Goal: Task Accomplishment & Management: Use online tool/utility

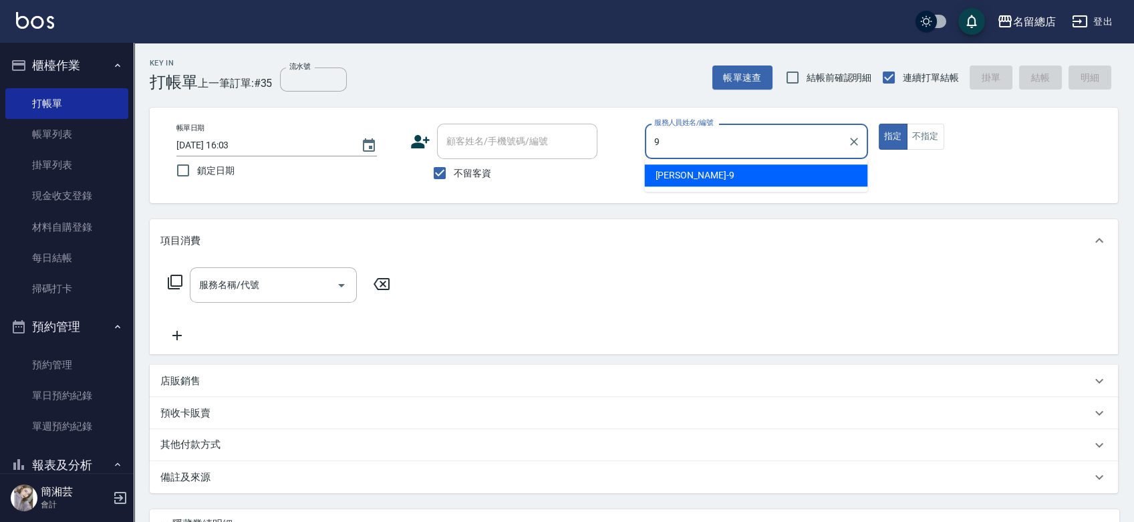
type input "[PERSON_NAME]-9"
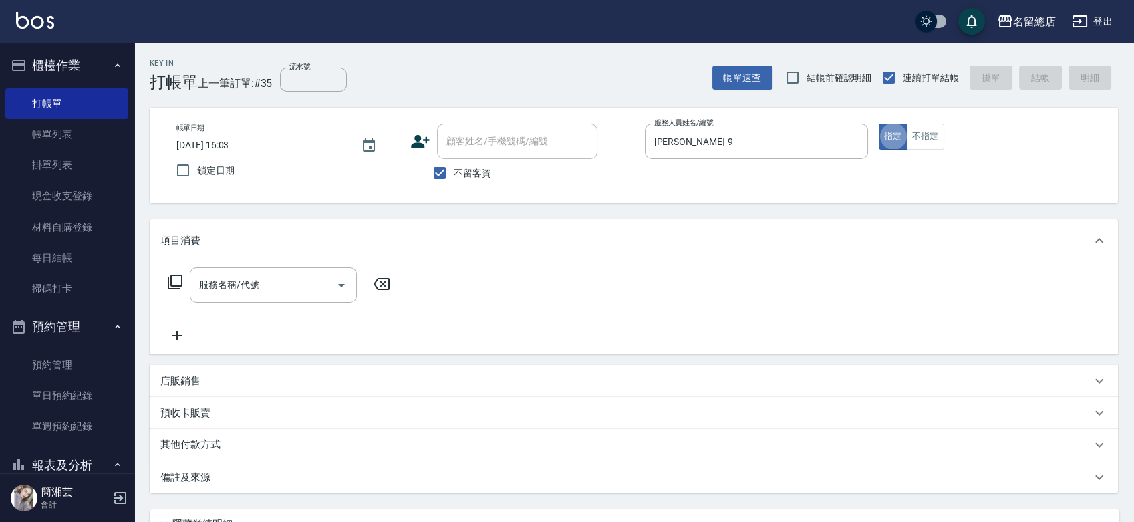
type button "true"
click at [230, 279] on div "服務名稱/代號 服務名稱/代號" at bounding box center [273, 284] width 167 height 35
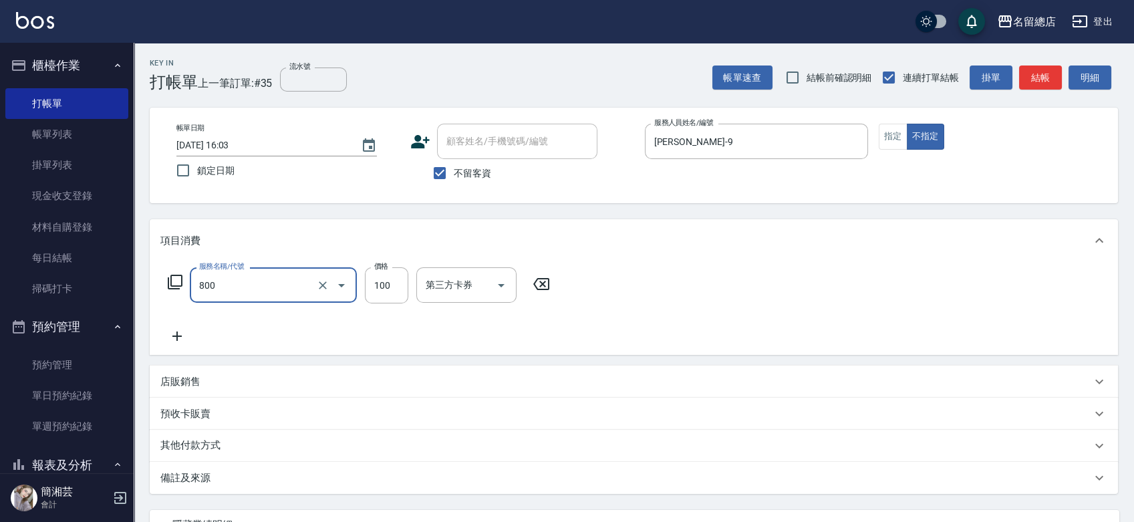
type input "梳髮(800)"
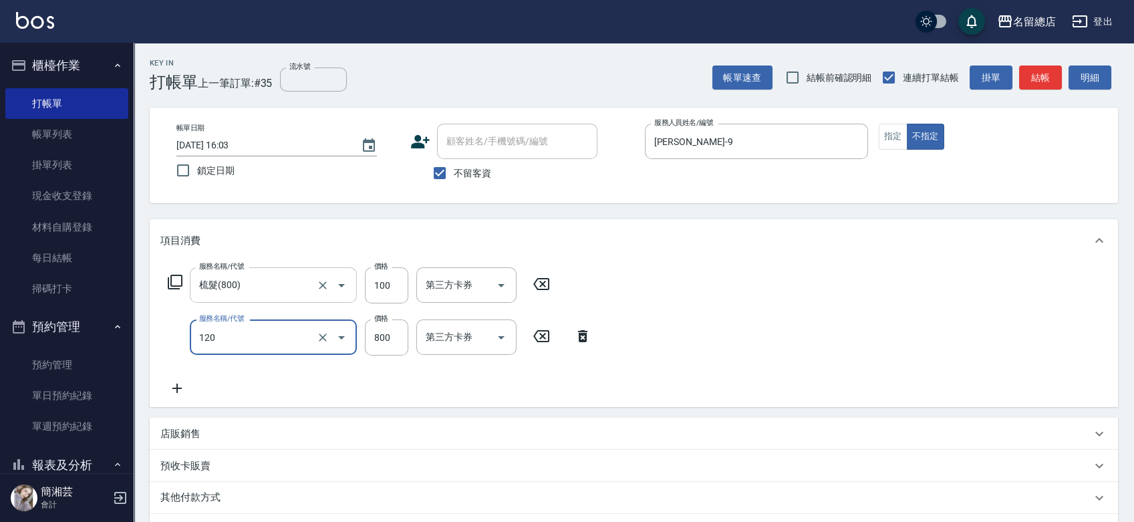
type input "自備頭皮(120)"
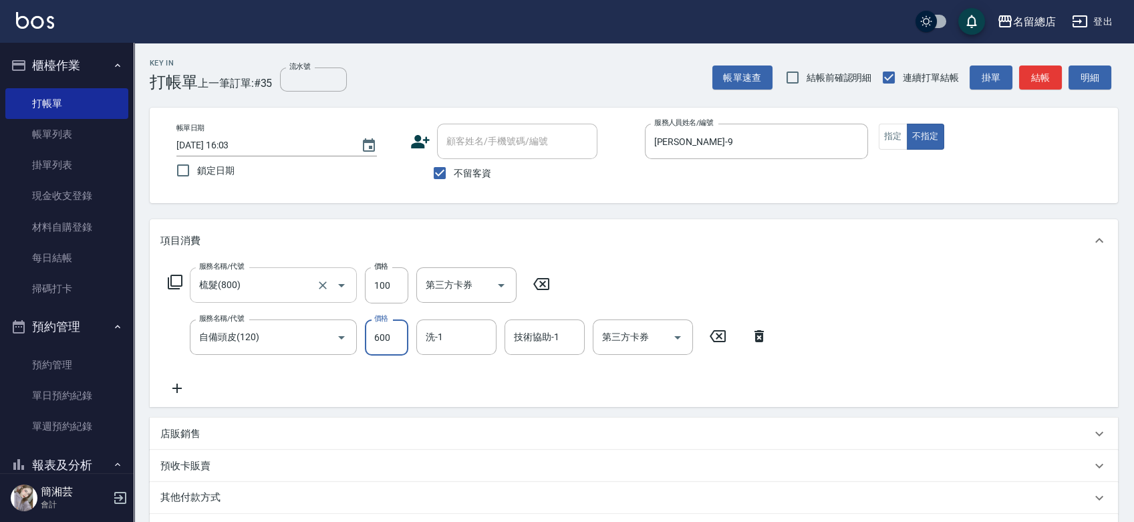
type input "600"
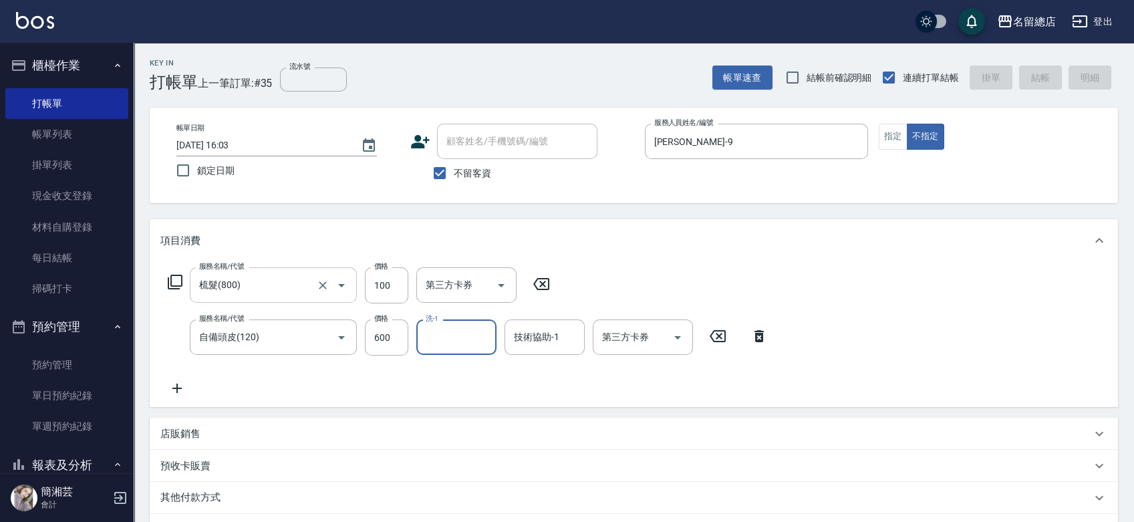
type input "[DATE] 16:54"
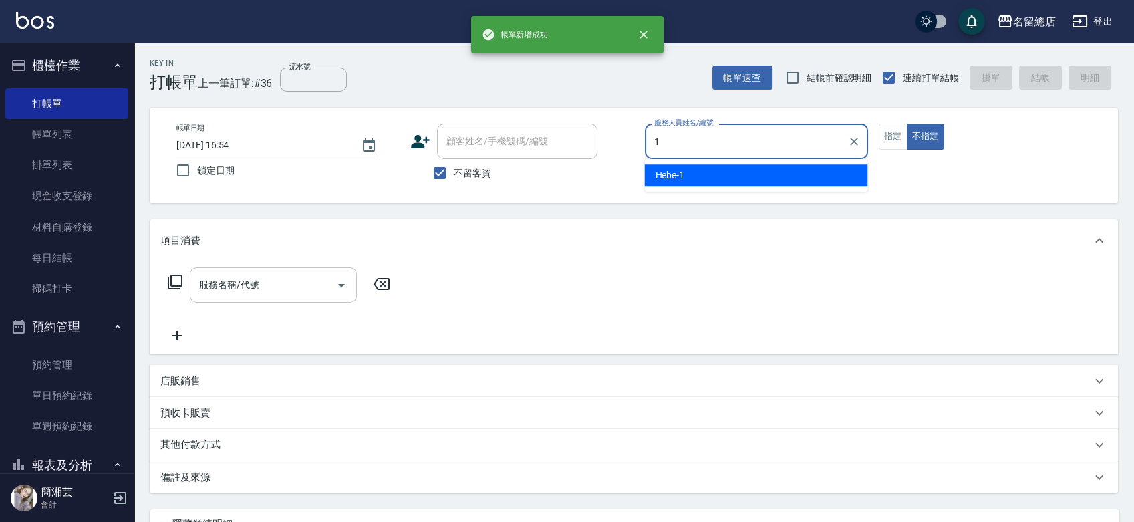
type input "Hebe-1"
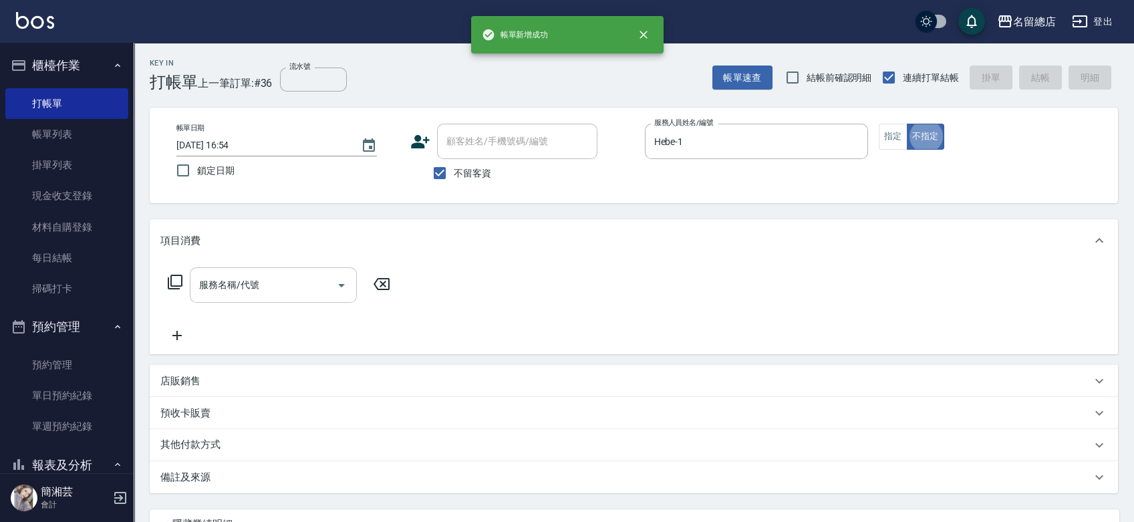
type button "false"
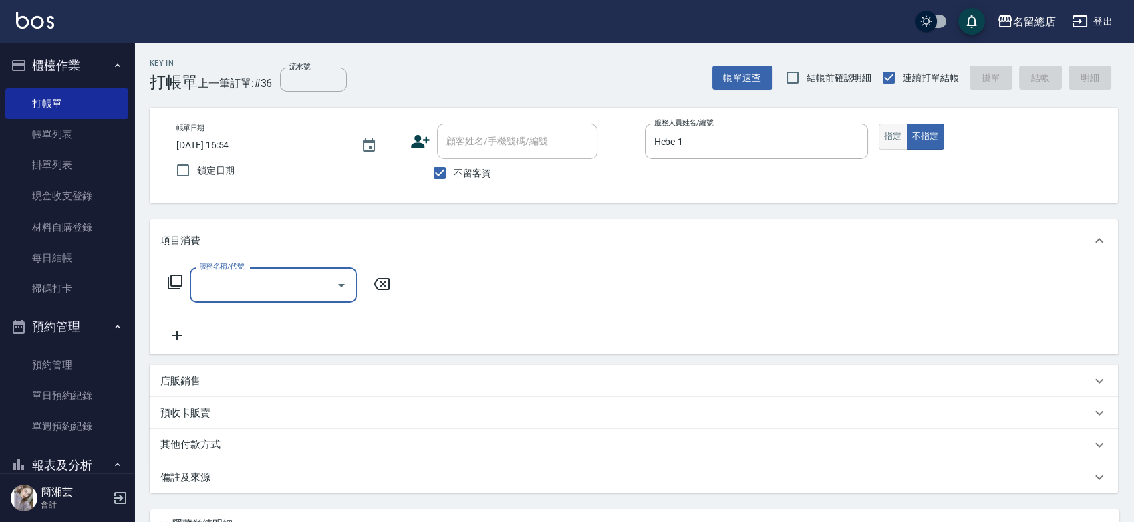
click at [898, 132] on button "指定" at bounding box center [893, 137] width 29 height 26
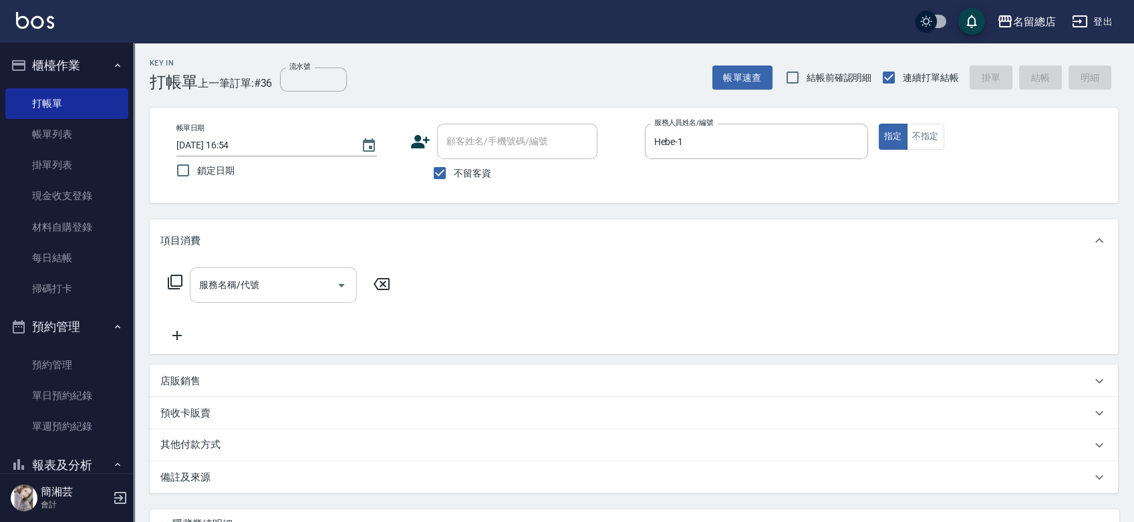
click at [313, 277] on input "服務名稱/代號" at bounding box center [263, 284] width 135 height 23
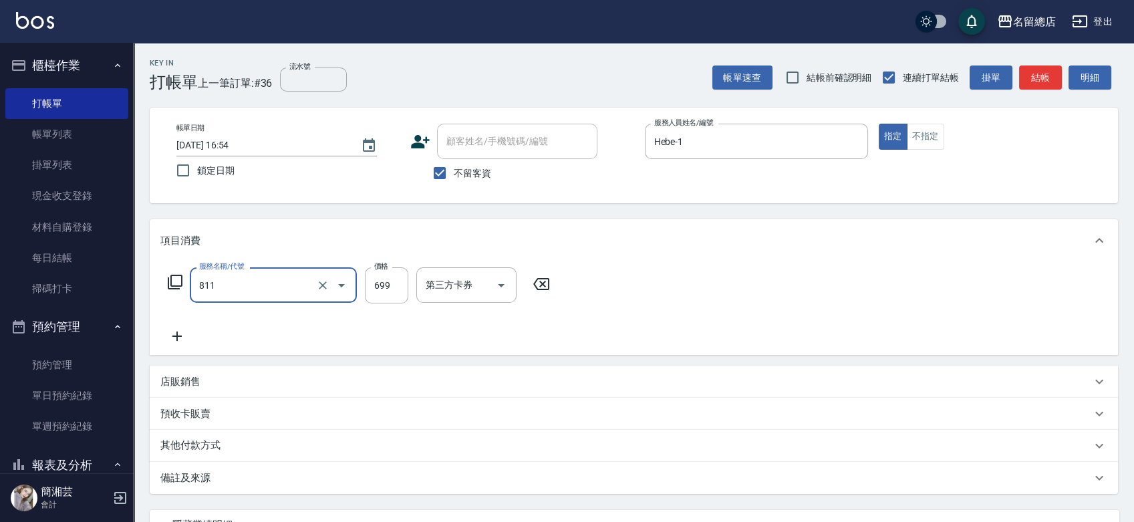
type input "洗+剪(811)"
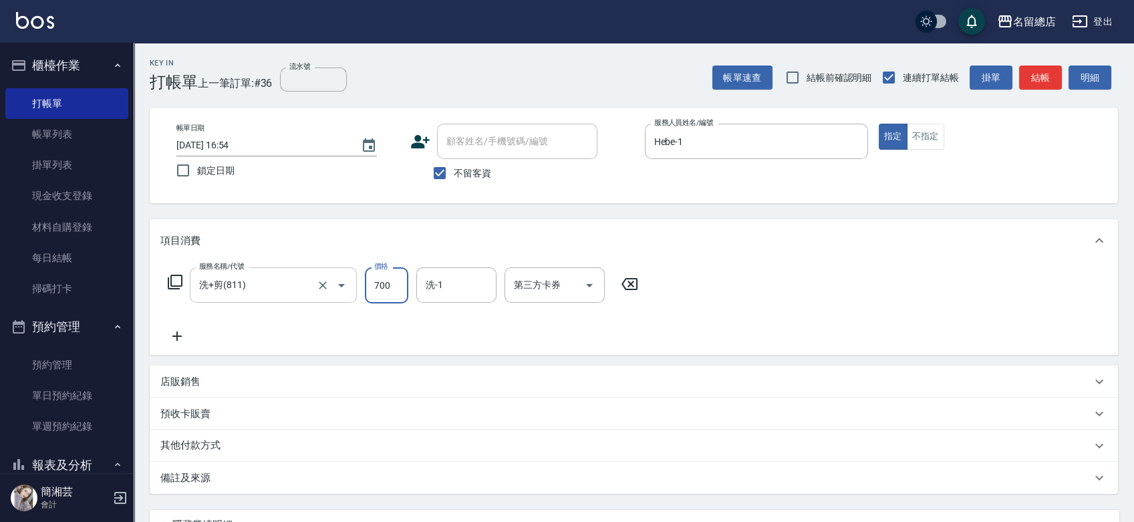
type input "700"
type input "[PERSON_NAME]-37"
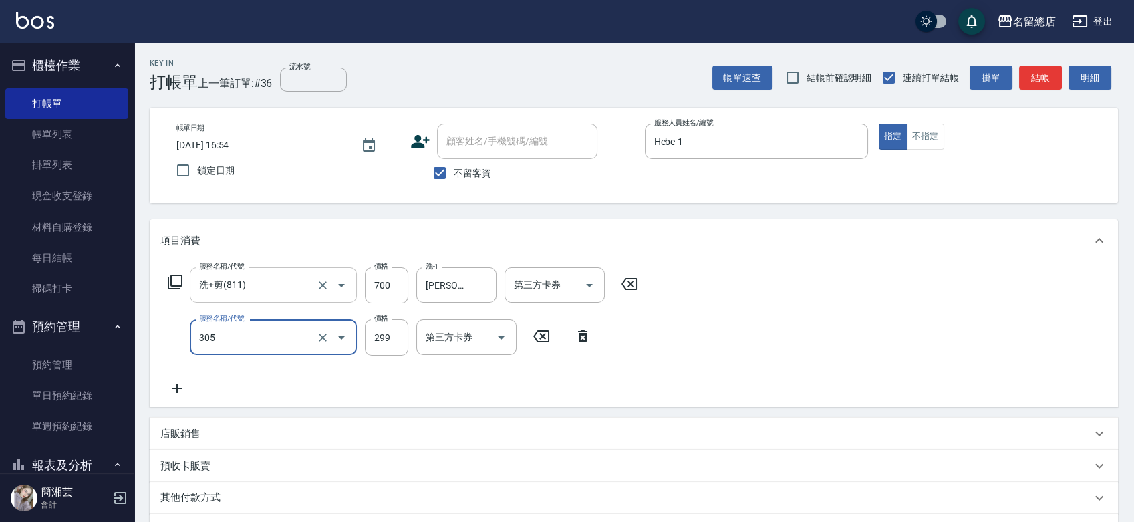
type input "剪髮(305)"
type input "500"
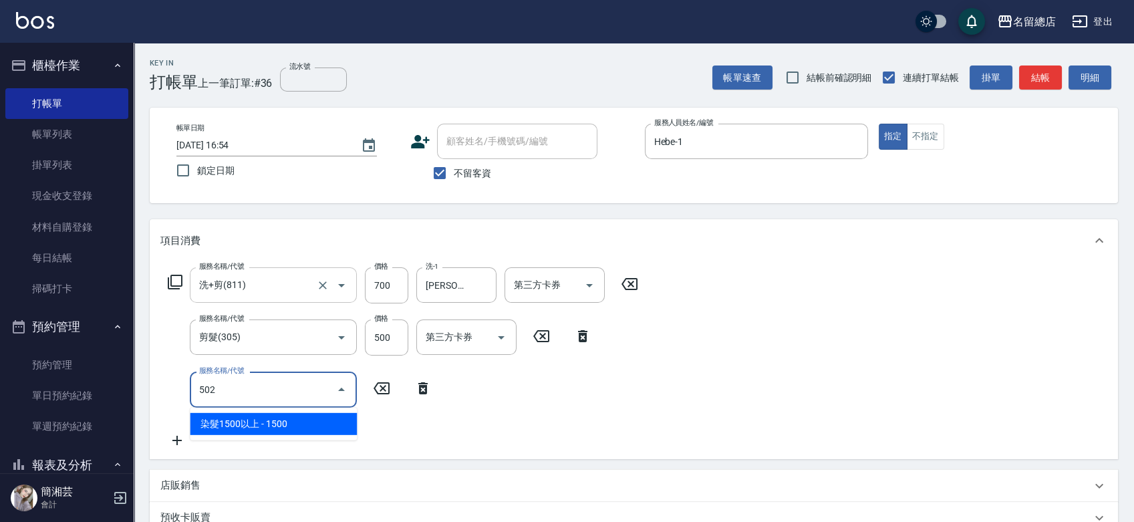
type input "染髮1500以上(502)"
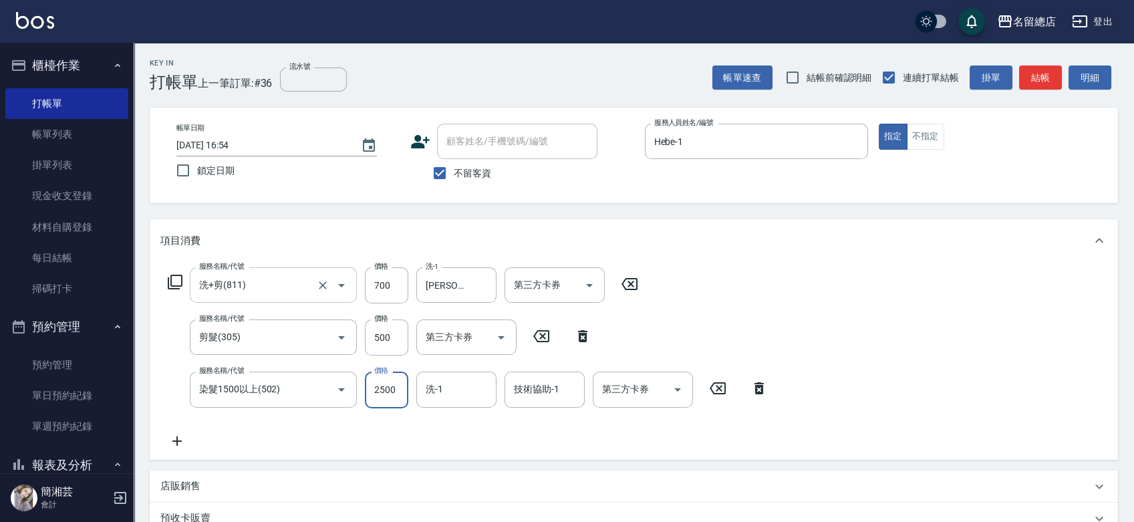
type input "2500"
type input "[PERSON_NAME]-37"
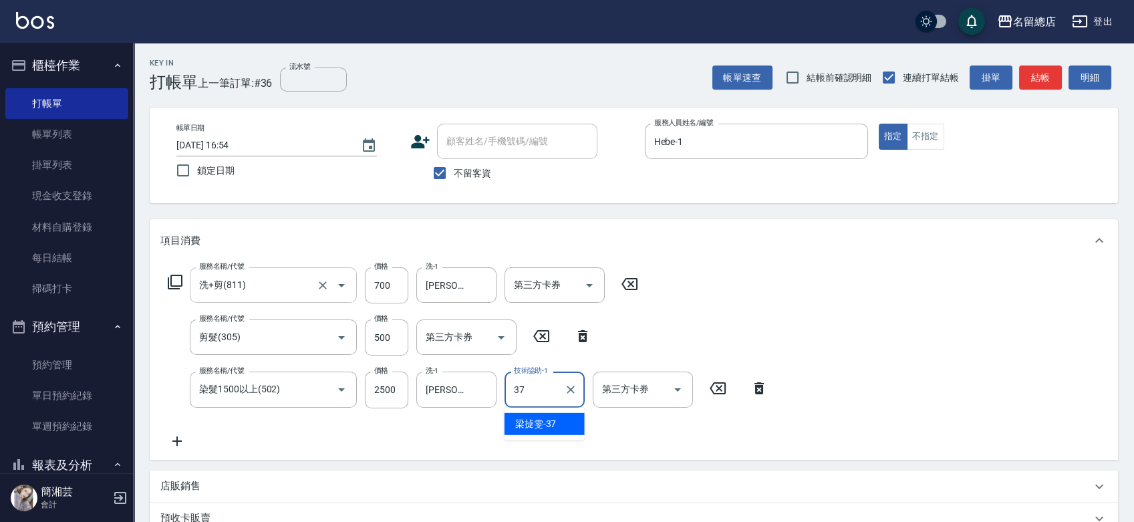
type input "[PERSON_NAME]-37"
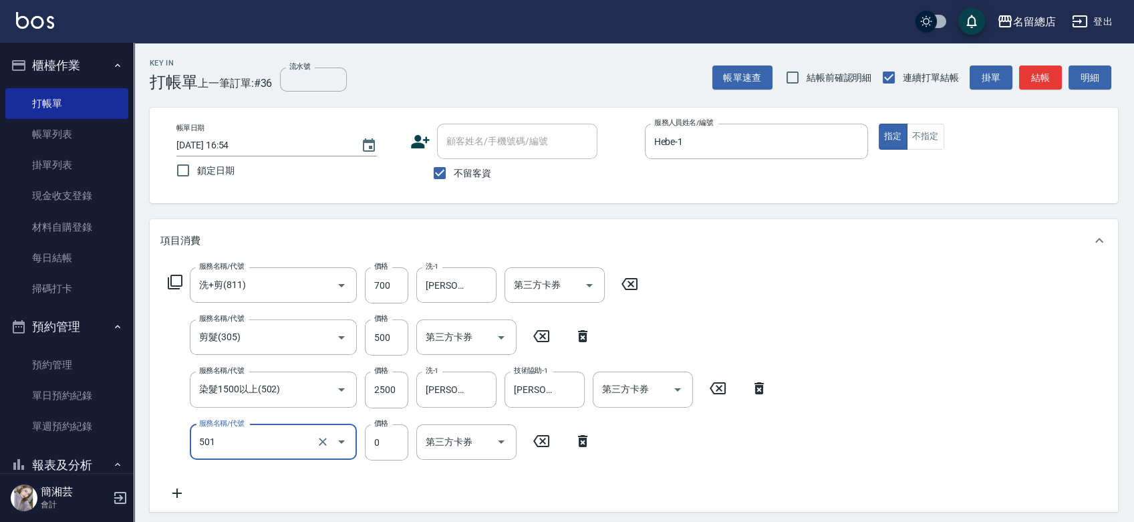
type input "2段蓋卡1300以上(501)"
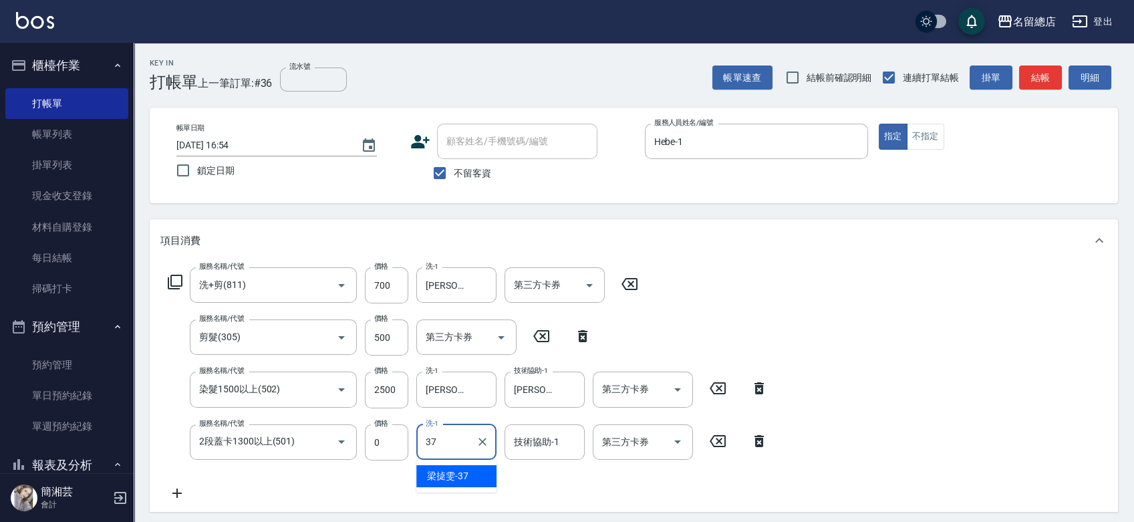
type input "[PERSON_NAME]-37"
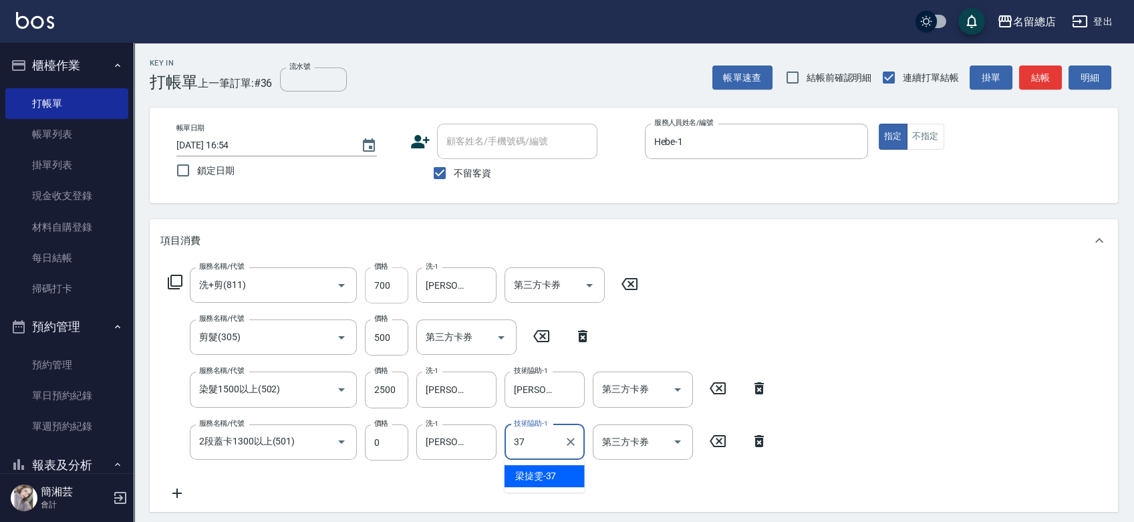
type input "[PERSON_NAME]-37"
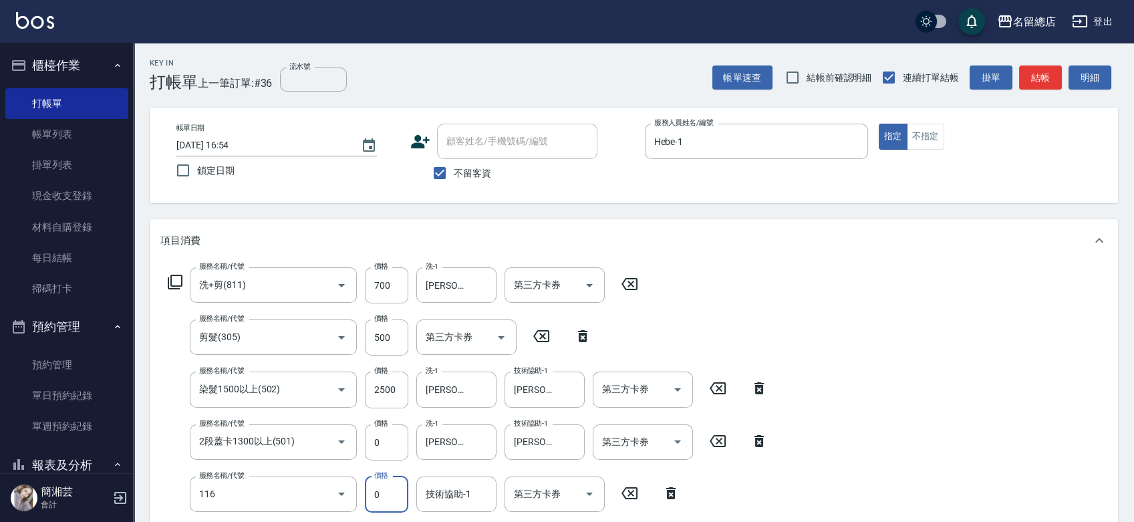
type input "頭皮蓋卡3點(116)"
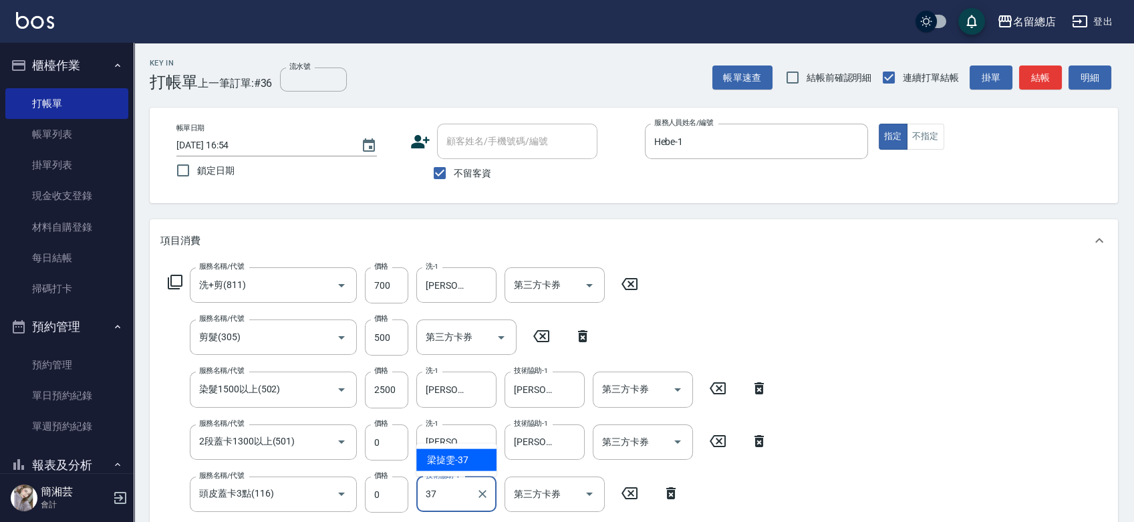
type input "[PERSON_NAME]-37"
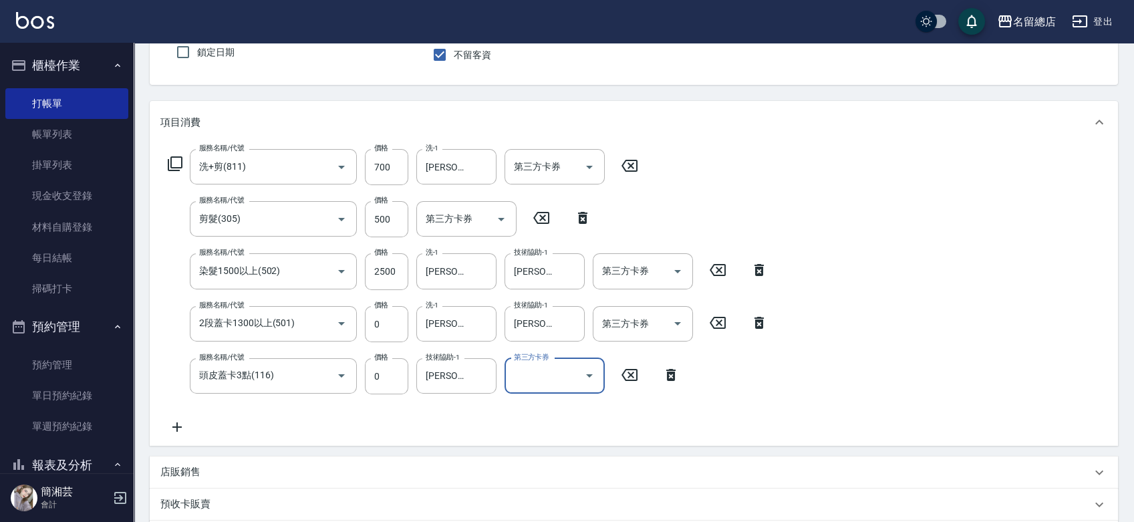
scroll to position [107, 0]
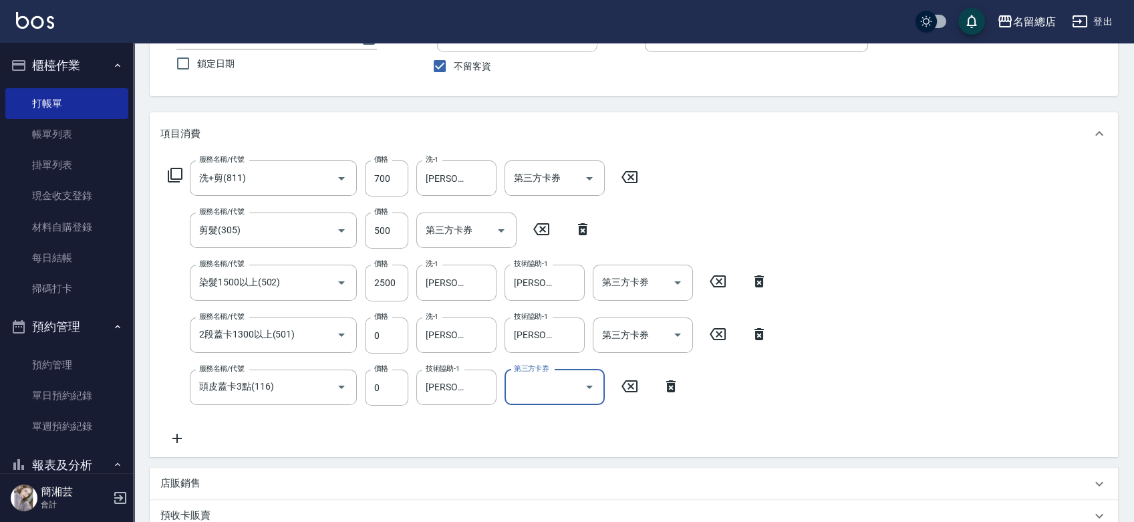
type input "[DATE] 16:55"
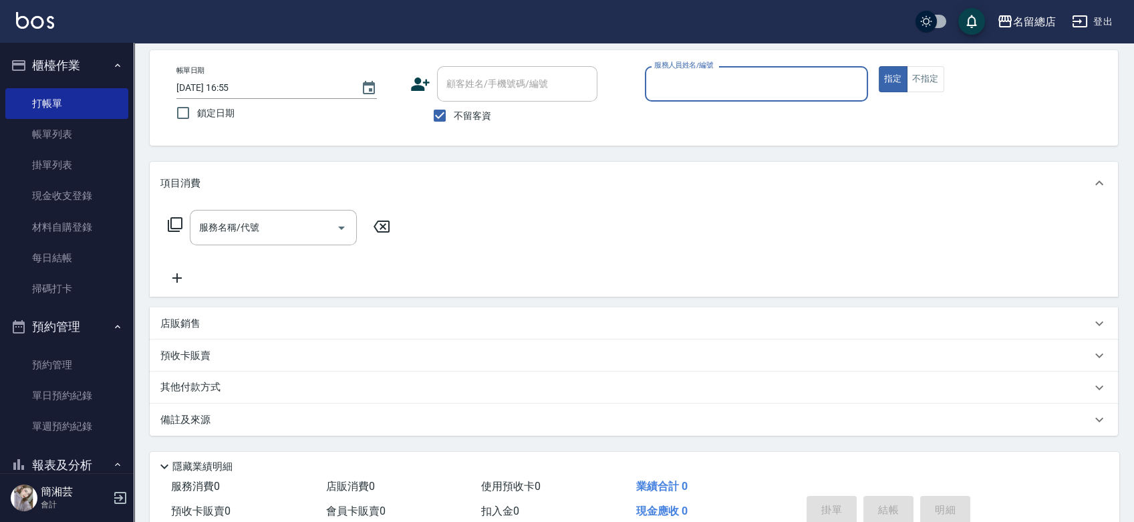
scroll to position [0, 0]
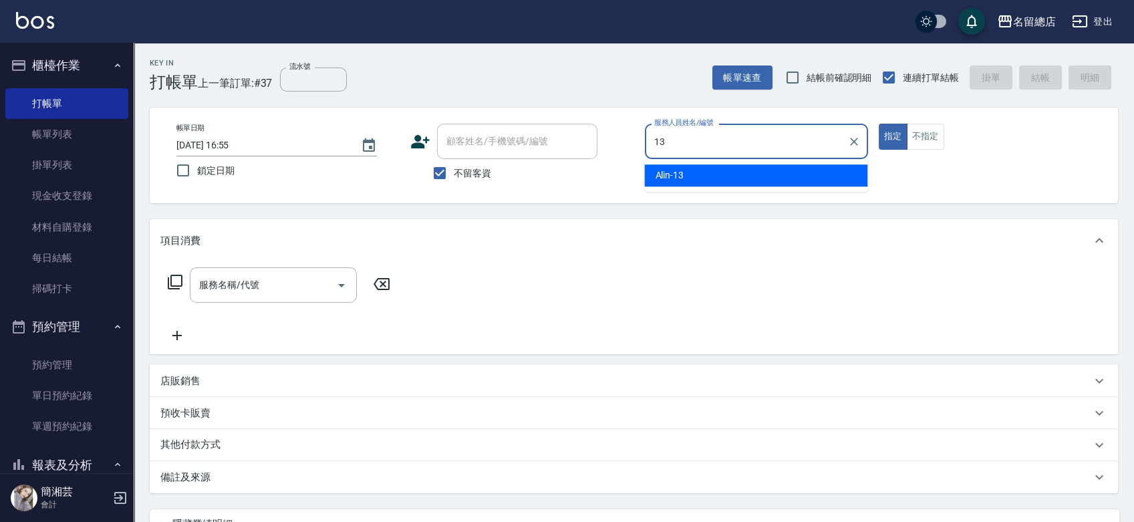
type input "Alin-13"
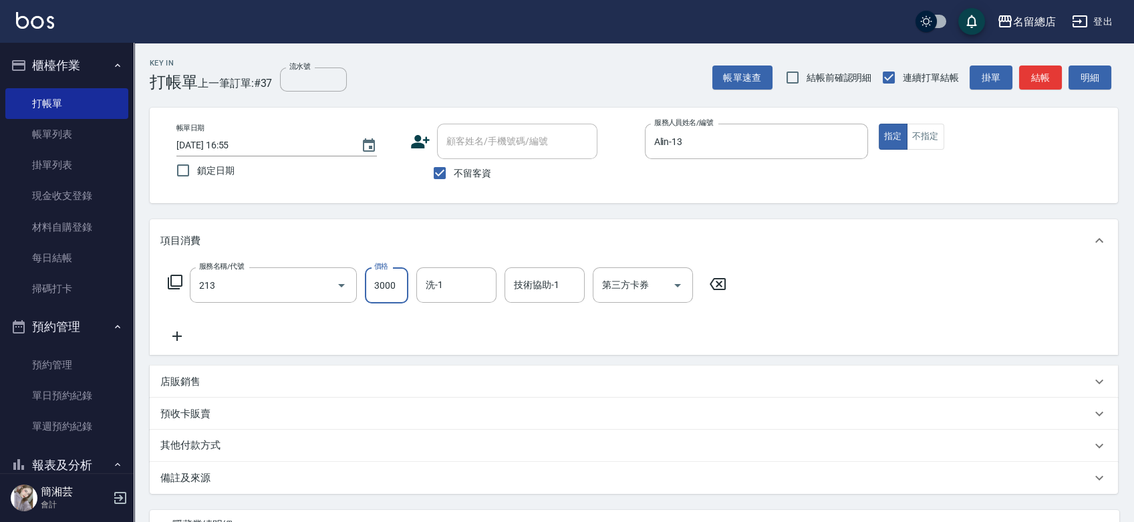
type input "陶溫3000以上(213)"
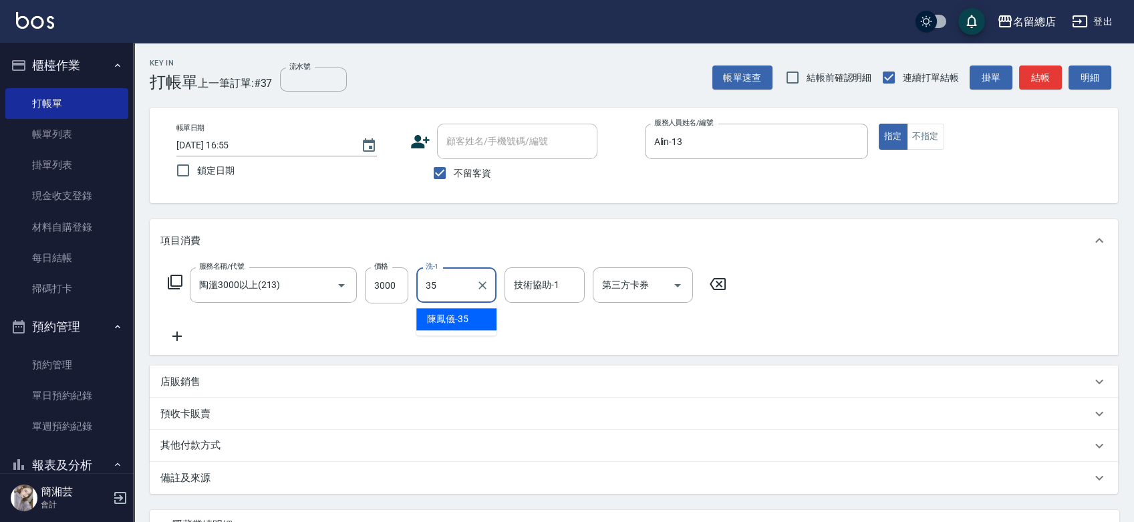
type input "[PERSON_NAME]-35"
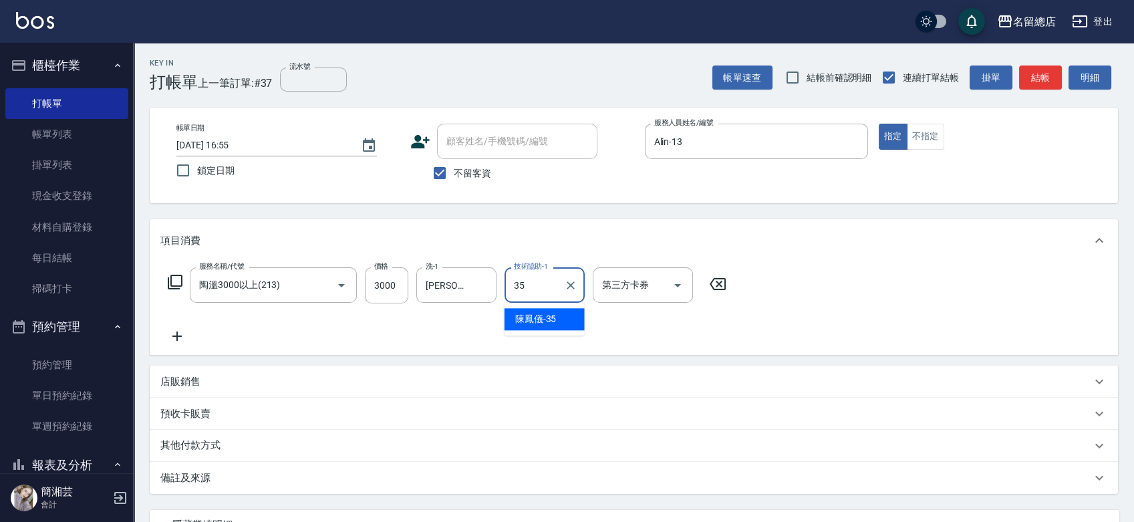
type input "[PERSON_NAME]-35"
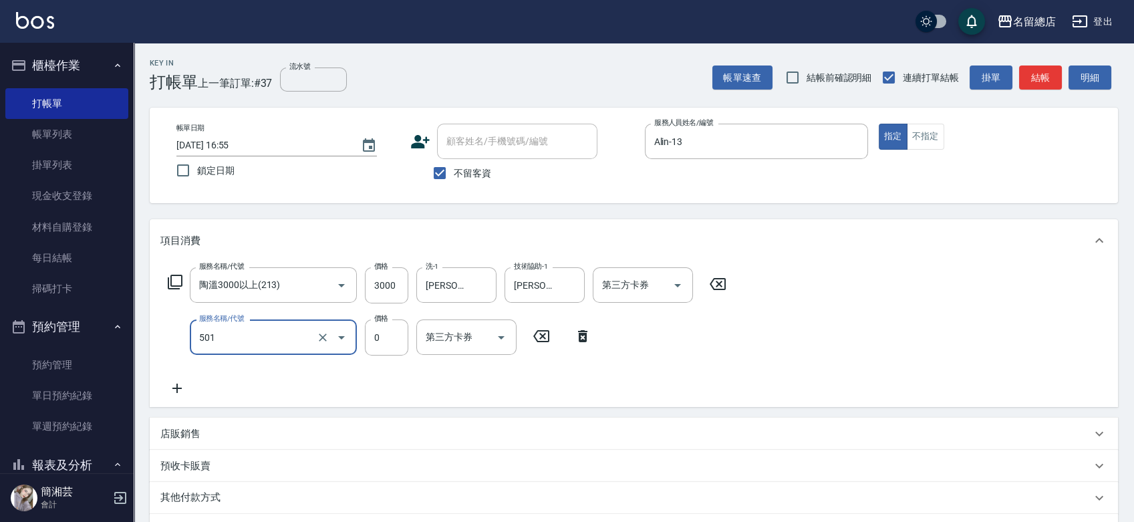
type input "2段蓋卡1300以上(501)"
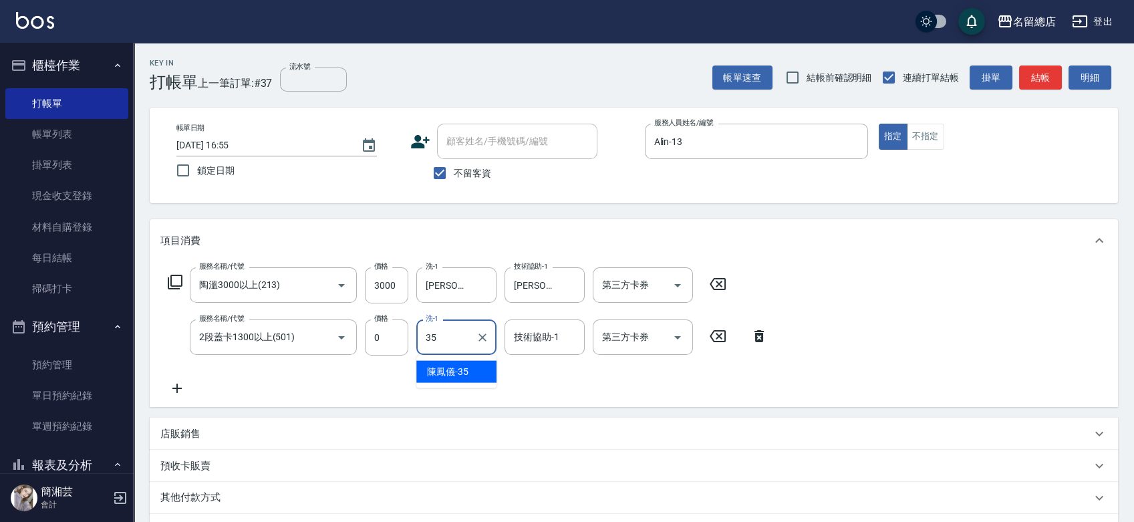
type input "[PERSON_NAME]-35"
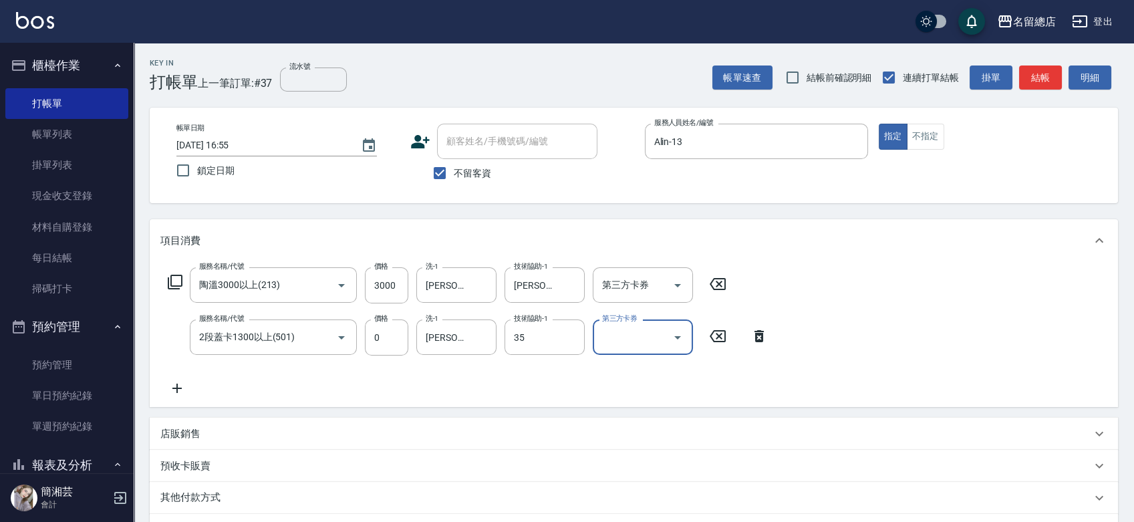
type input "[PERSON_NAME]-35"
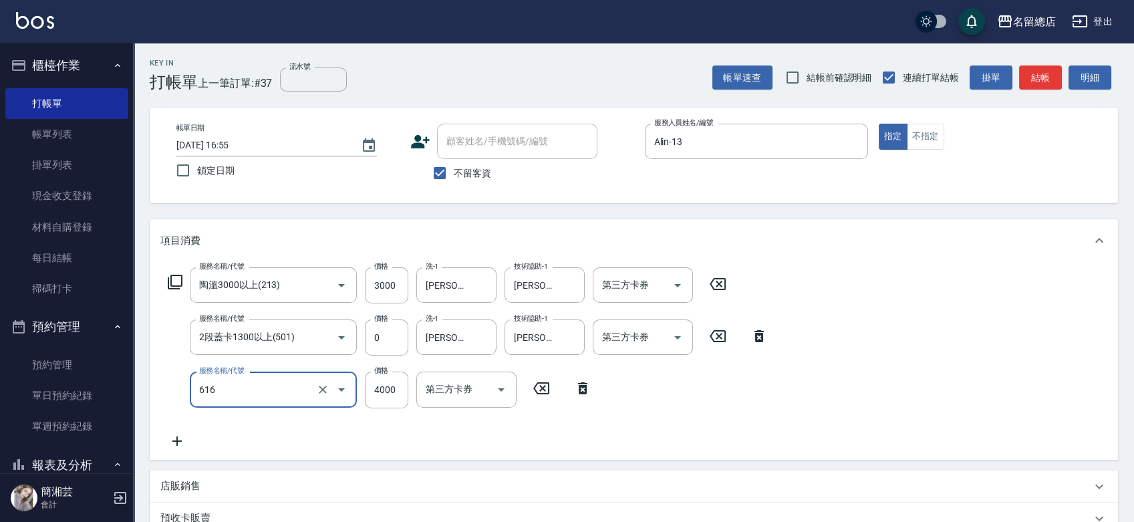
type input "自備接髮(616)"
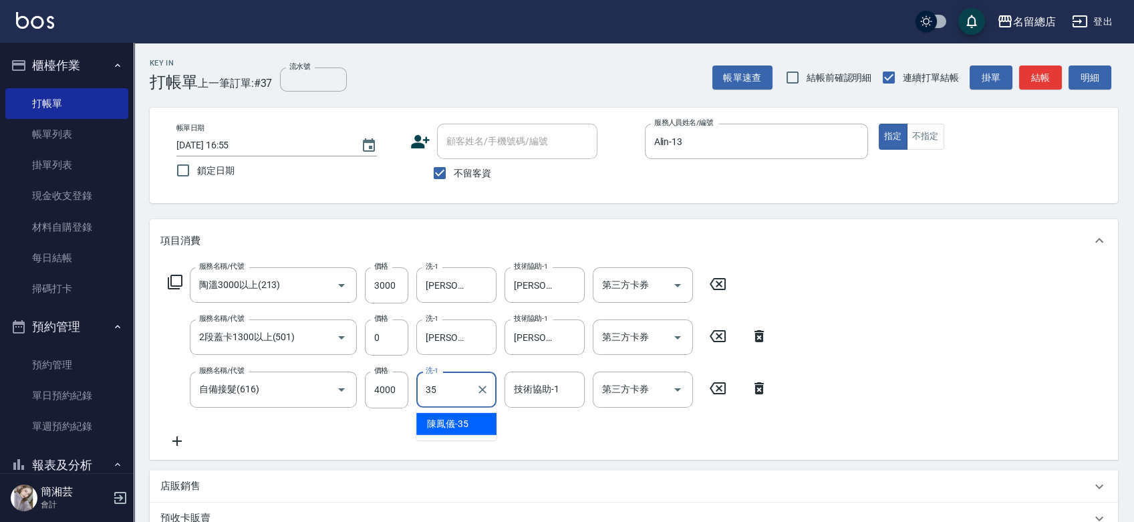
type input "[PERSON_NAME]-35"
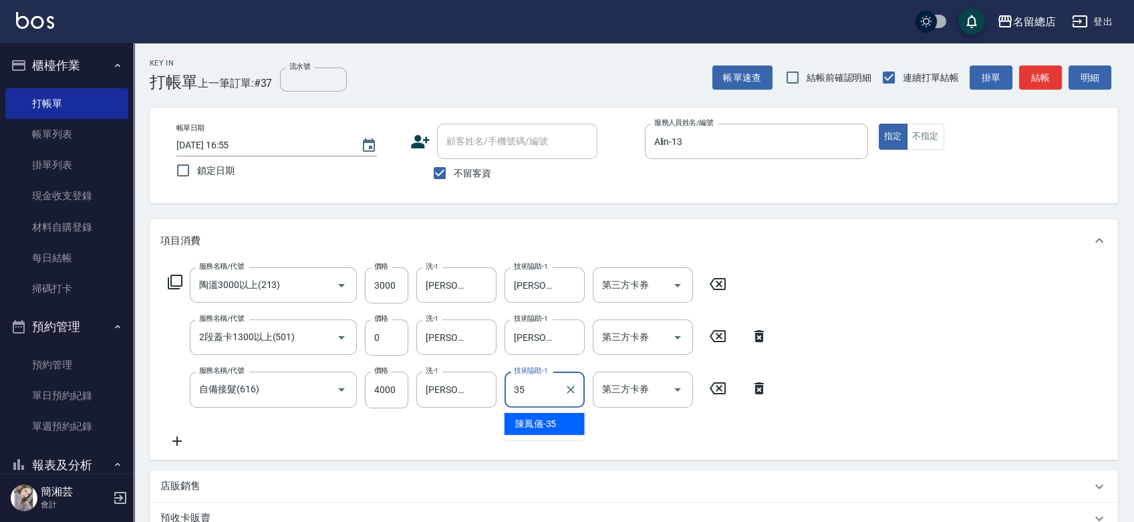
type input "[PERSON_NAME]-35"
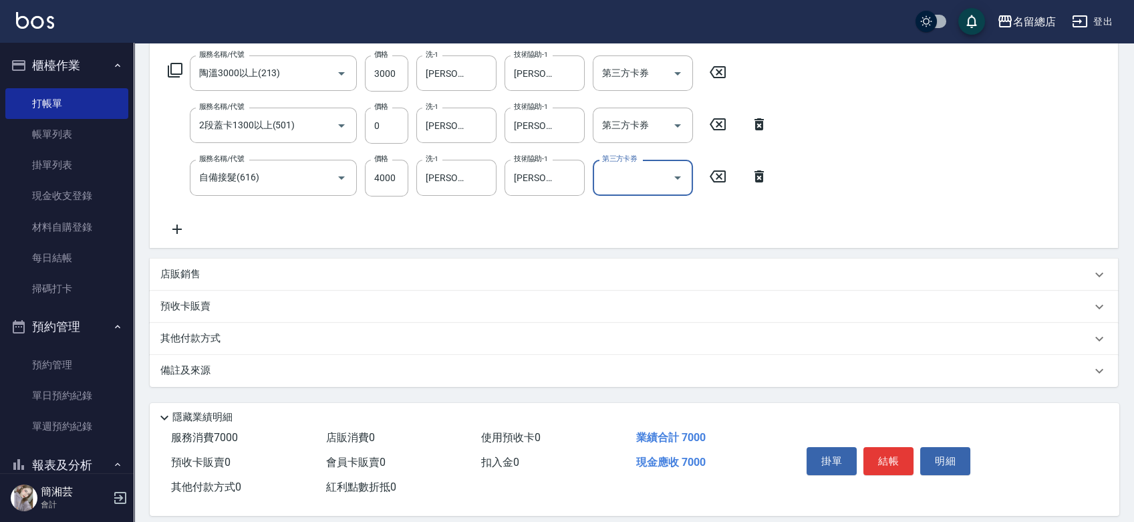
scroll to position [225, 0]
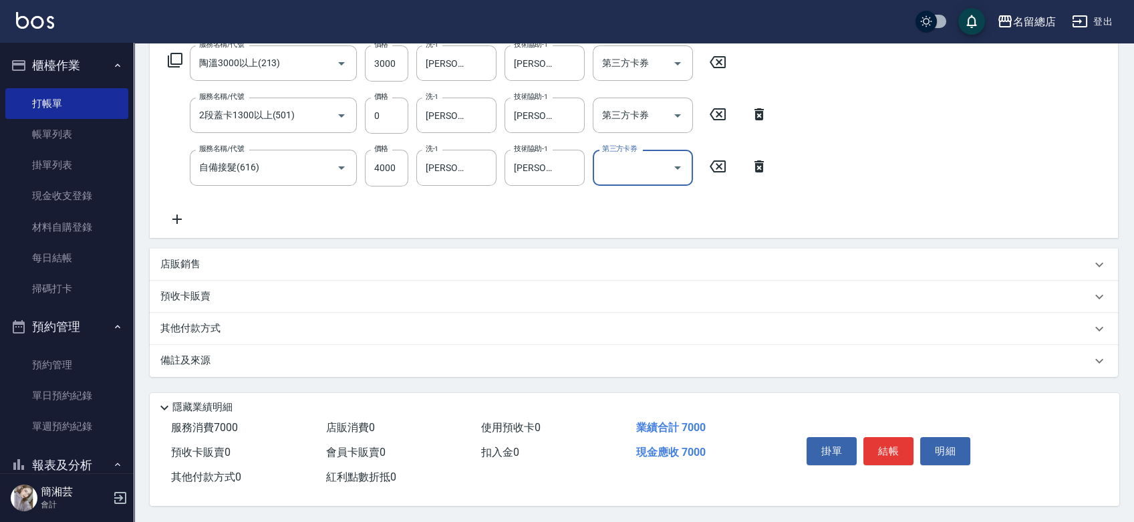
click at [203, 328] on p "其他付款方式" at bounding box center [193, 329] width 67 height 15
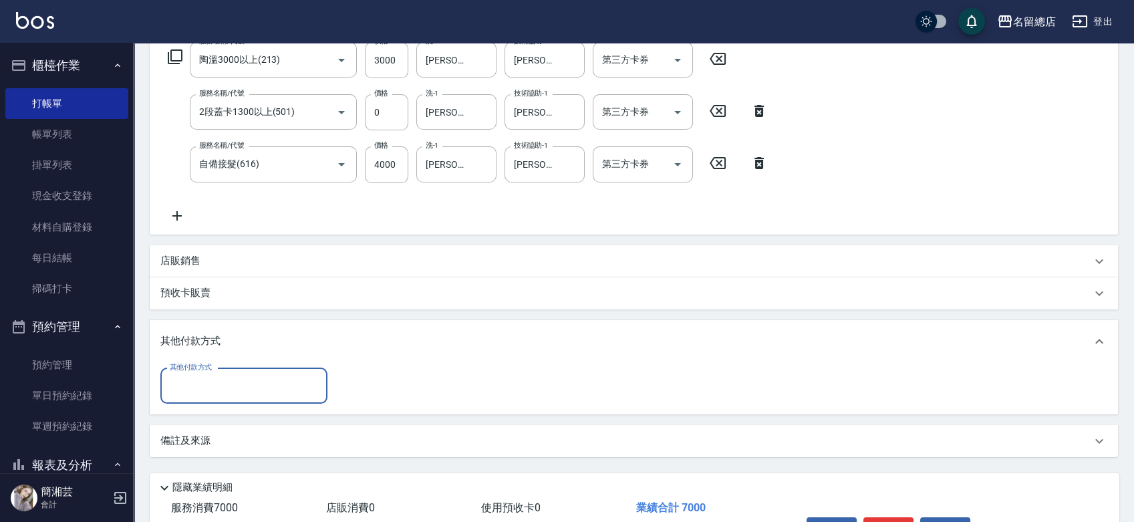
scroll to position [0, 0]
click at [208, 380] on input "其他付款方式" at bounding box center [243, 385] width 155 height 23
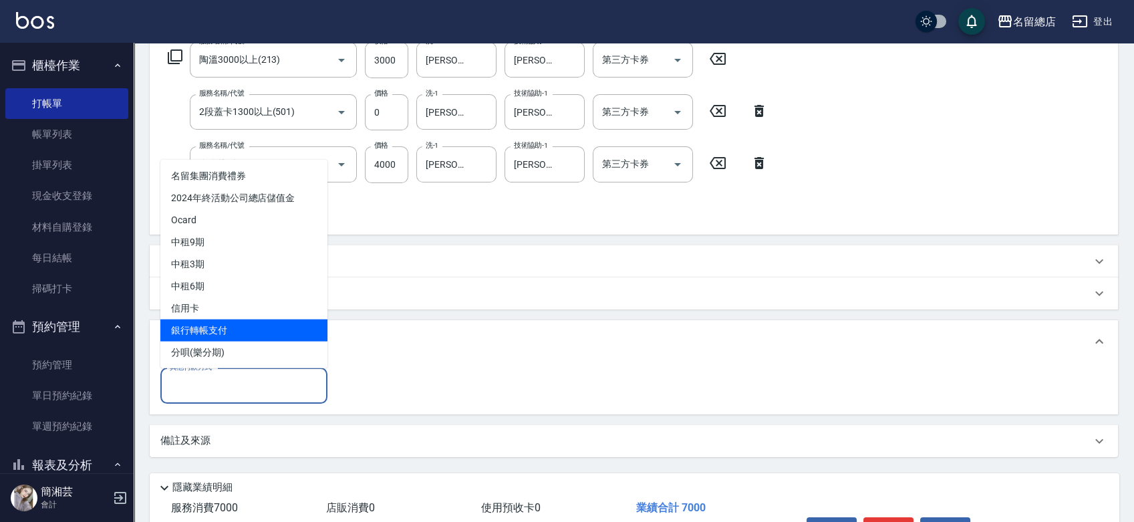
click at [198, 326] on span "銀行轉帳支付" at bounding box center [243, 330] width 167 height 22
type input "銀行轉帳支付"
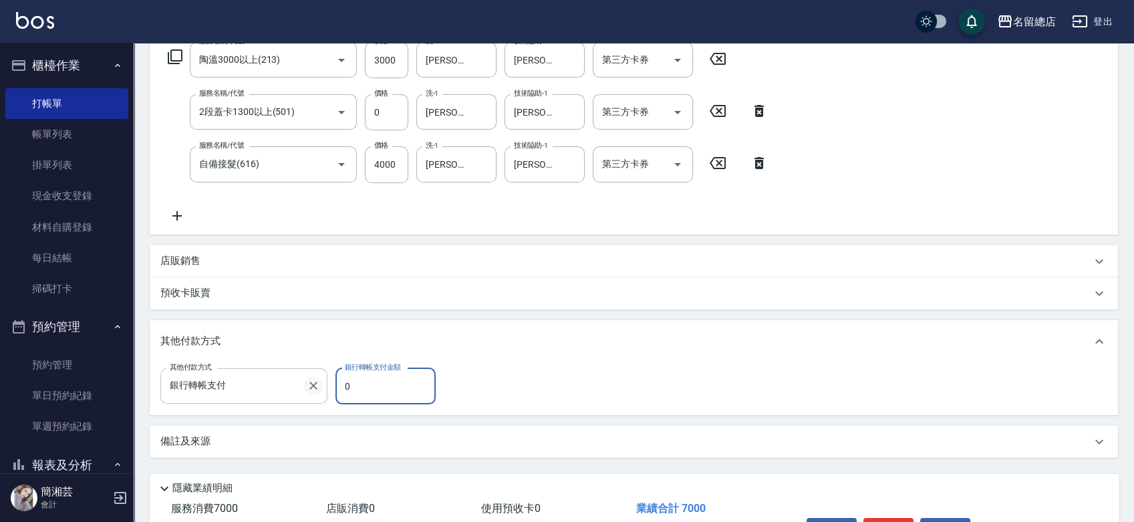
click at [316, 383] on icon "Clear" at bounding box center [313, 386] width 8 height 8
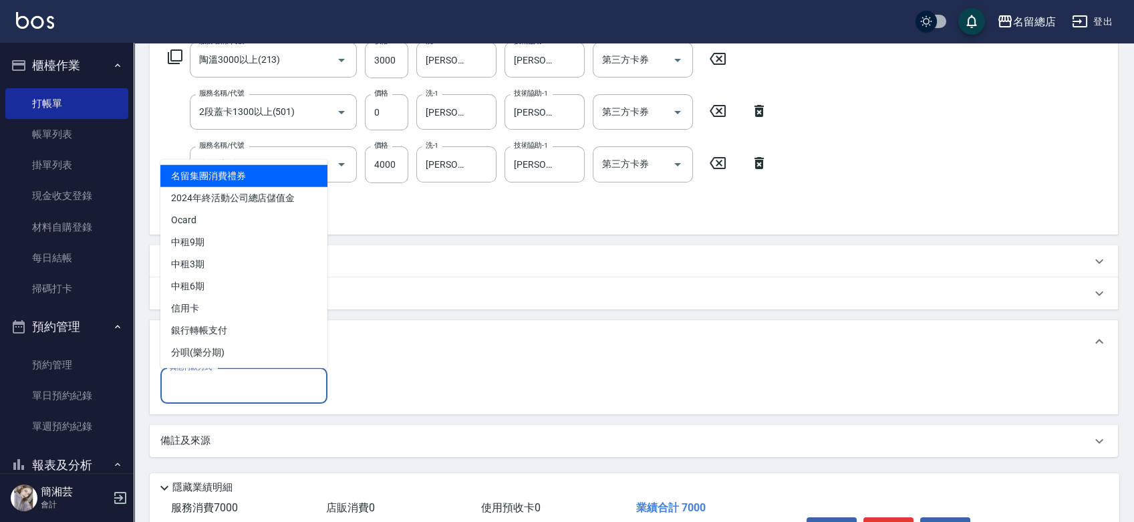
click at [249, 385] on input "其他付款方式" at bounding box center [243, 385] width 155 height 23
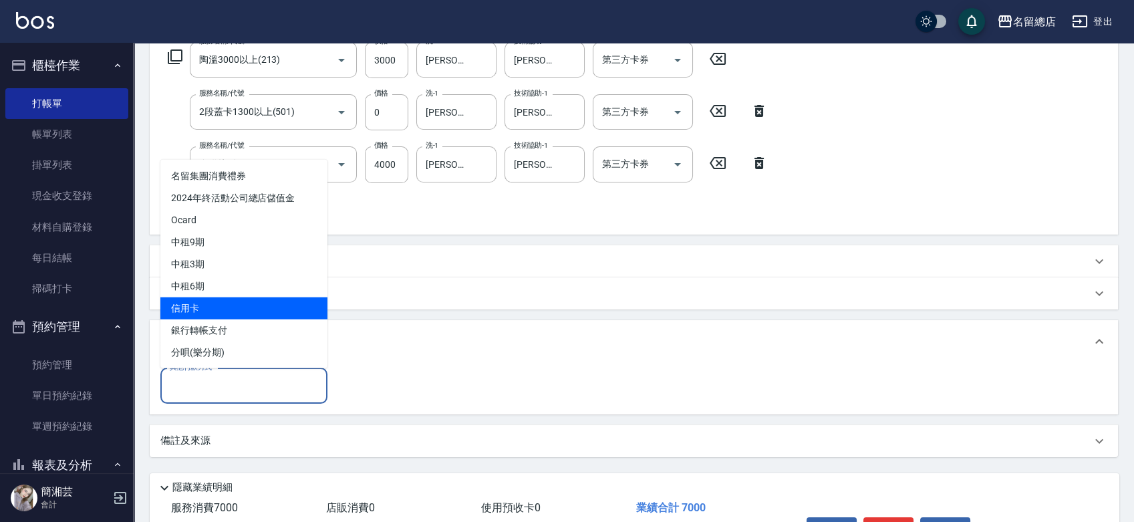
click at [239, 304] on span "信用卡" at bounding box center [243, 308] width 167 height 22
type input "信用卡"
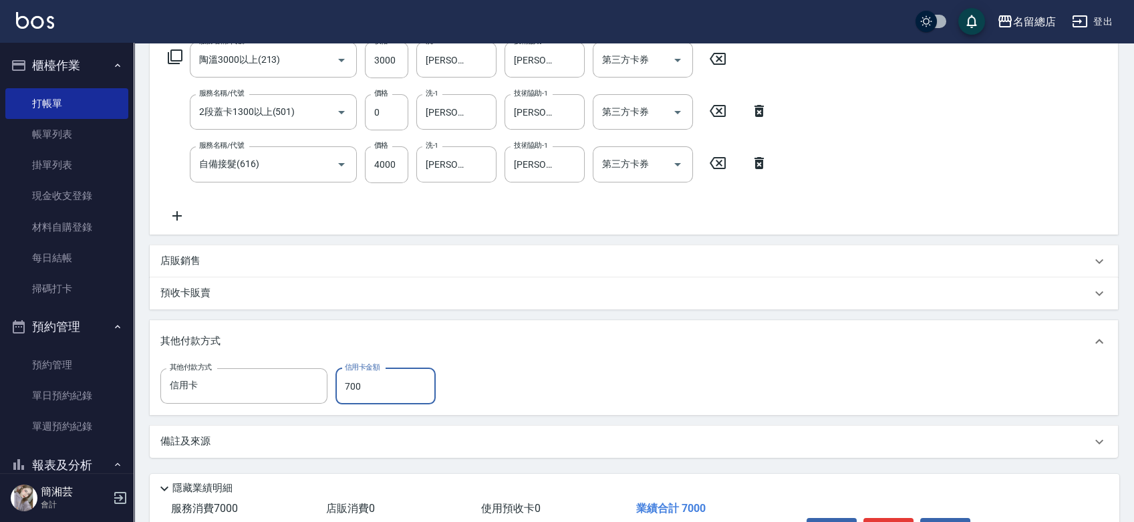
type input "7000"
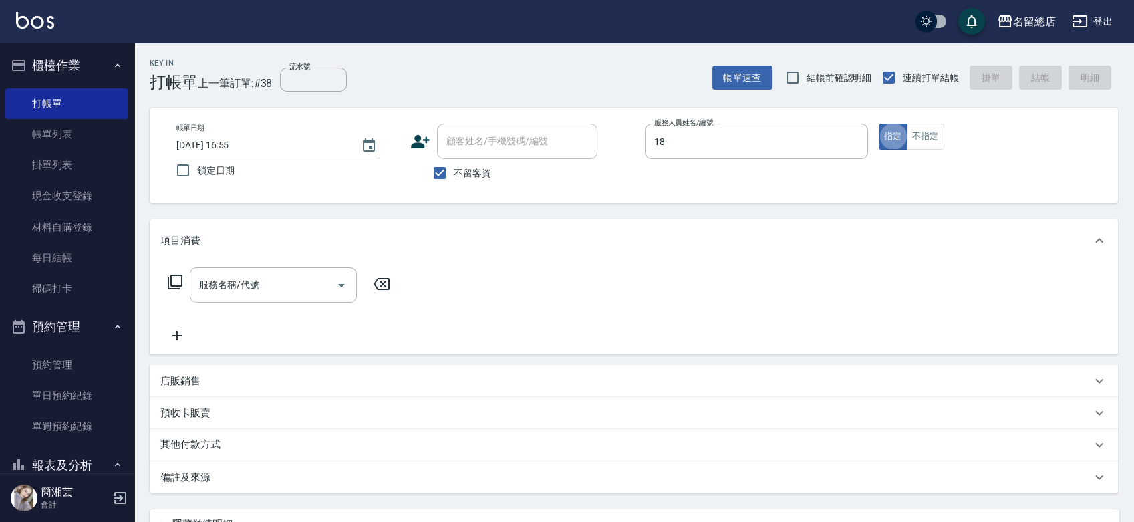
type input "[PERSON_NAME]-18"
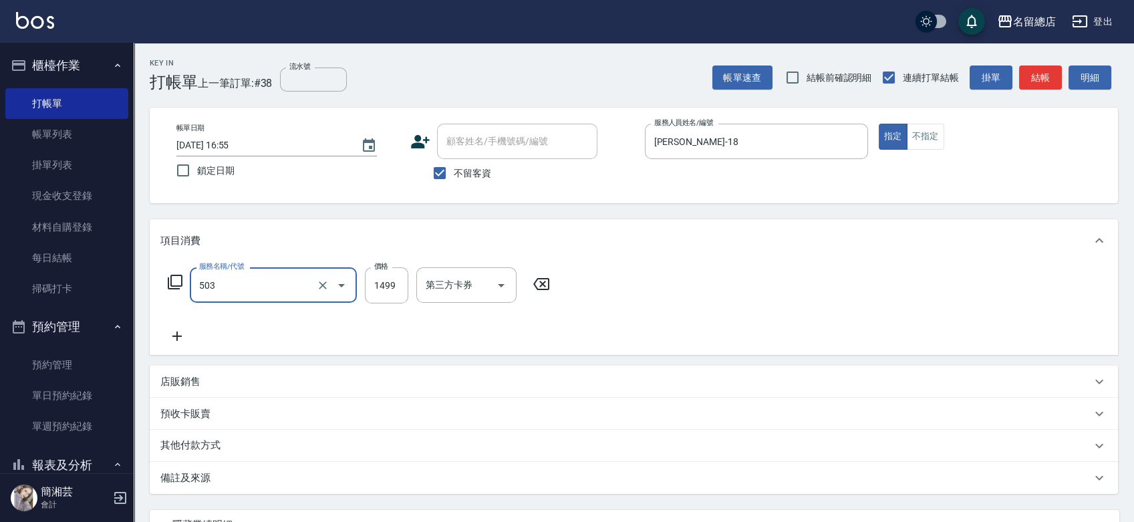
type input "染髮1000~1499(503)"
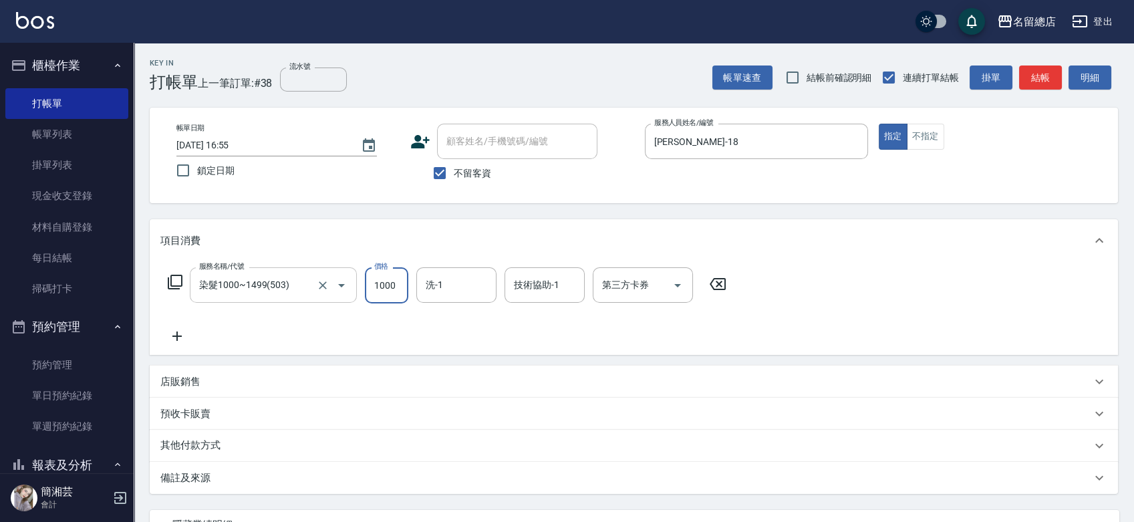
type input "1000"
type input "[PERSON_NAME]-31"
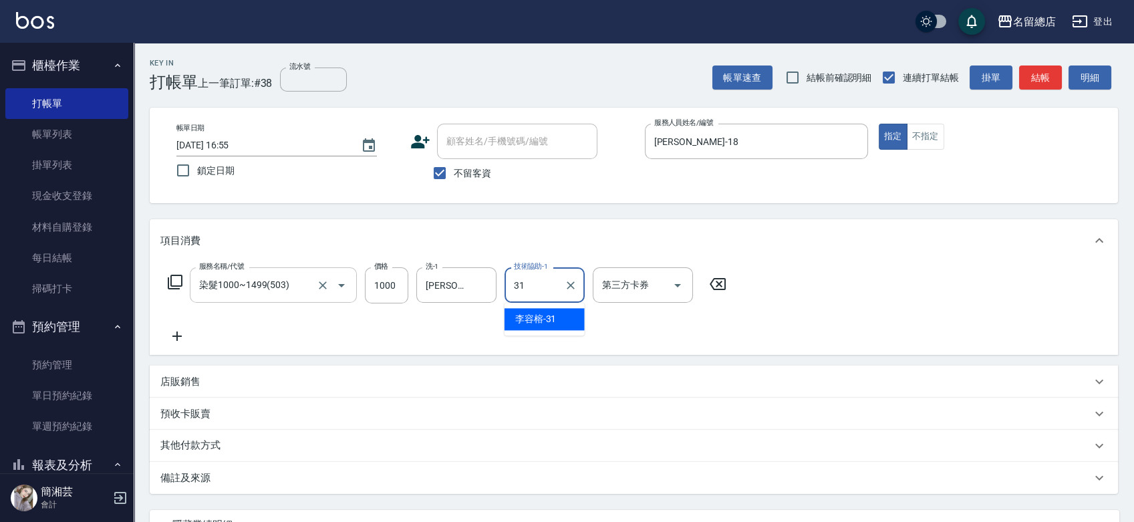
type input "[PERSON_NAME]-31"
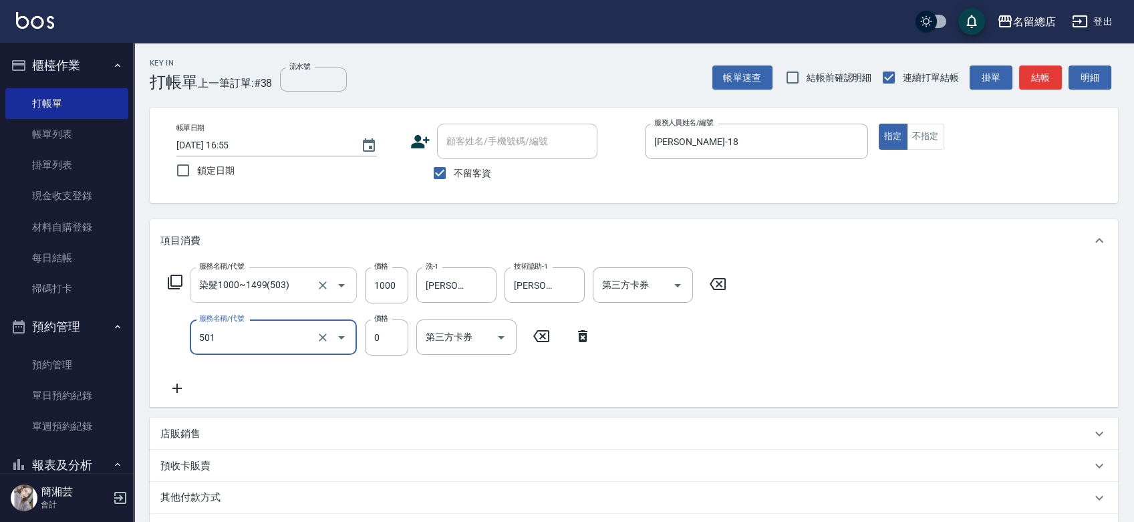
type input "2段蓋卡1300以上(501)"
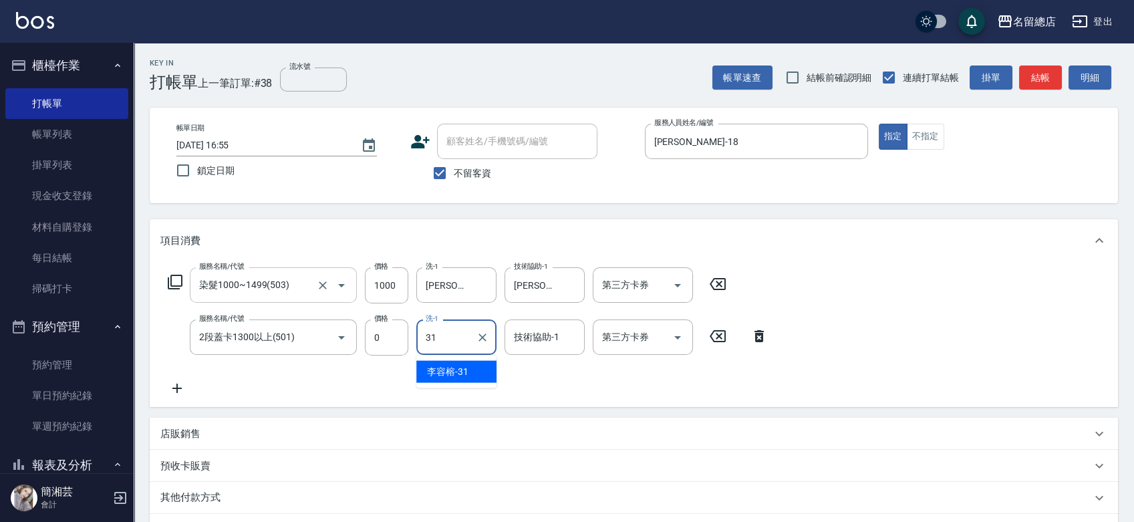
type input "[PERSON_NAME]-31"
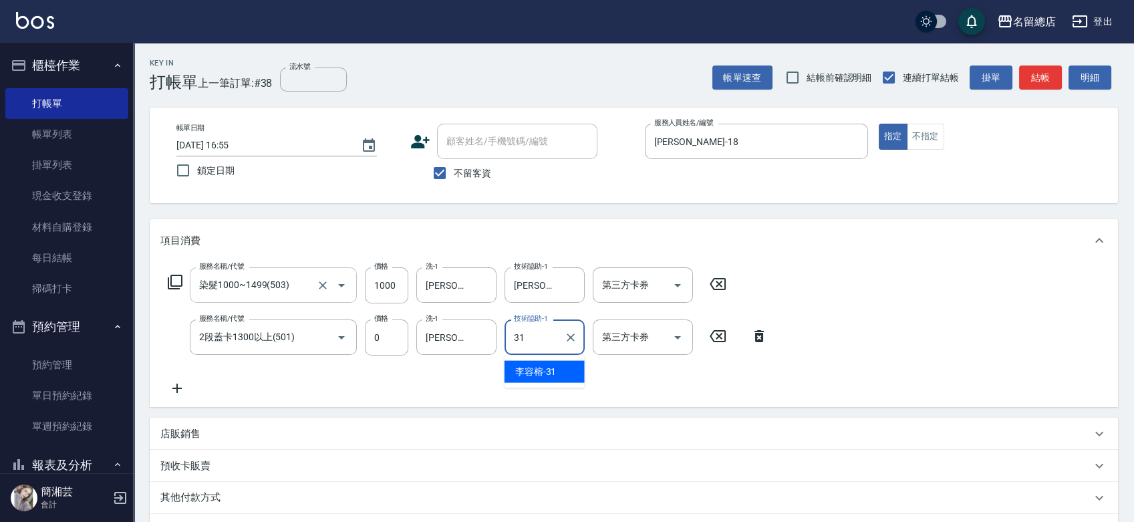
type input "[PERSON_NAME]-31"
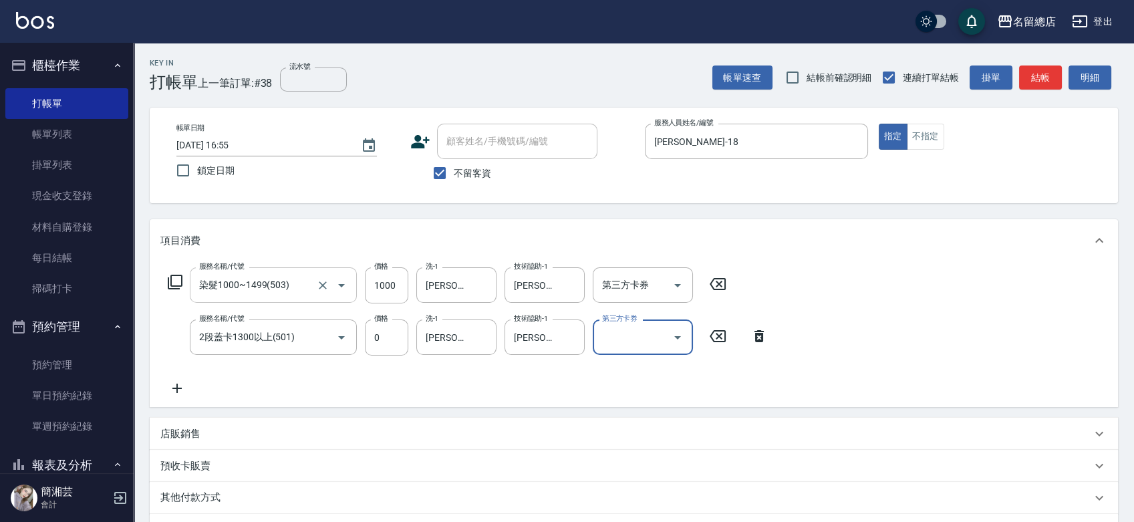
click at [334, 282] on icon "Open" at bounding box center [342, 285] width 16 height 16
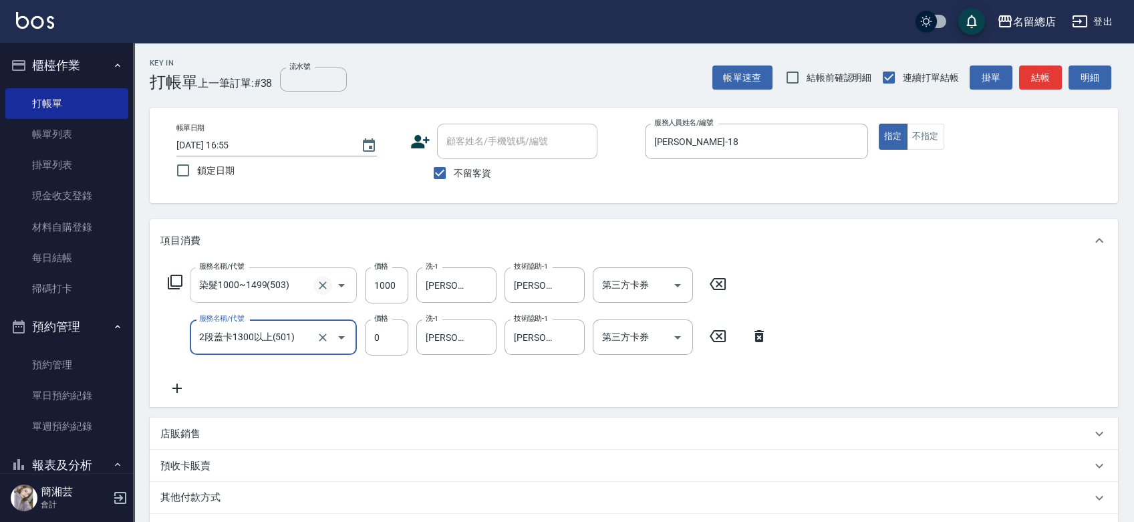
click at [322, 283] on icon "Clear" at bounding box center [323, 285] width 8 height 8
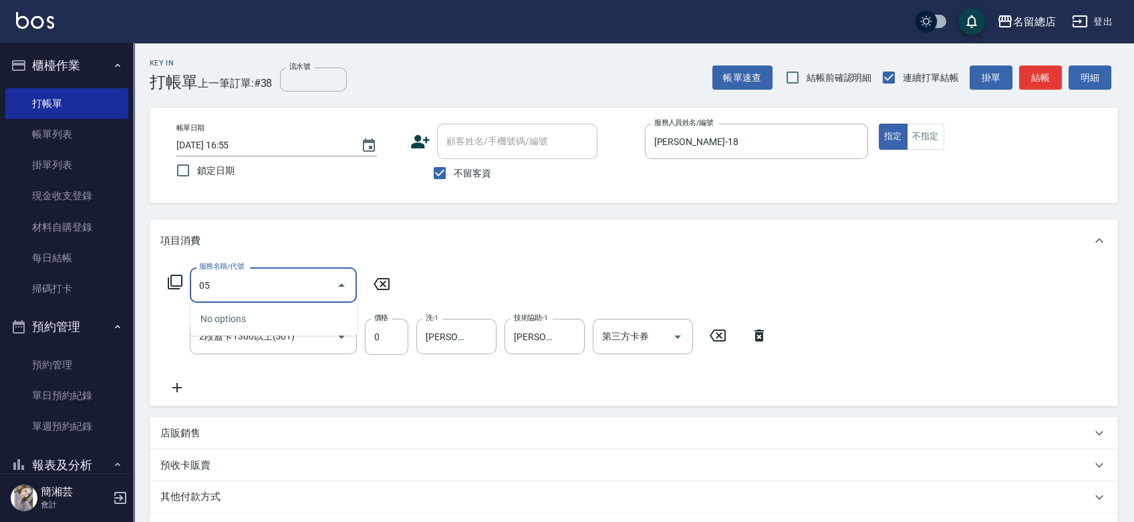
type input "0"
type input "染髮1500以上(502)"
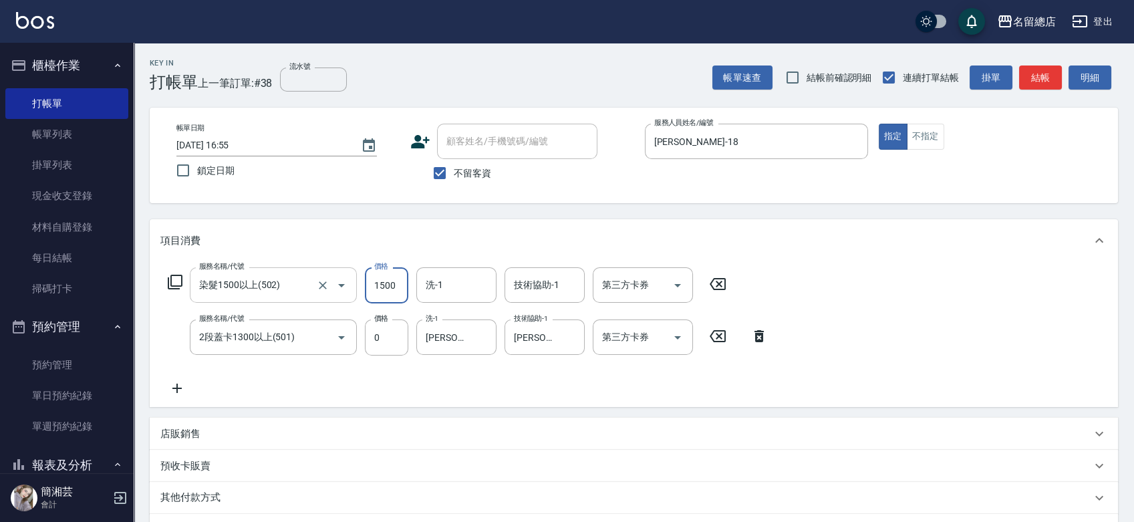
click at [383, 289] on input "1500" at bounding box center [386, 285] width 43 height 36
type input "1000"
type input "[PERSON_NAME]-31"
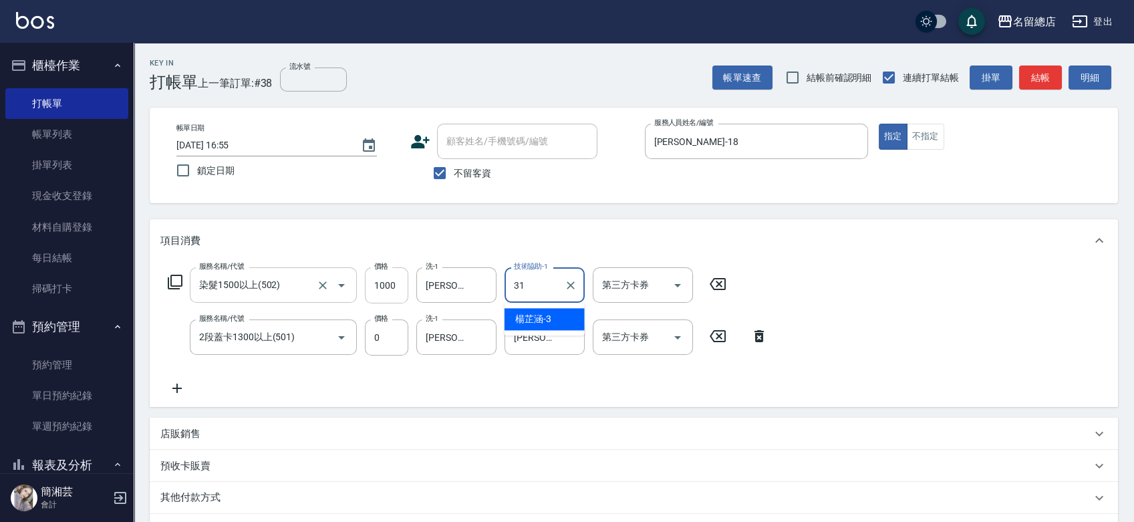
type input "[PERSON_NAME]-31"
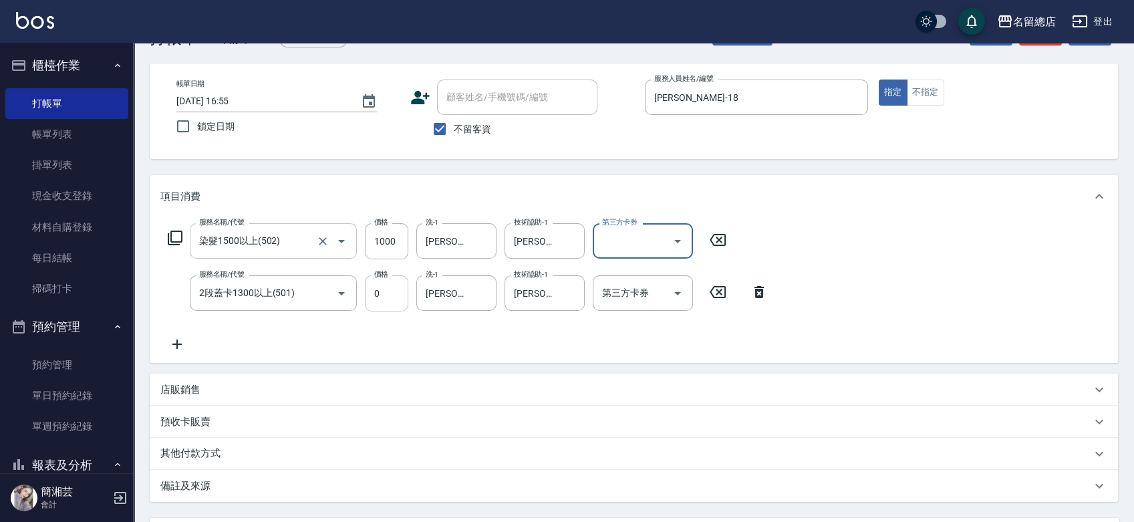
scroll to position [25, 0]
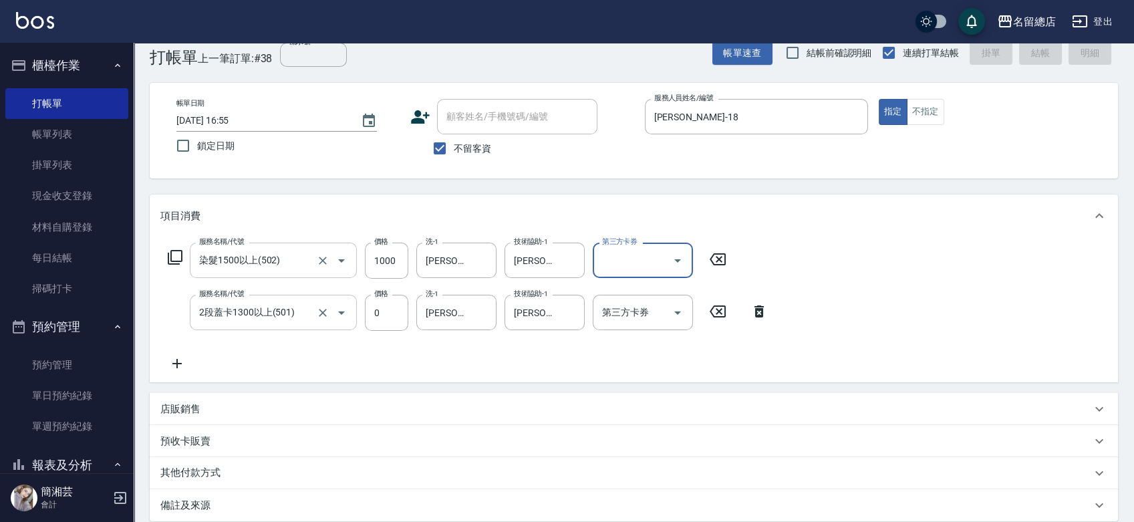
type input "[DATE] 16:58"
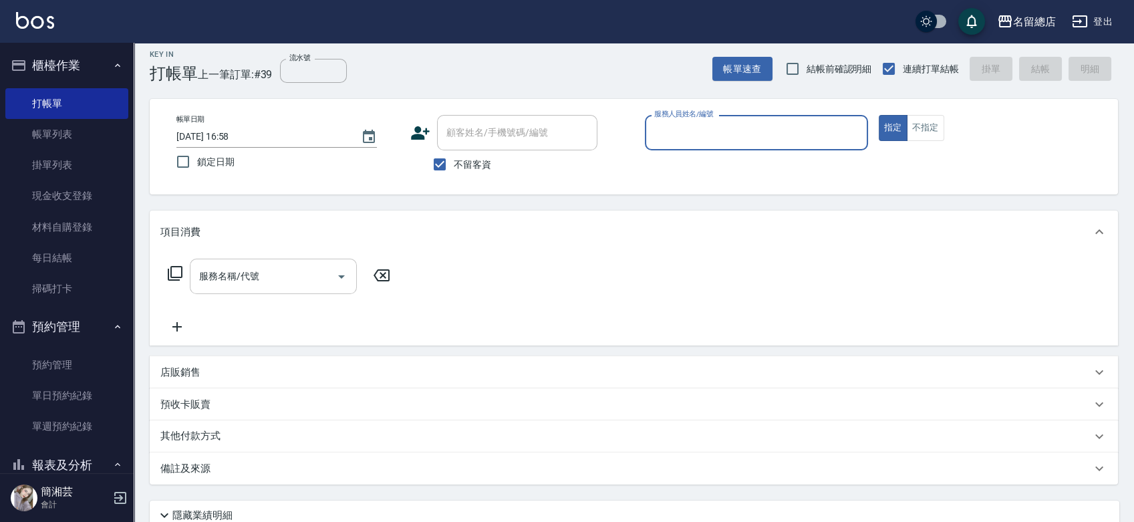
scroll to position [0, 0]
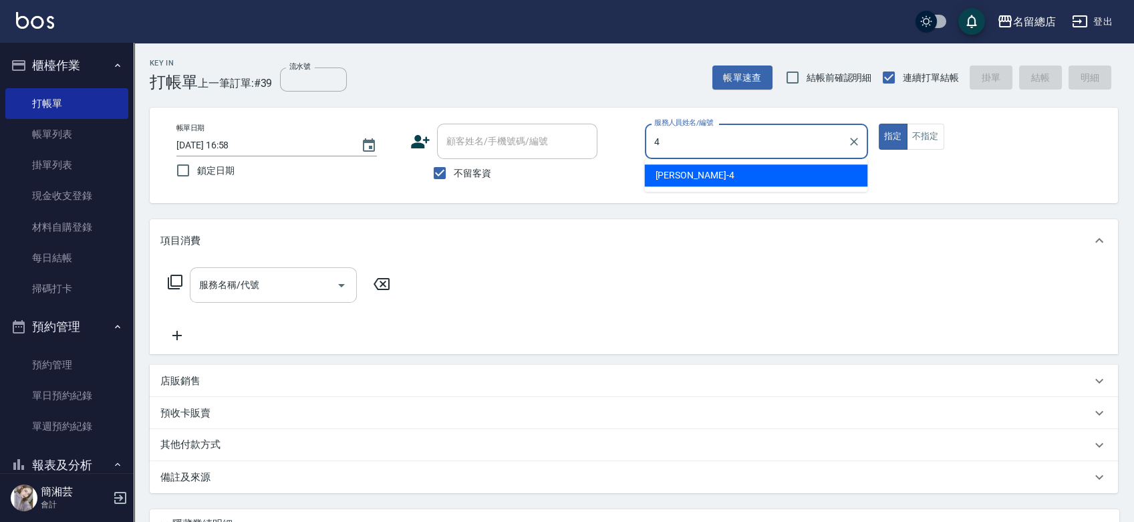
type input "[PERSON_NAME]-4"
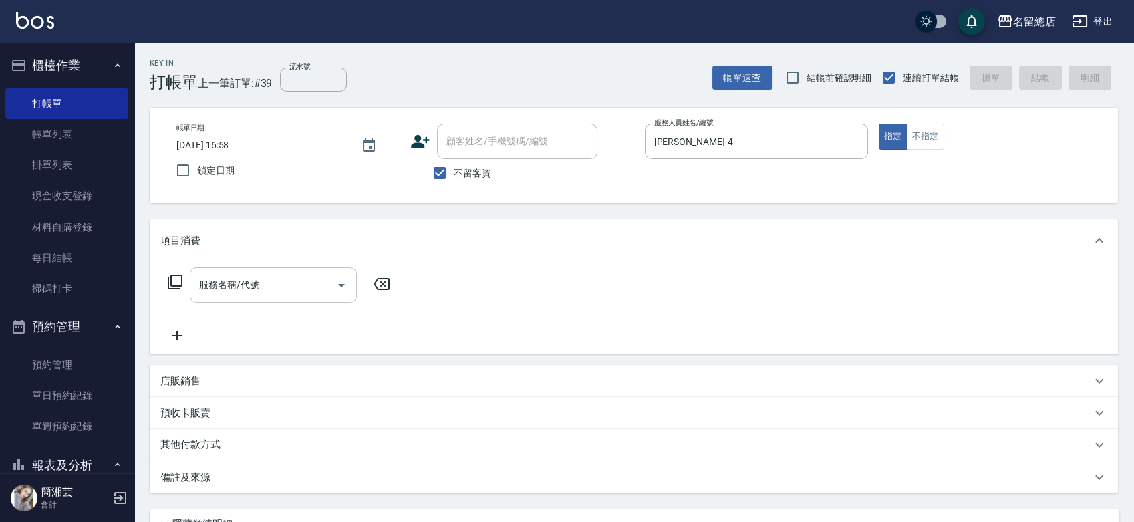
click at [472, 168] on span "不留客資" at bounding box center [472, 173] width 37 height 14
click at [454, 168] on input "不留客資" at bounding box center [440, 173] width 28 height 28
checkbox input "false"
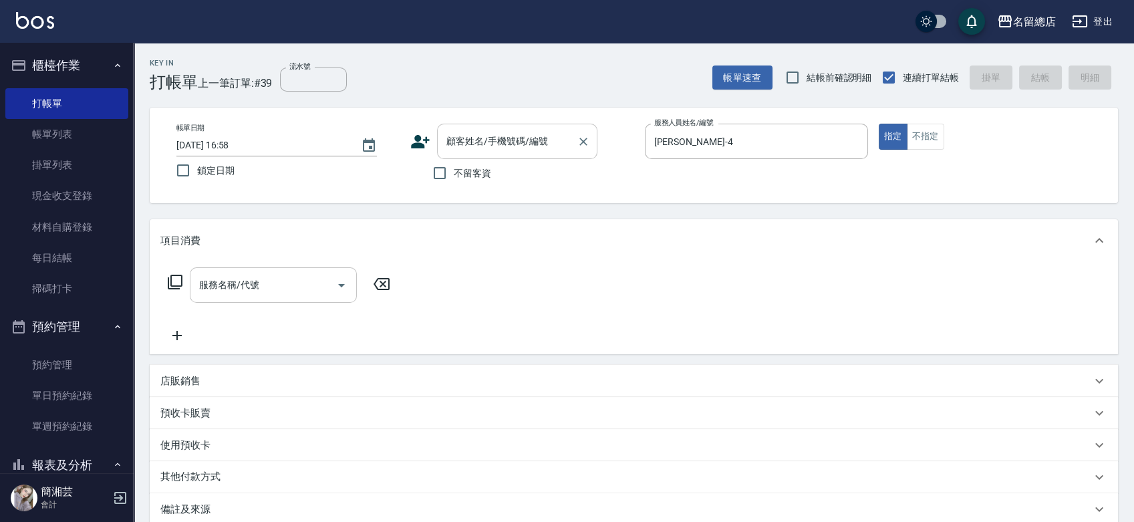
click at [473, 142] on div "顧客姓名/手機號碼/編號 顧客姓名/手機號碼/編號" at bounding box center [517, 141] width 160 height 35
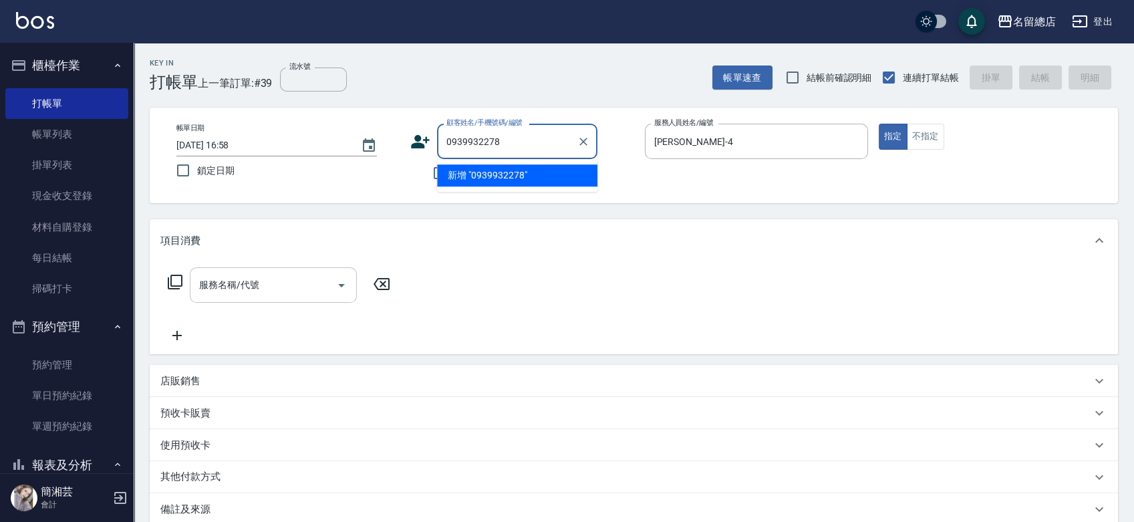
type input "0939932278"
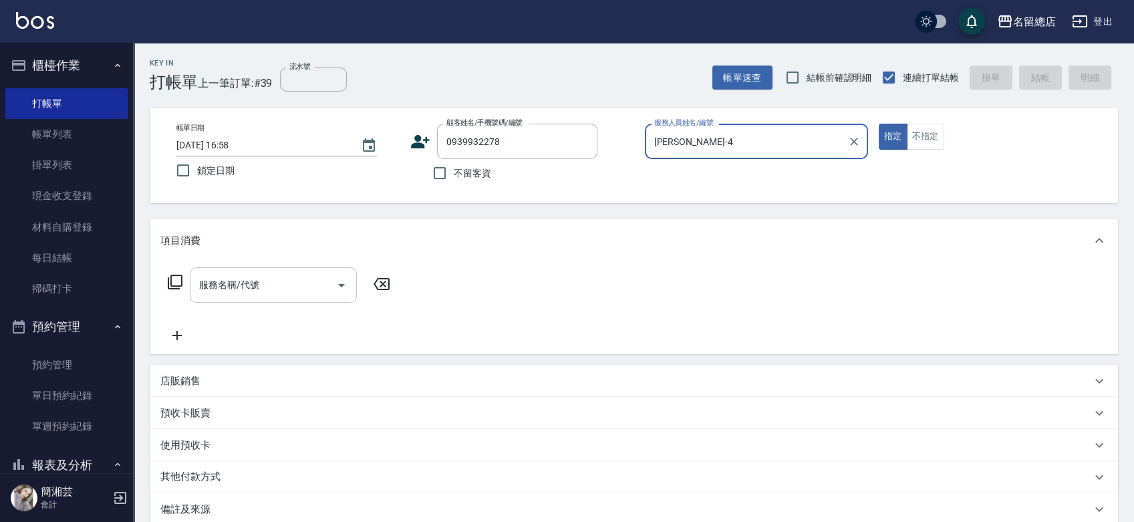
click at [418, 140] on icon at bounding box center [421, 141] width 19 height 13
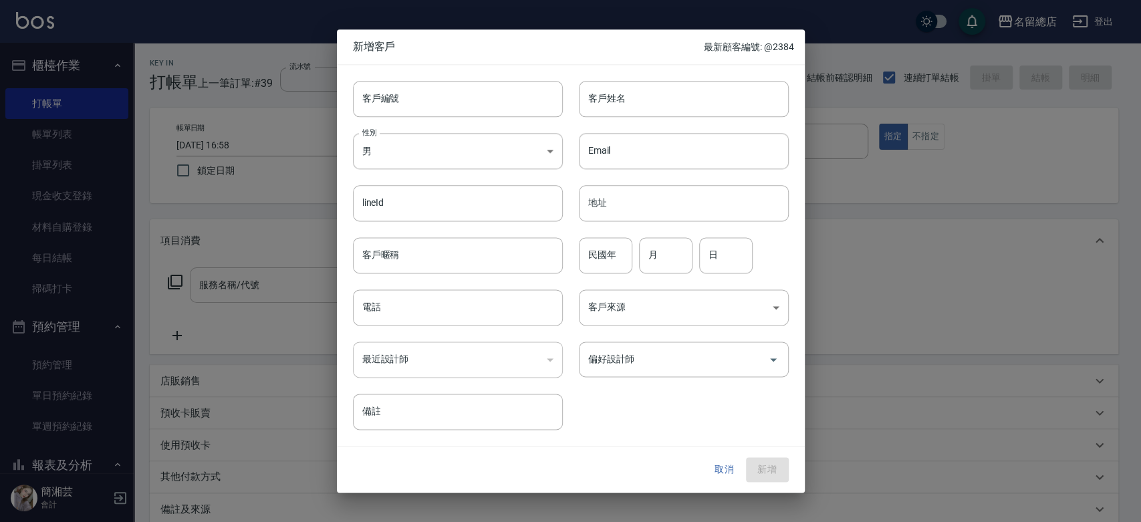
type input "0939932278"
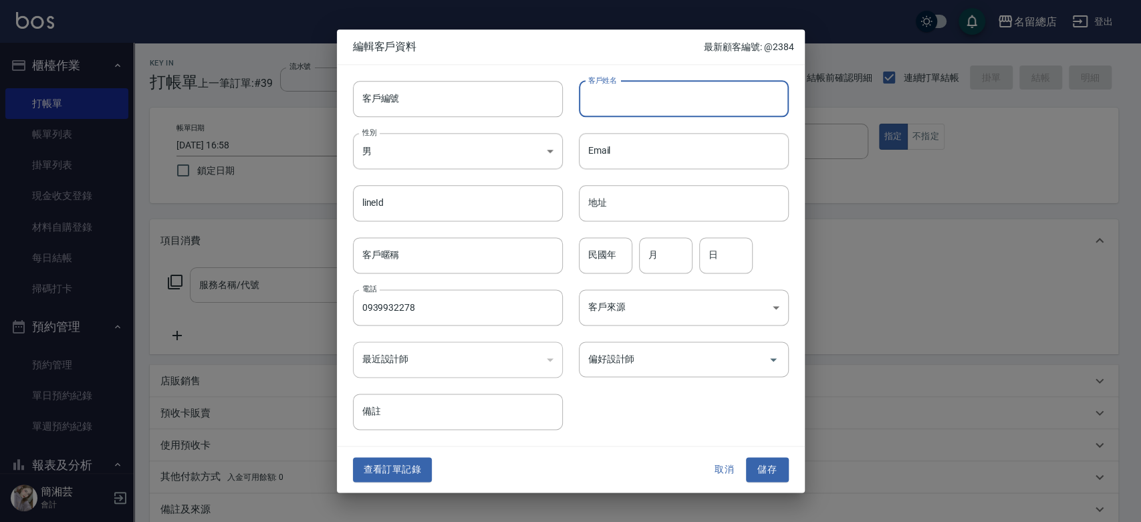
click at [615, 105] on input "客戶姓名" at bounding box center [684, 99] width 210 height 36
type input "[PERSON_NAME]"
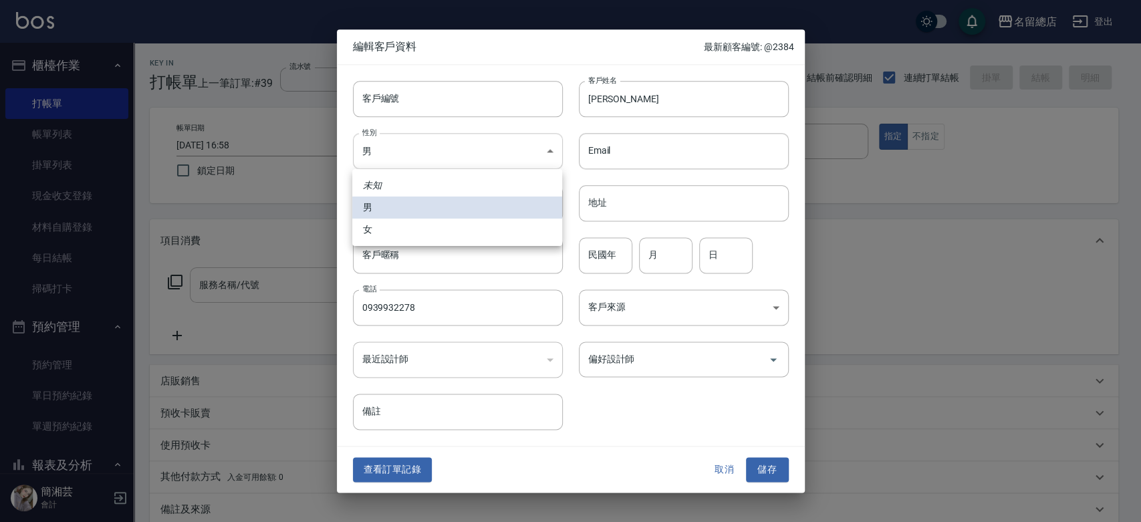
click at [436, 134] on body "名留總店 登出 櫃檯作業 打帳單 帳單列表 掛單列表 現金收支登錄 材料自購登錄 每日結帳 掃碼打卡 預約管理 預約管理 單日預約紀錄 單週預約紀錄 報表及分…" at bounding box center [570, 335] width 1141 height 670
click at [420, 228] on li "女" at bounding box center [457, 230] width 210 height 22
type input "[DEMOGRAPHIC_DATA]"
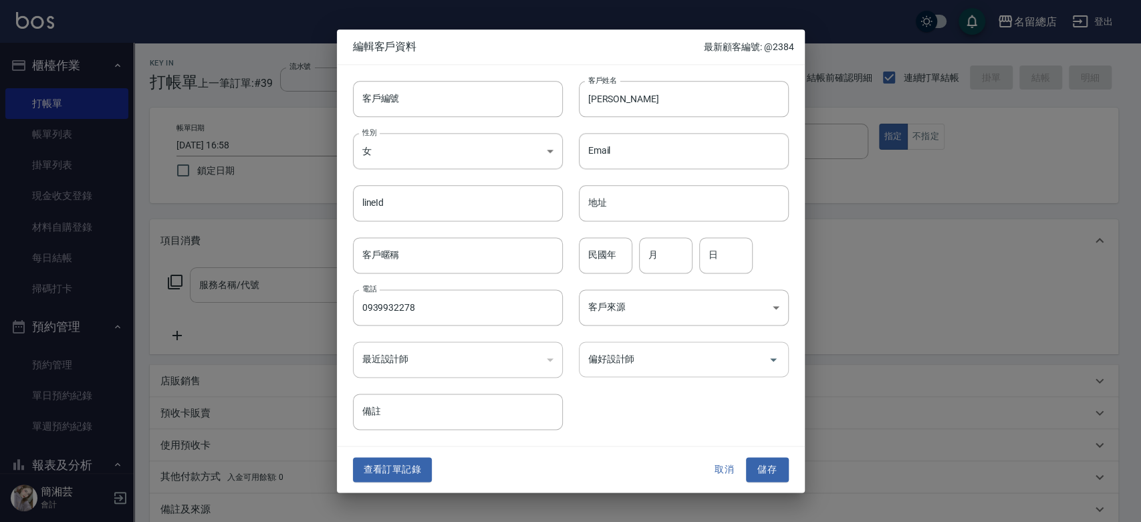
click at [642, 352] on input "偏好設計師" at bounding box center [674, 359] width 178 height 23
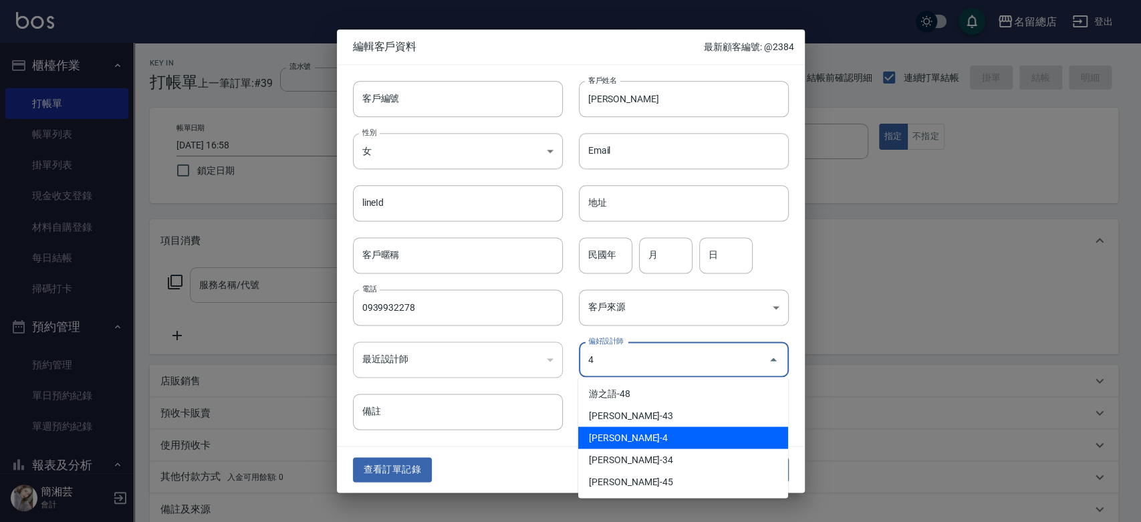
click at [599, 445] on li "[PERSON_NAME]-4" at bounding box center [683, 437] width 210 height 22
type input "[PERSON_NAME]"
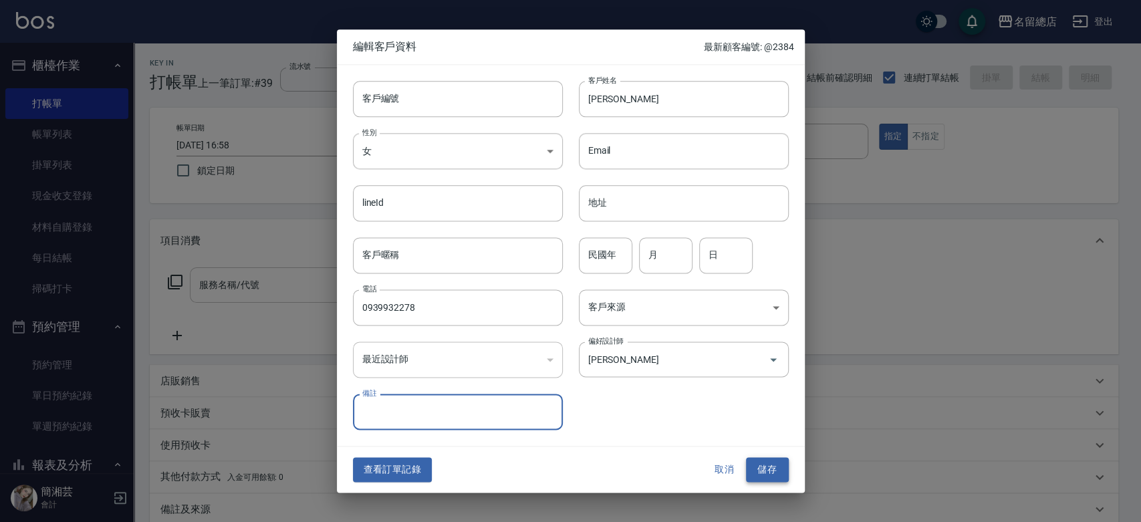
click at [757, 474] on button "儲存" at bounding box center [767, 470] width 43 height 25
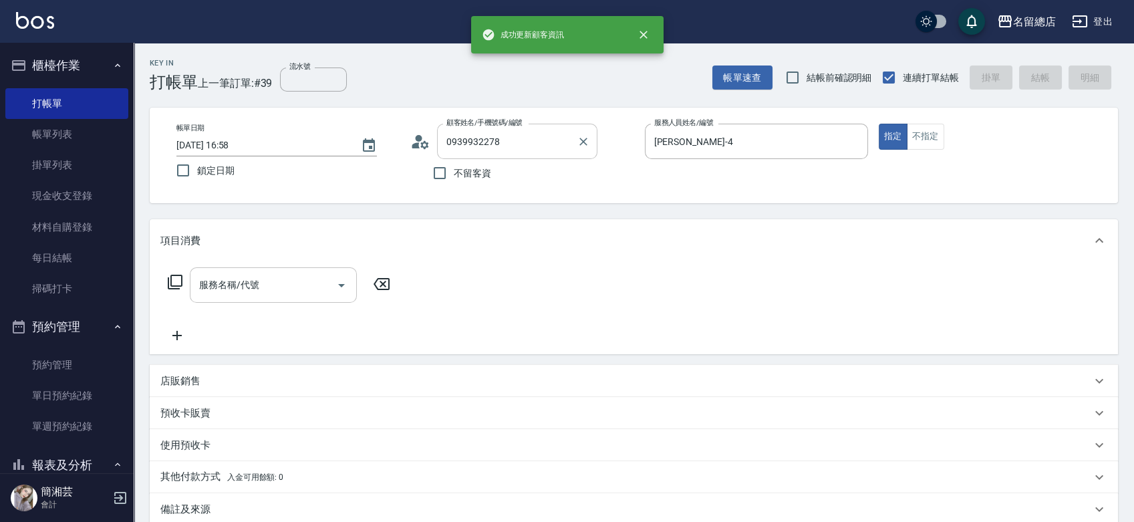
click at [539, 148] on input "0939932278" at bounding box center [507, 141] width 128 height 23
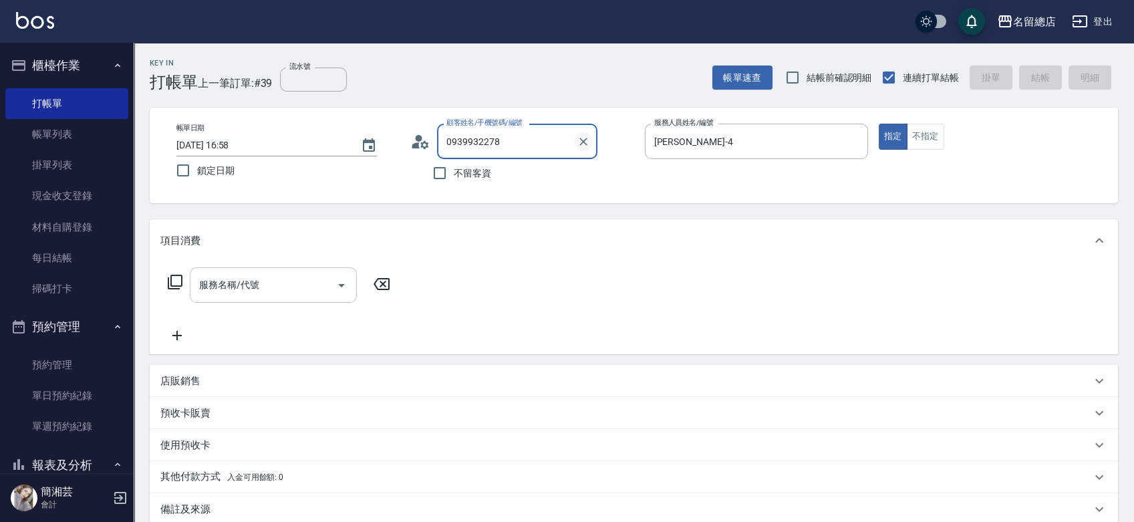
click at [583, 145] on icon "Clear" at bounding box center [583, 141] width 13 height 13
click at [492, 139] on input "顧客姓名/手機號碼/編號" at bounding box center [507, 141] width 128 height 23
click at [583, 201] on div "帳單日期 [DATE] 16:58 鎖定日期 顧客姓名/手機號碼/編號 顧客姓名/手機號碼/編號 不留客資 服務人員姓名/編號 [PERSON_NAME]-4…" at bounding box center [634, 156] width 969 height 96
click at [525, 151] on input "顧客姓名/手機號碼/編號" at bounding box center [507, 141] width 128 height 23
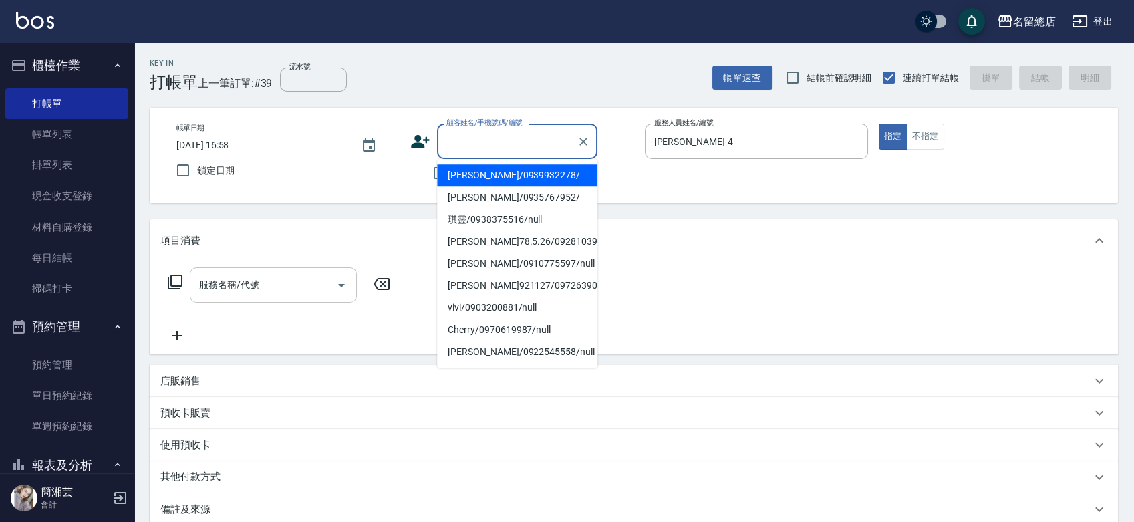
click at [501, 176] on li "[PERSON_NAME]/0939932278/" at bounding box center [517, 175] width 160 height 22
type input "[PERSON_NAME]/0939932278/"
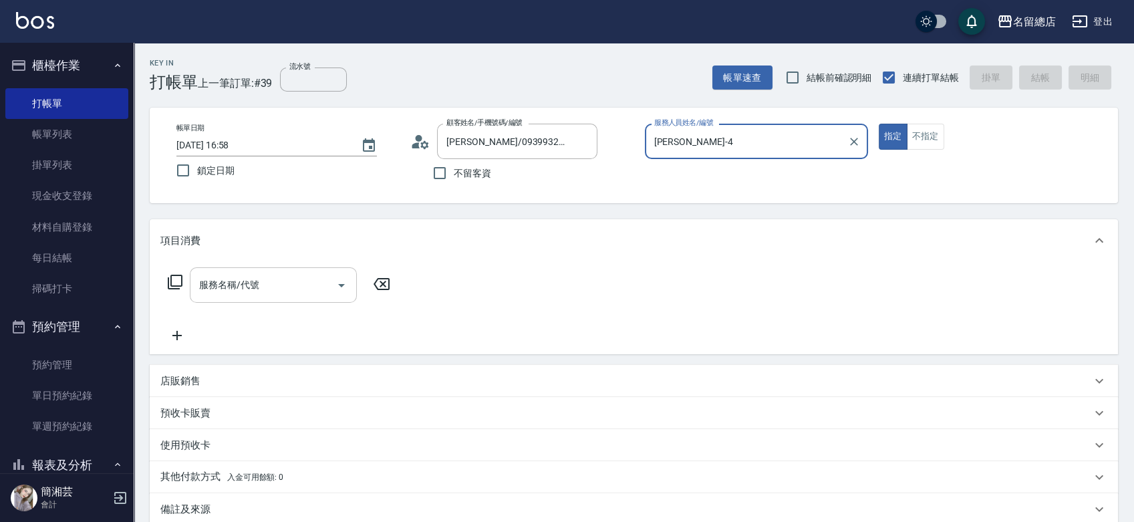
click at [879, 124] on button "指定" at bounding box center [893, 137] width 29 height 26
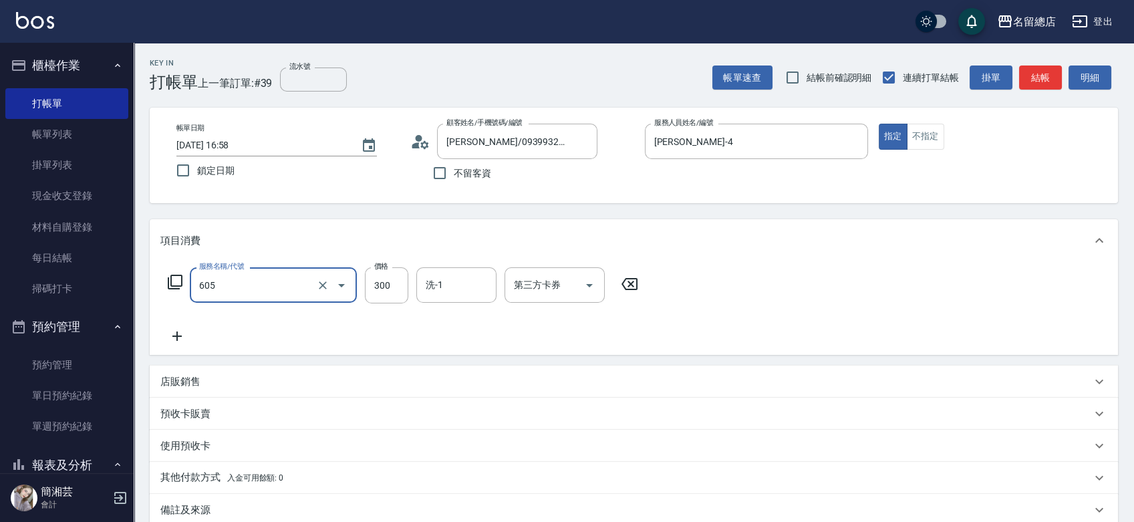
type input "洗髮 (女)(605)"
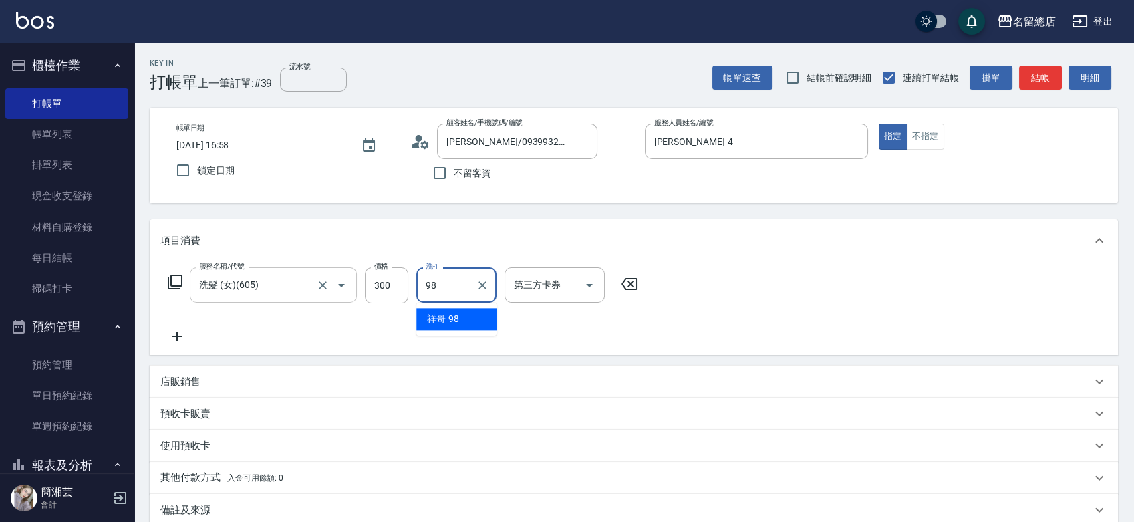
type input "祥哥-98"
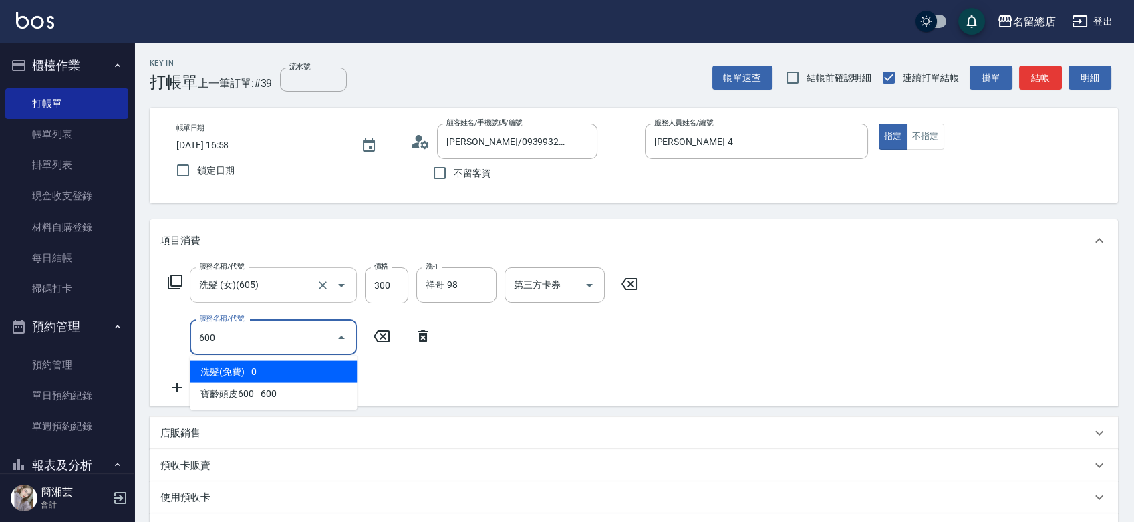
type input "洗髮(免費)(600)"
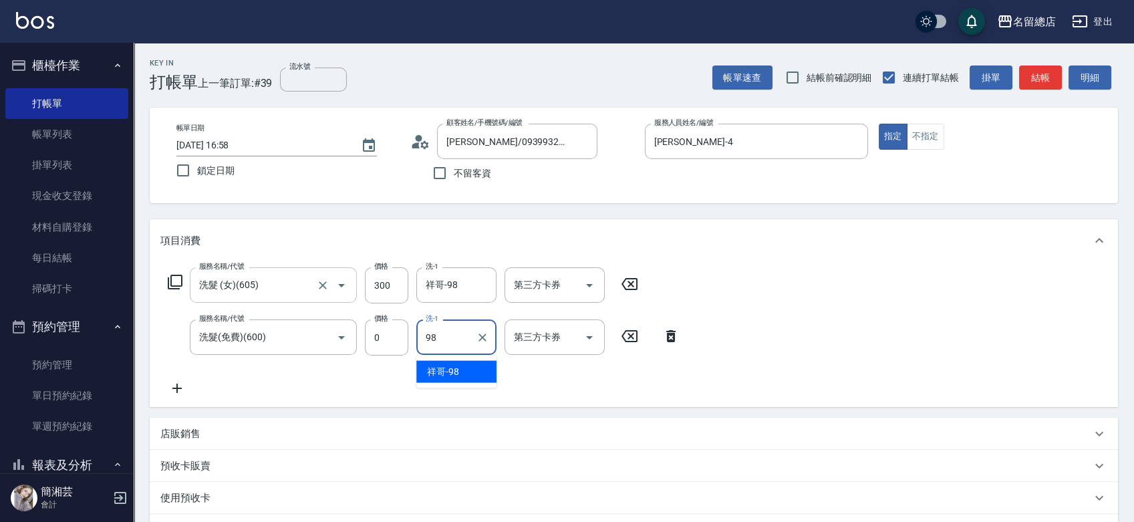
type input "祥哥-98"
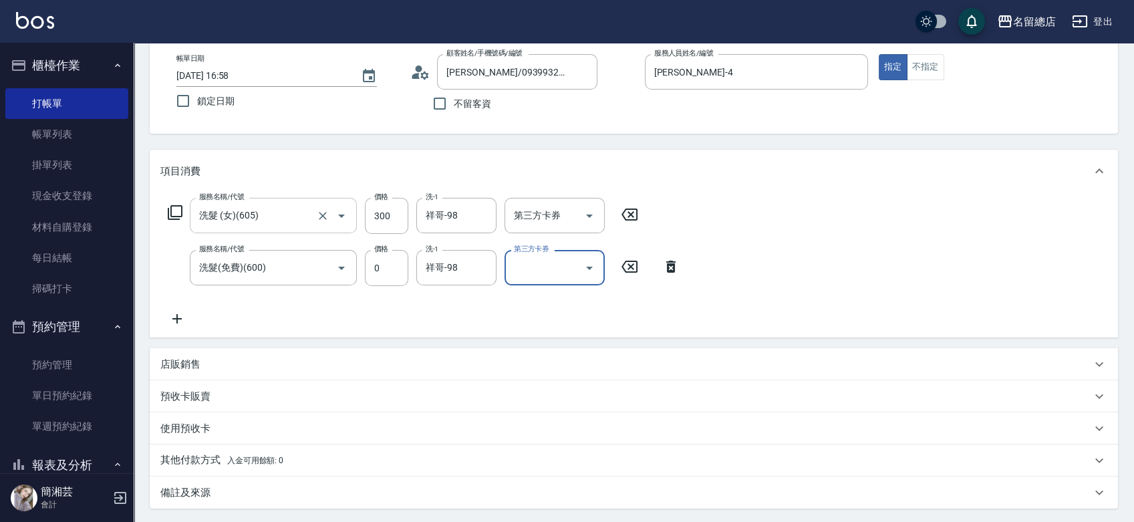
scroll to position [205, 0]
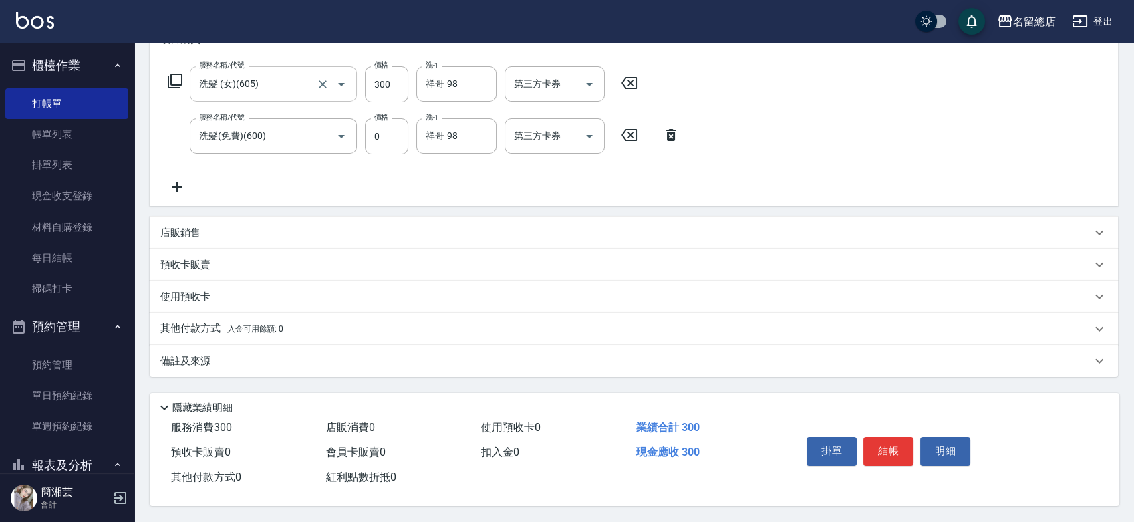
click at [174, 262] on p "預收卡販賣" at bounding box center [185, 265] width 50 height 14
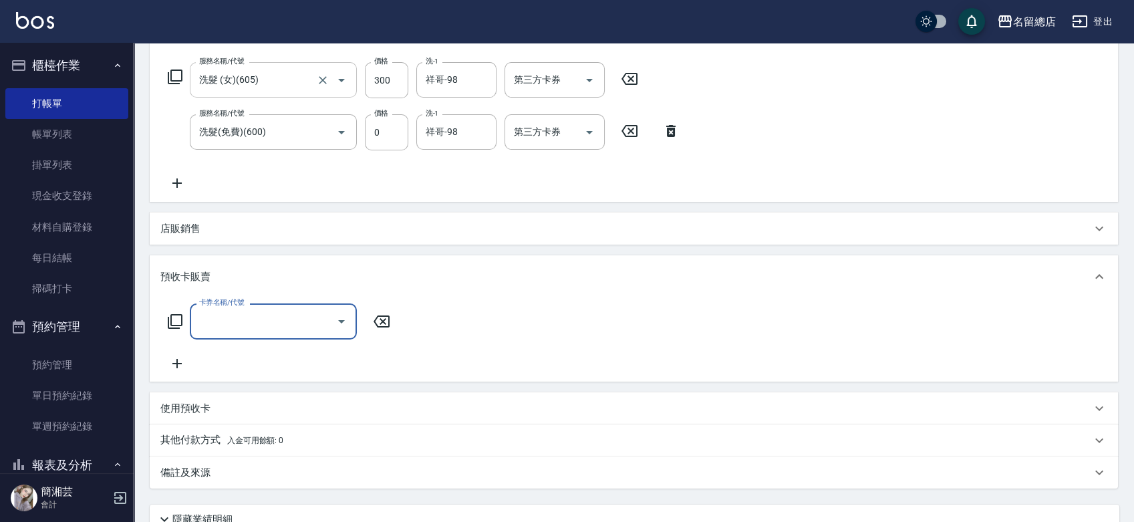
scroll to position [0, 0]
type input "二段自備卡(407)"
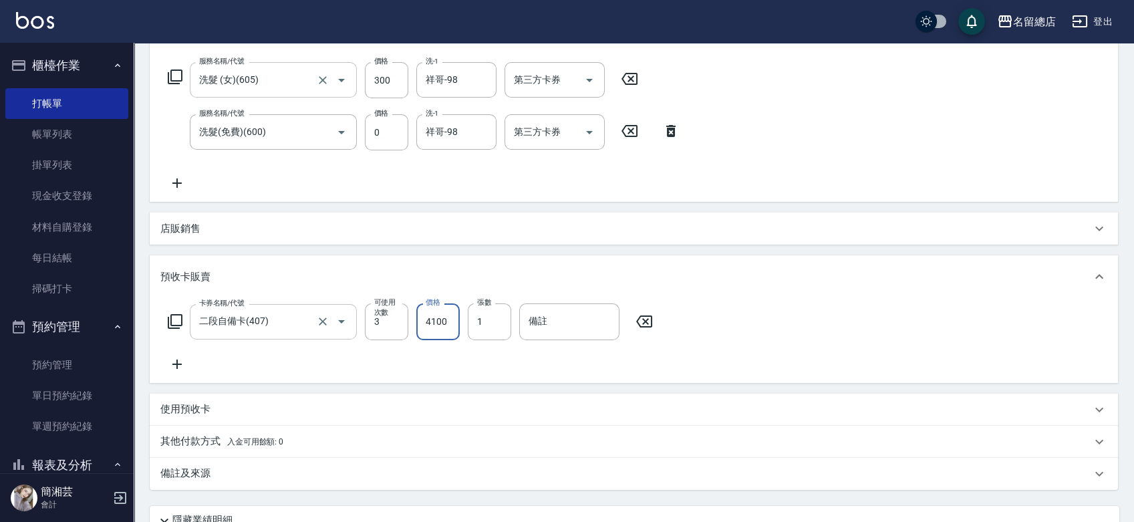
type input "4100"
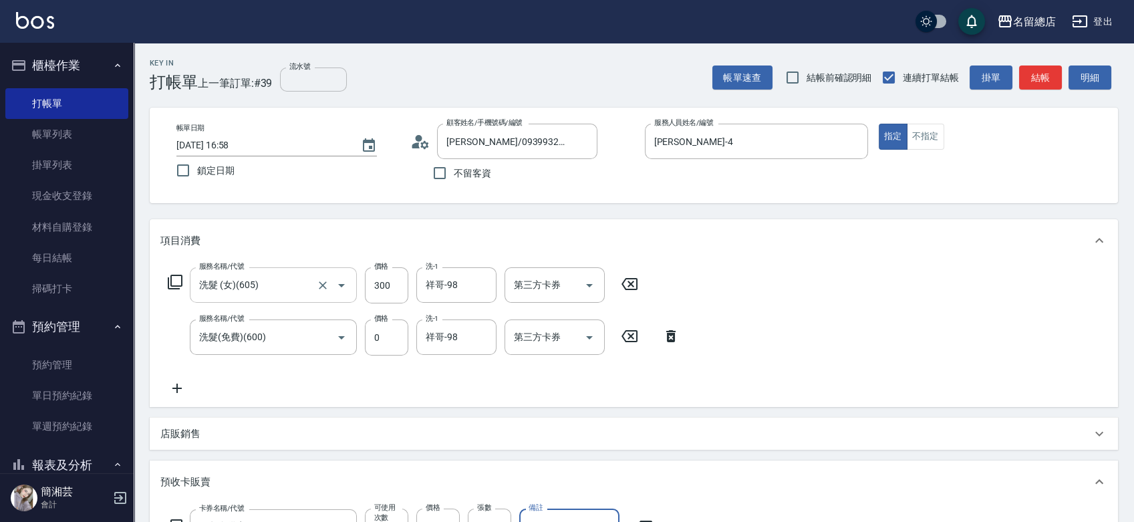
type input "9152"
click at [326, 77] on input "流水號" at bounding box center [313, 80] width 67 height 24
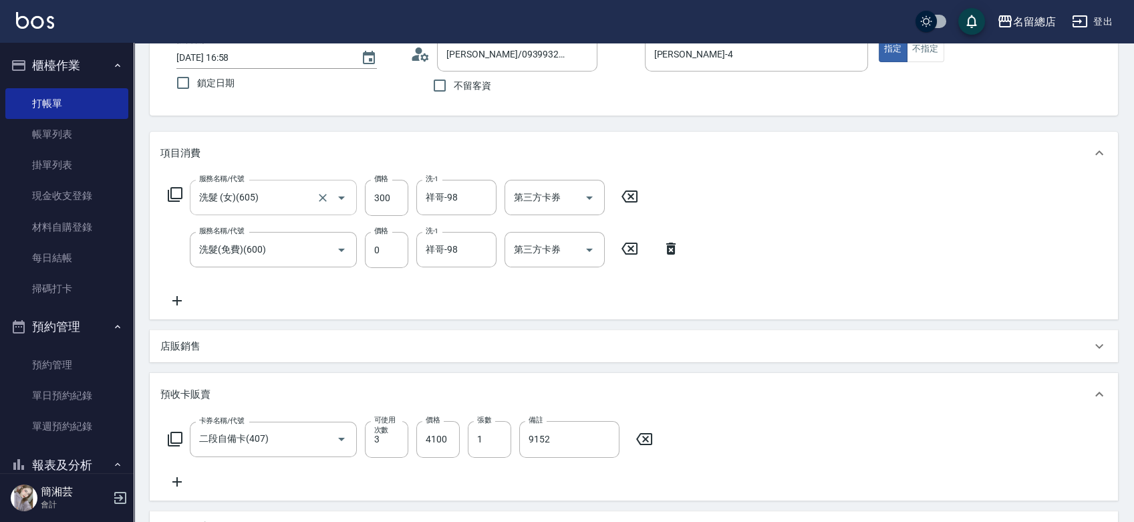
scroll to position [297, 0]
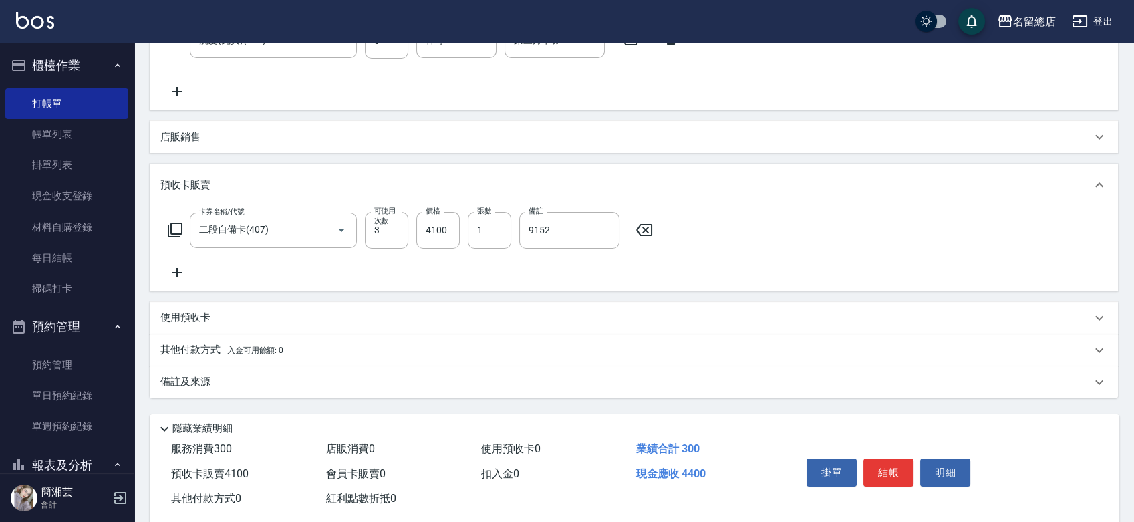
type input "9152"
drag, startPoint x: 230, startPoint y: 341, endPoint x: 260, endPoint y: 382, distance: 50.7
click at [231, 343] on div "其他付款方式 入金可用餘額: 0" at bounding box center [634, 350] width 969 height 32
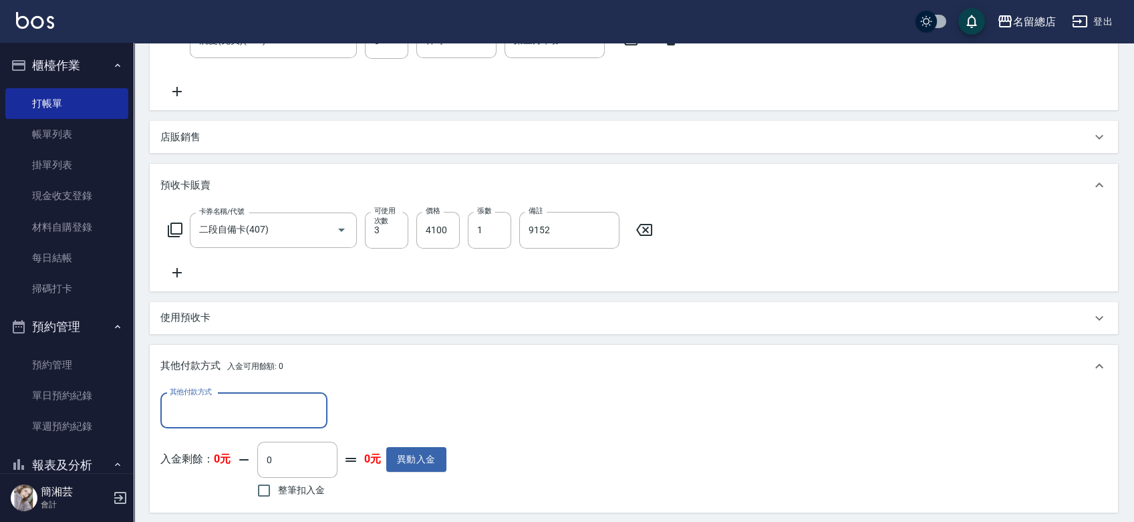
scroll to position [0, 0]
click at [243, 406] on input "其他付款方式" at bounding box center [243, 410] width 155 height 23
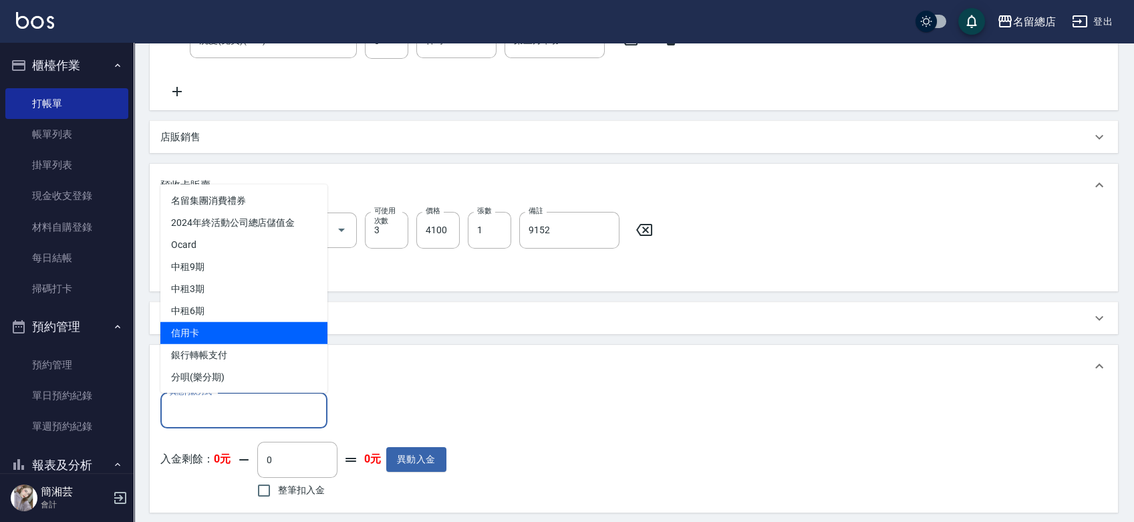
click at [249, 342] on span "信用卡" at bounding box center [243, 333] width 167 height 22
type input "信用卡"
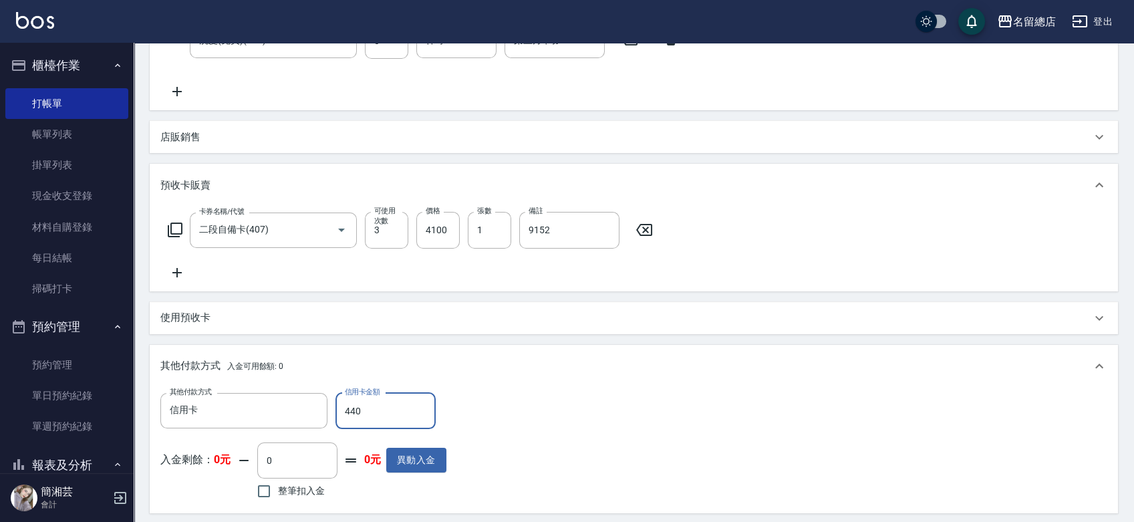
type input "4400"
type input "[DATE] 17:00"
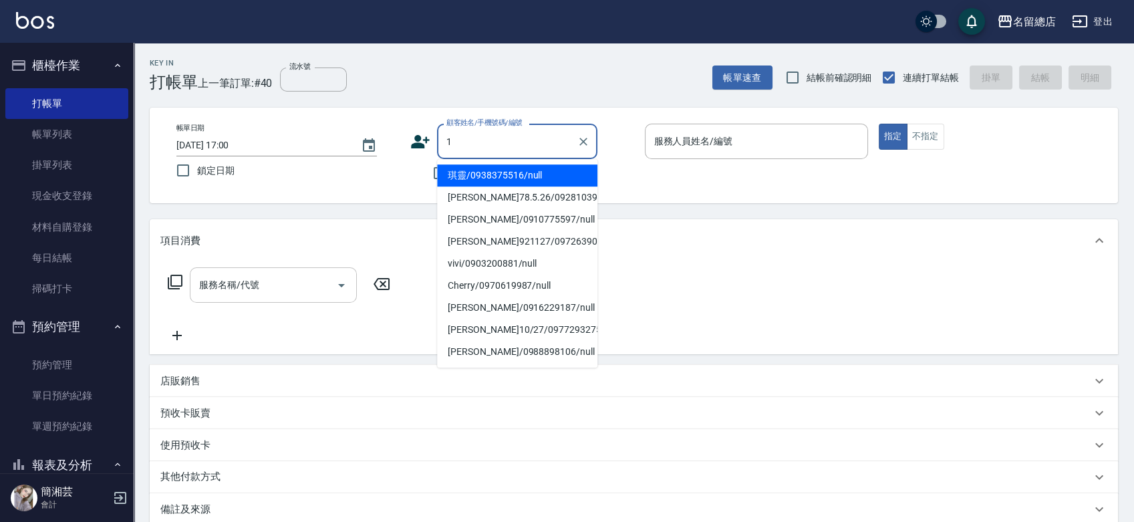
type input "15"
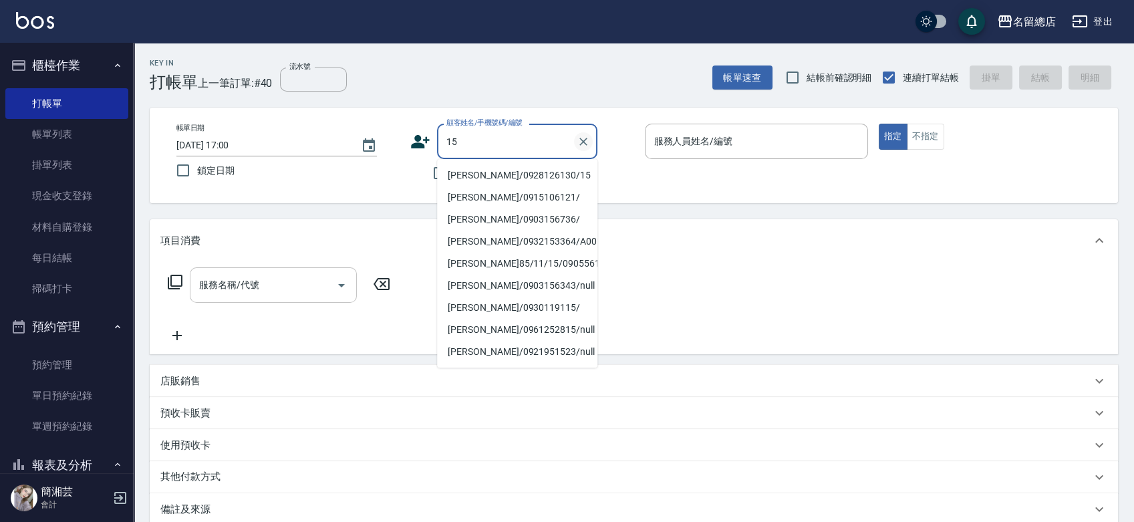
click at [582, 143] on icon "Clear" at bounding box center [584, 142] width 8 height 8
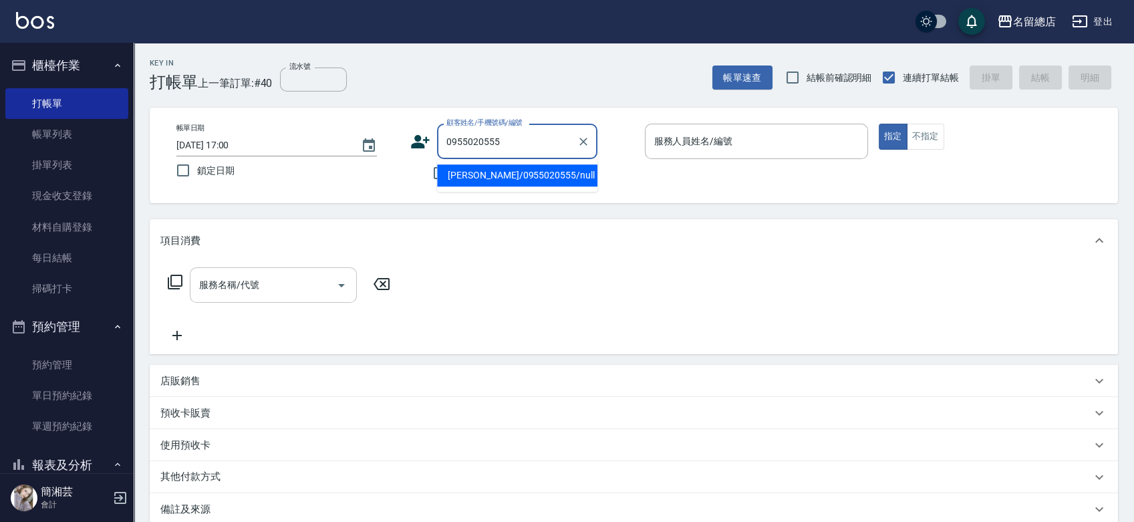
type input "[PERSON_NAME]/0955020555/null"
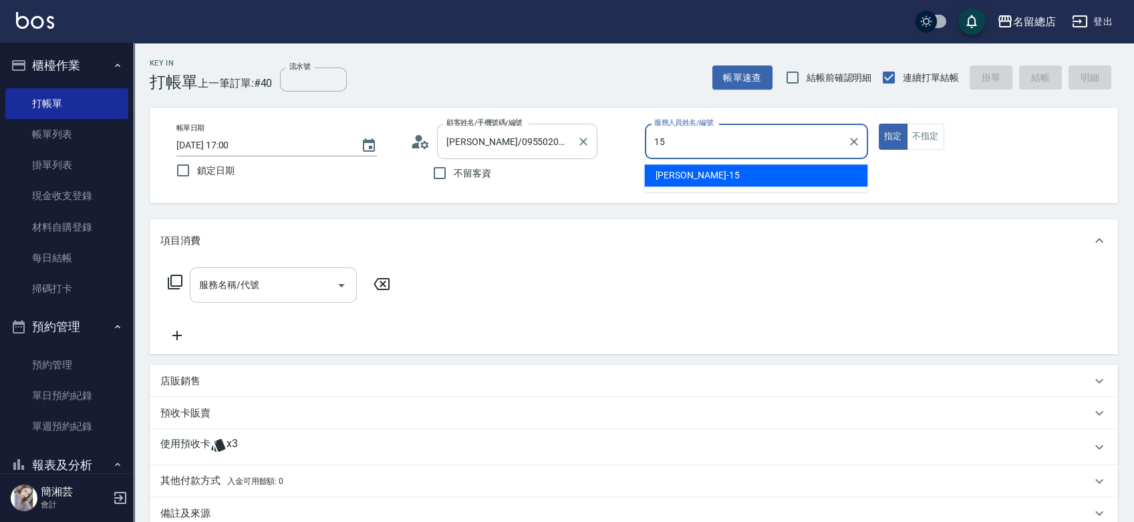
type input "[PERSON_NAME]-15"
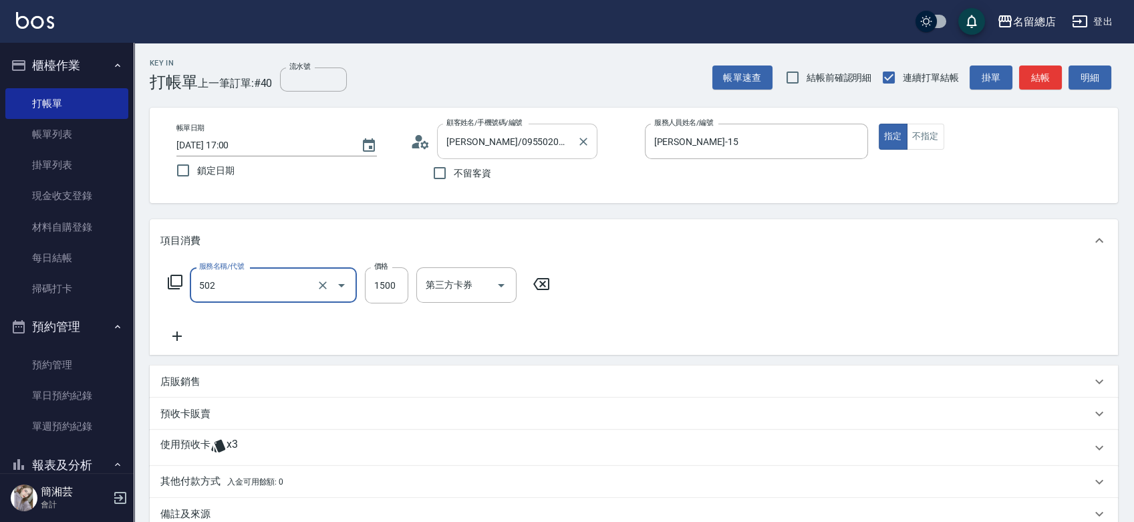
type input "染髮1500以上(502)"
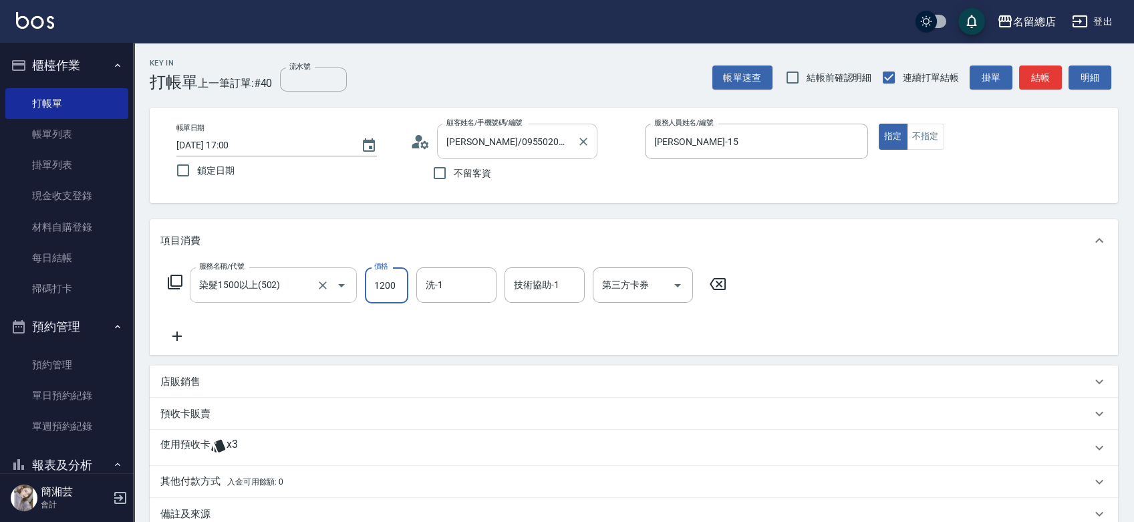
type input "1200"
type input "游之語-48"
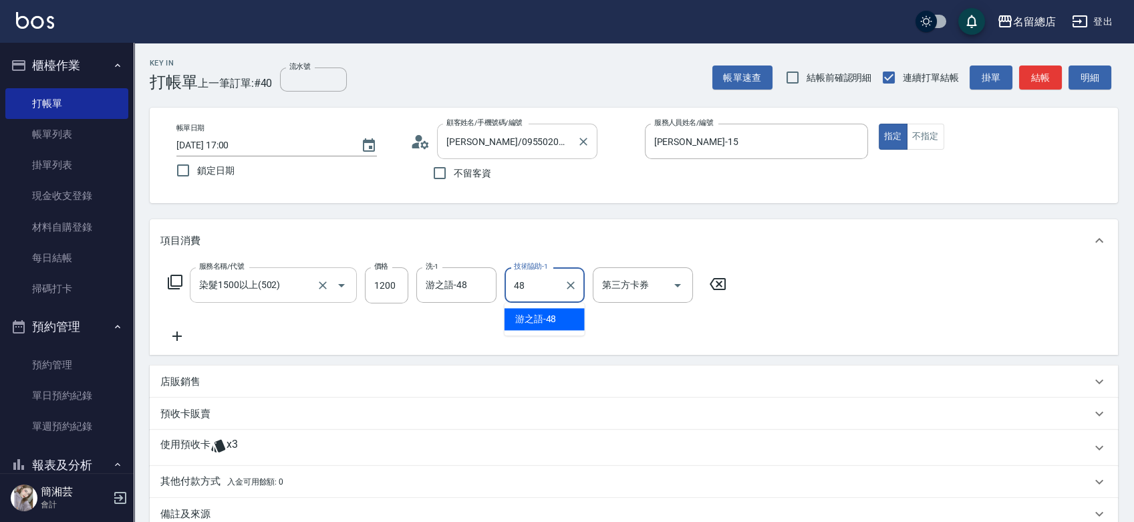
type input "游之語-48"
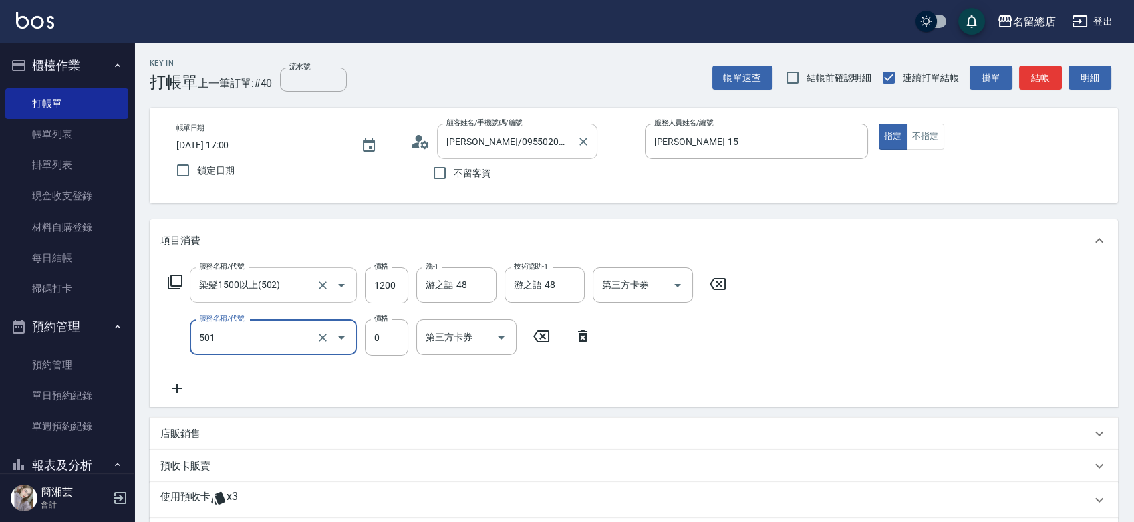
type input "2段蓋卡1300以上(501)"
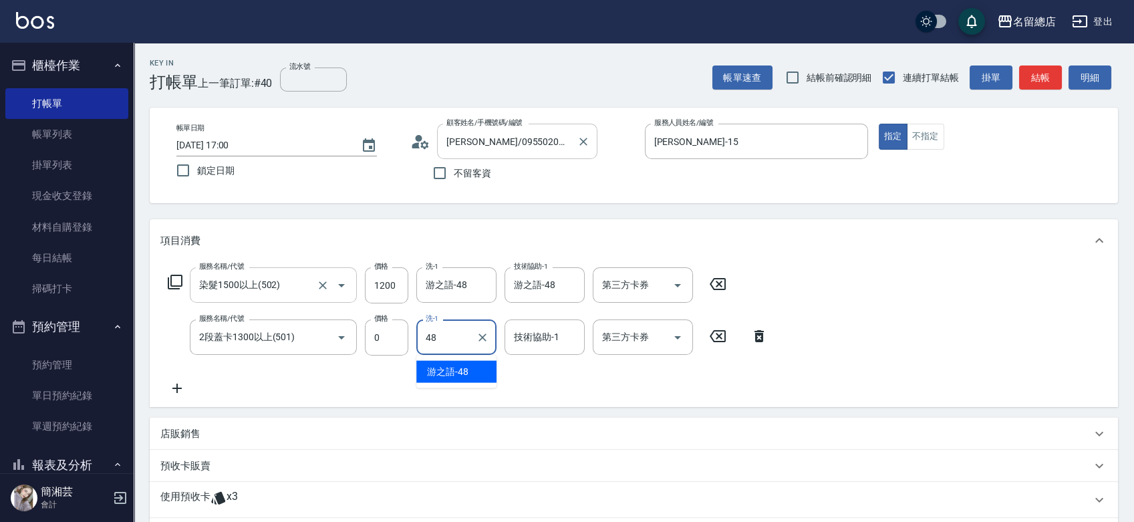
type input "游之語-48"
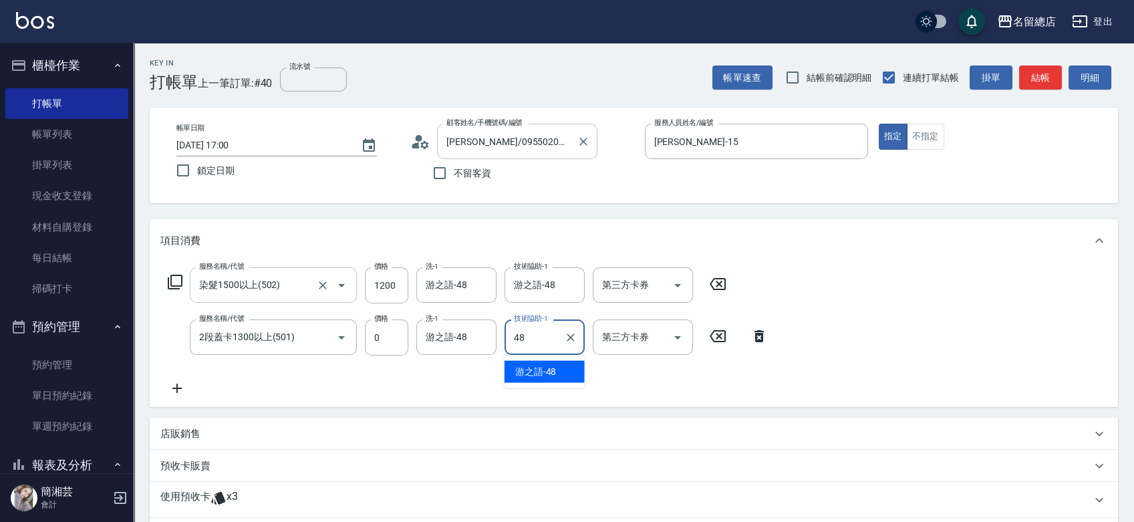
type input "游之語-48"
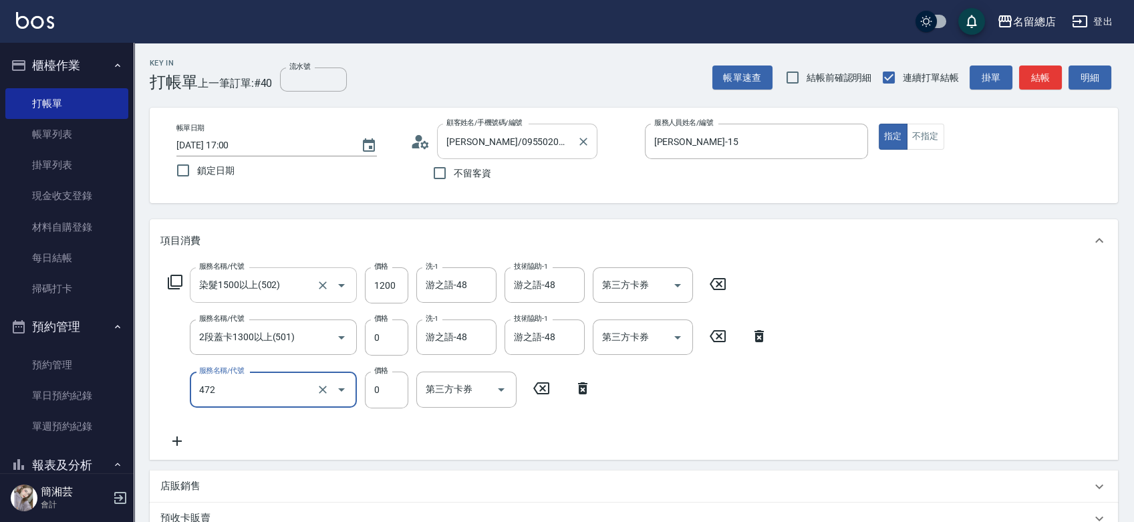
type input "洗+頭皮蓋卡(472)"
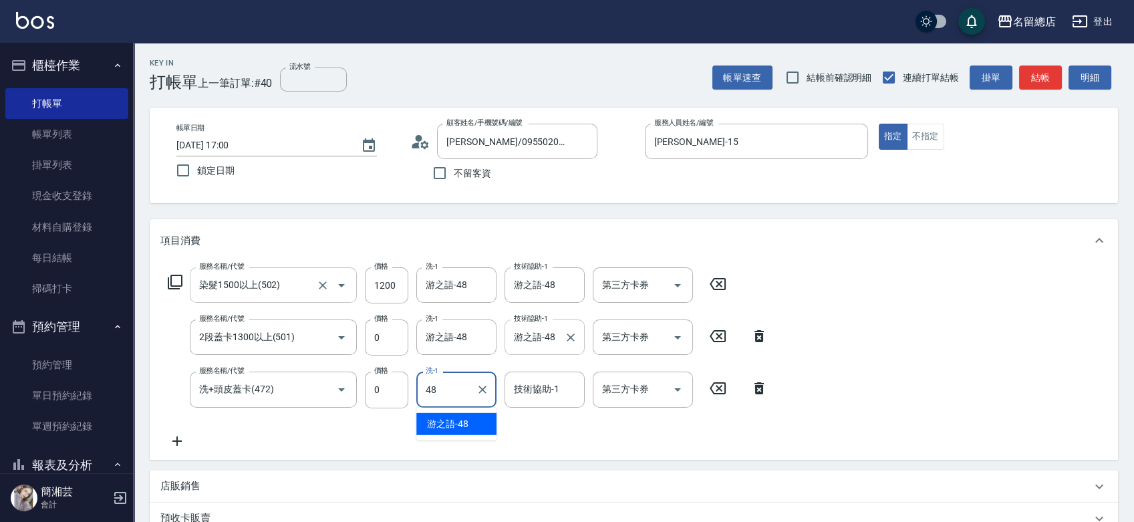
type input "游之語-48"
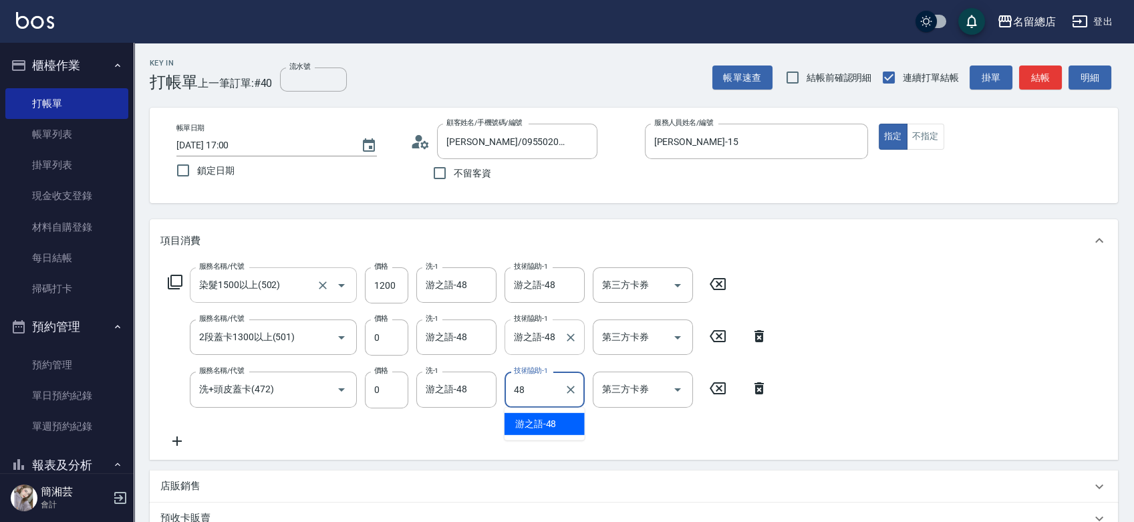
type input "游之語-48"
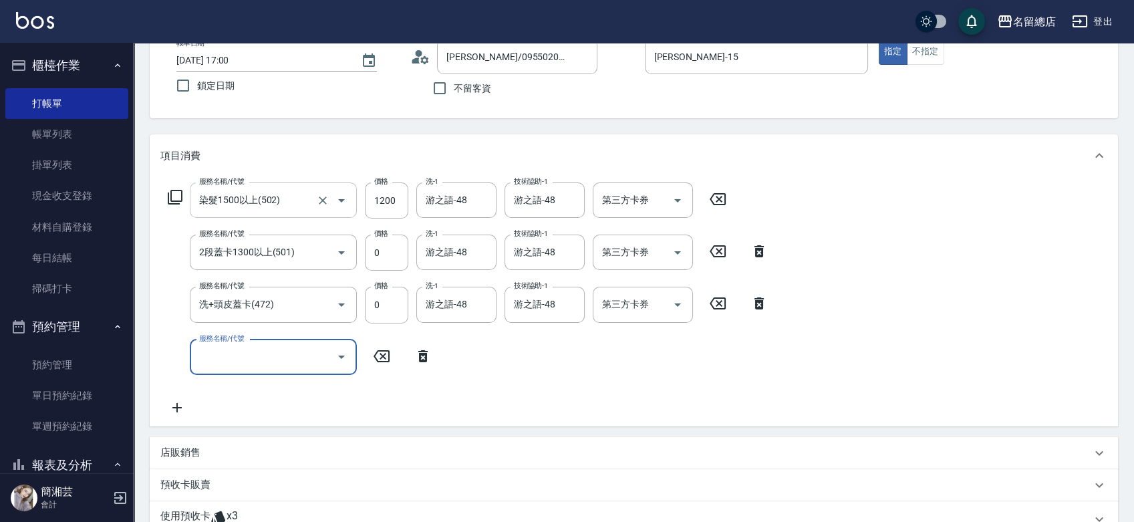
scroll to position [74, 0]
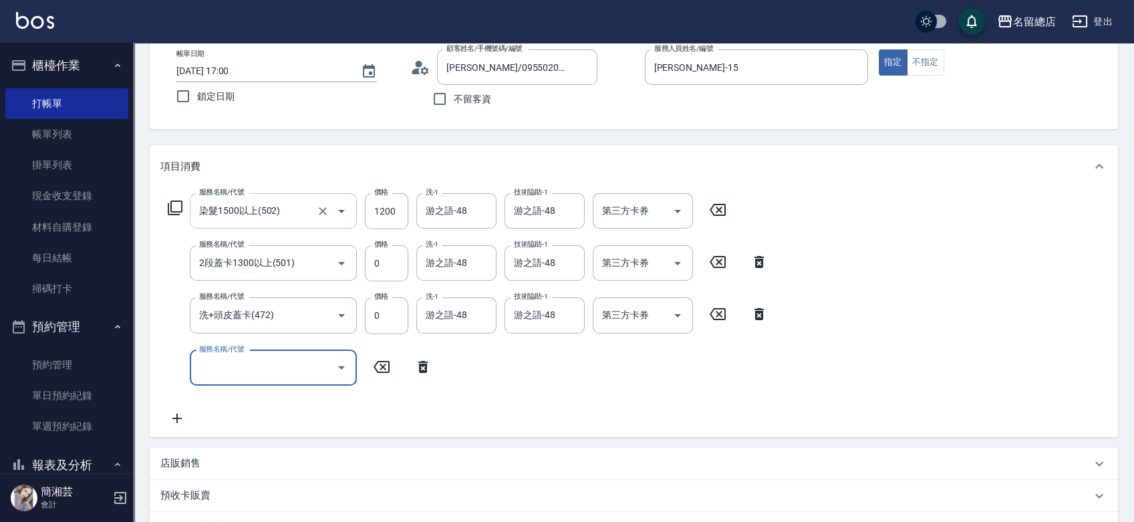
type input "[DATE] 17:02"
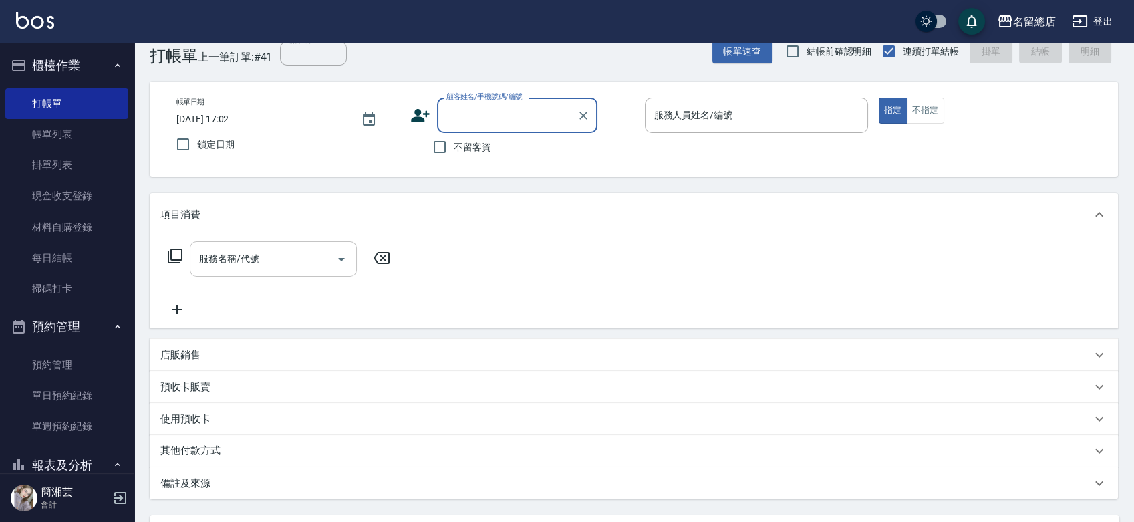
scroll to position [0, 0]
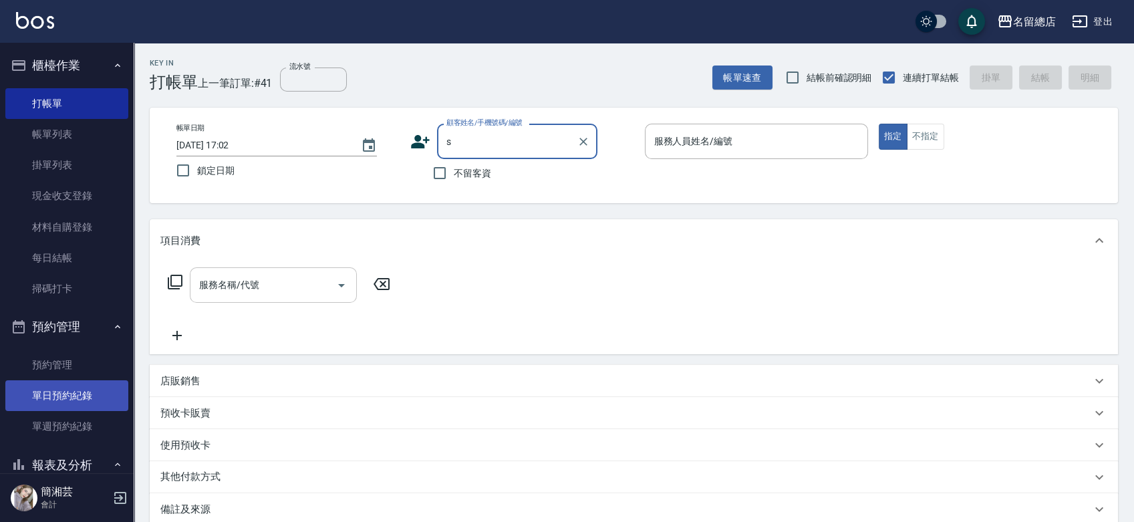
type input "s1"
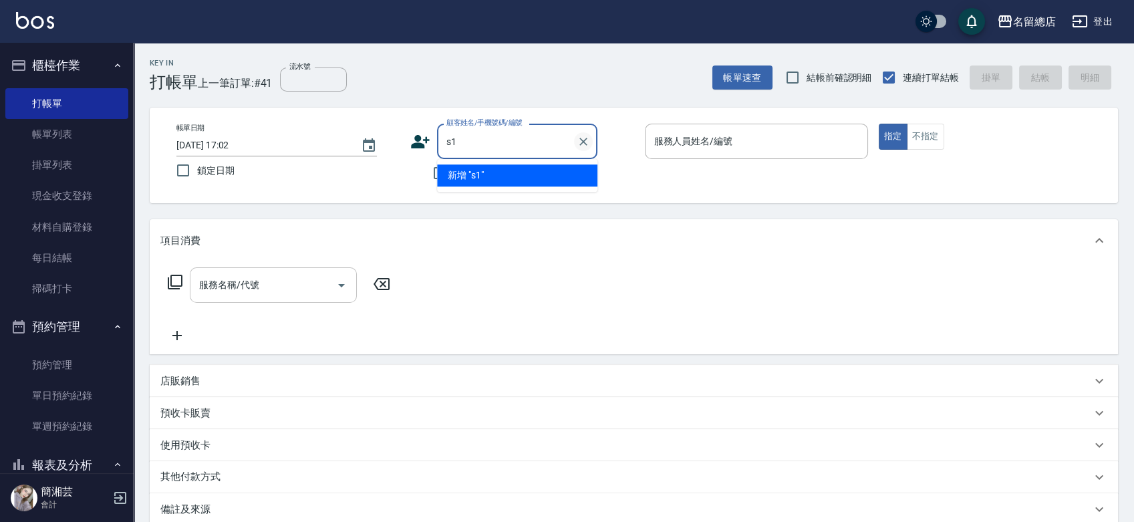
click at [579, 144] on icon "Clear" at bounding box center [583, 141] width 13 height 13
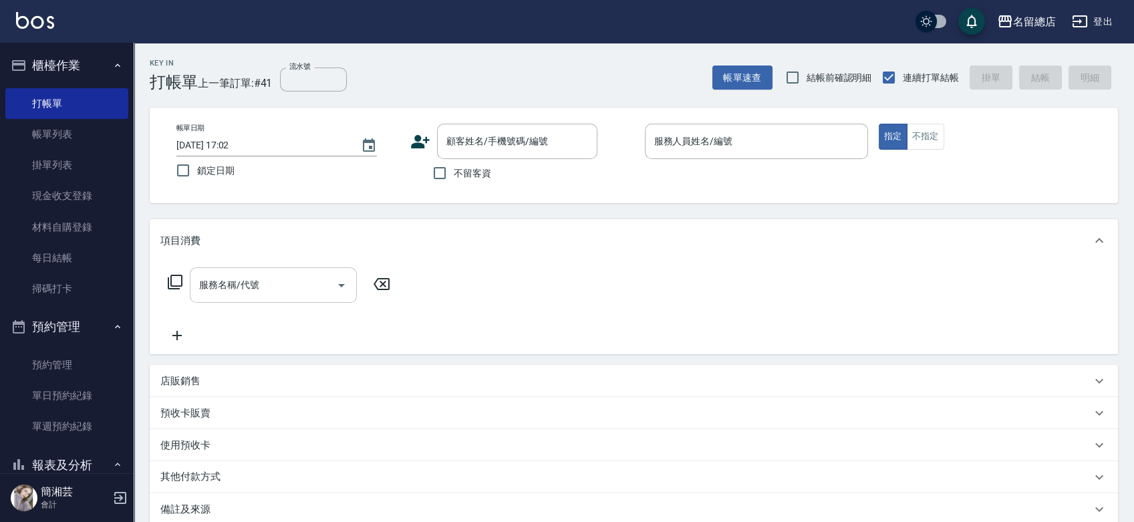
click at [455, 169] on span "不留客資" at bounding box center [472, 173] width 37 height 14
click at [454, 169] on input "不留客資" at bounding box center [440, 173] width 28 height 28
checkbox input "true"
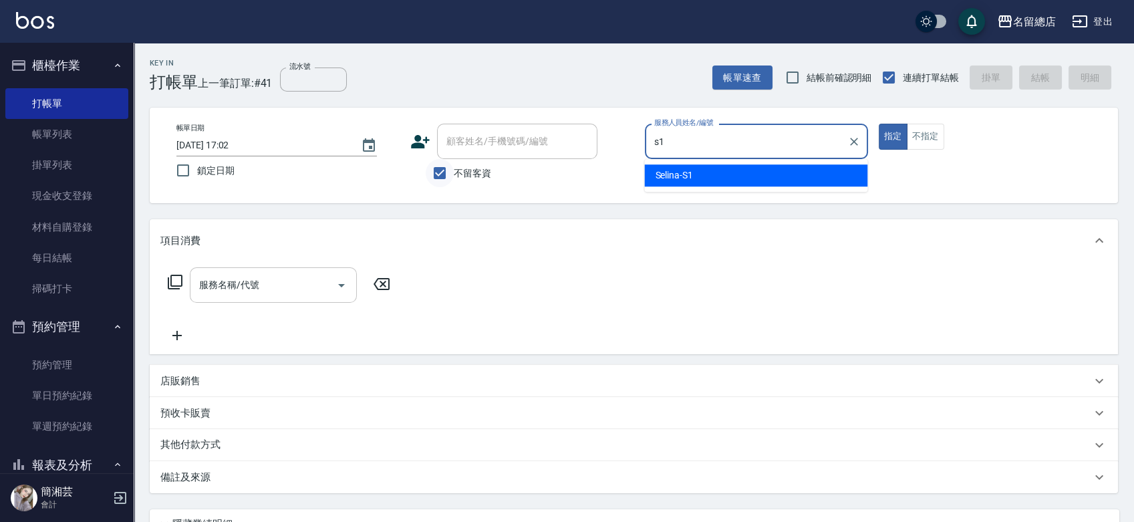
type input "Selina-S1"
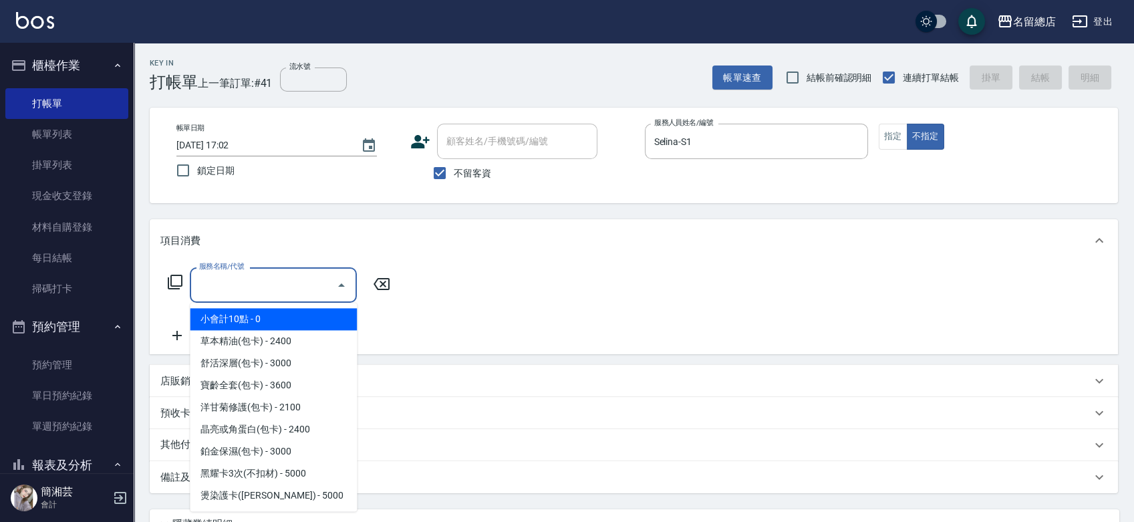
click at [268, 284] on input "服務名稱/代號" at bounding box center [263, 284] width 135 height 23
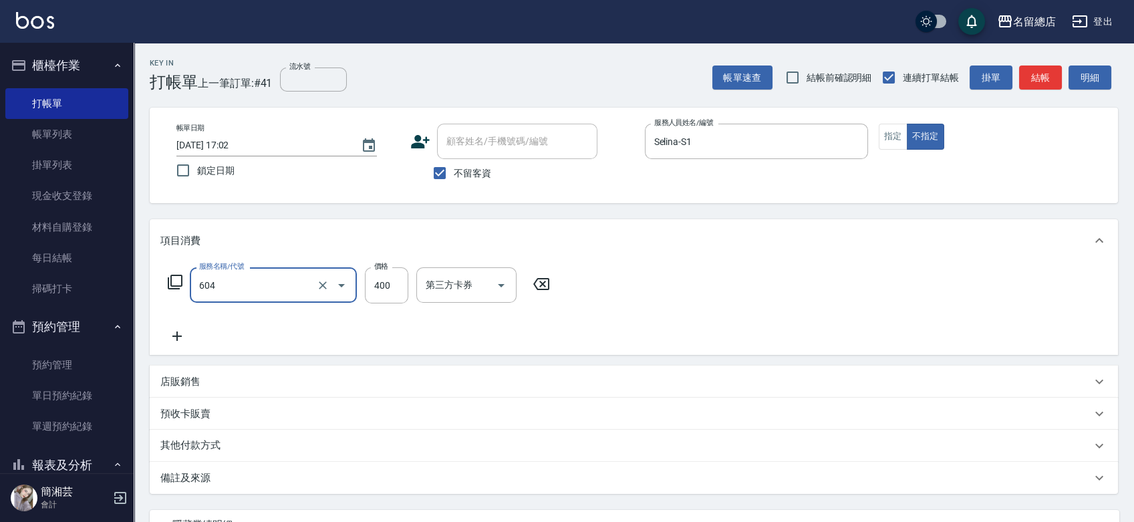
type input "健康洗髮(604)"
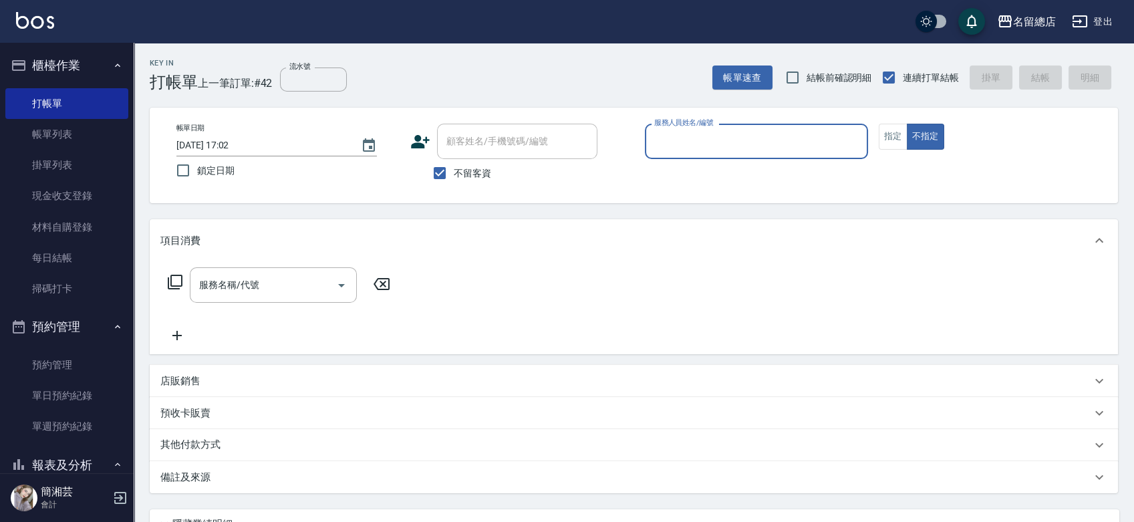
click at [462, 168] on span "不留客資" at bounding box center [472, 173] width 37 height 14
click at [454, 168] on input "不留客資" at bounding box center [440, 173] width 28 height 28
checkbox input "false"
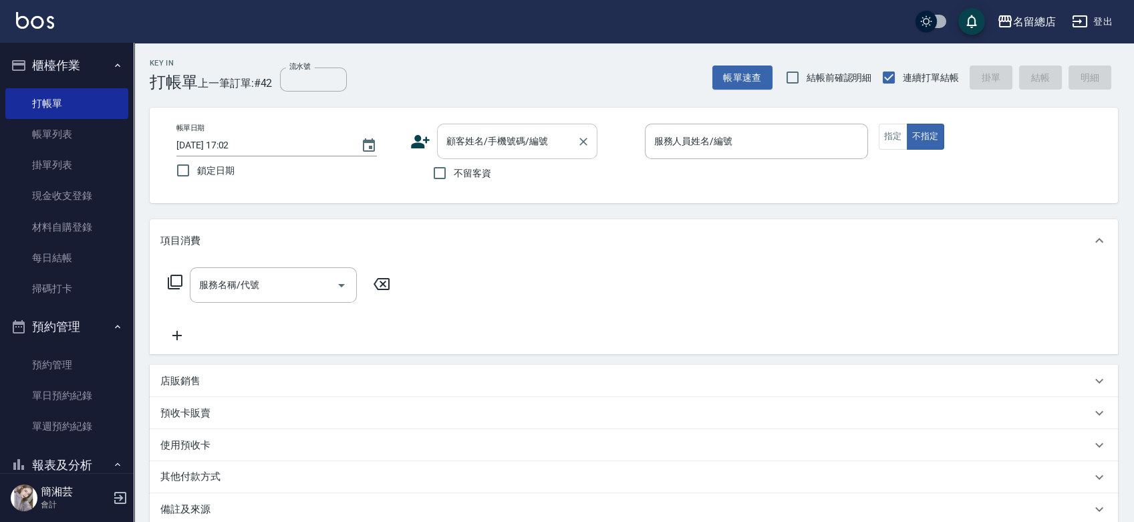
click at [460, 134] on input "顧客姓名/手機號碼/編號" at bounding box center [507, 141] width 128 height 23
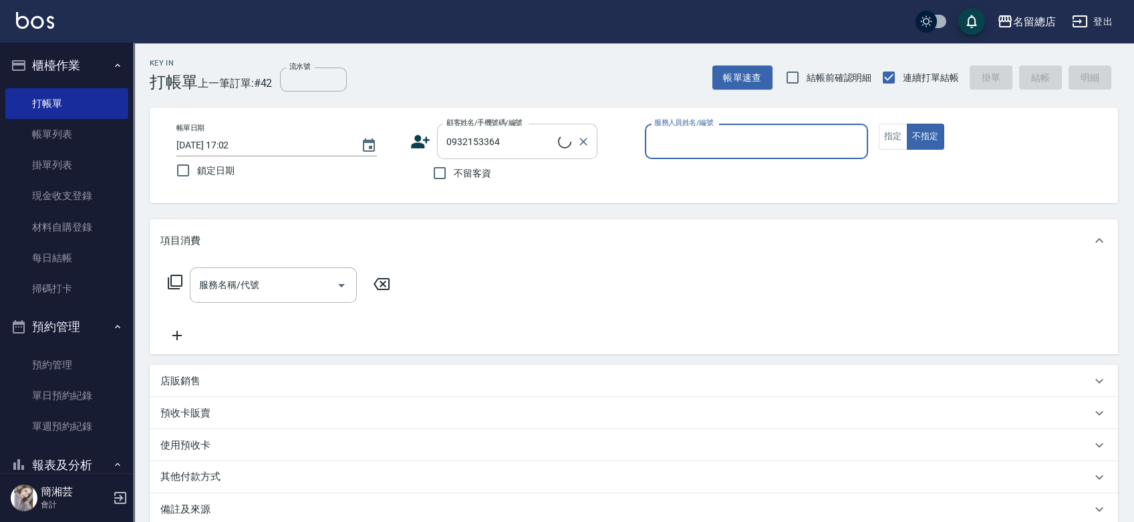
type input "[PERSON_NAME]/0932153364/A00153"
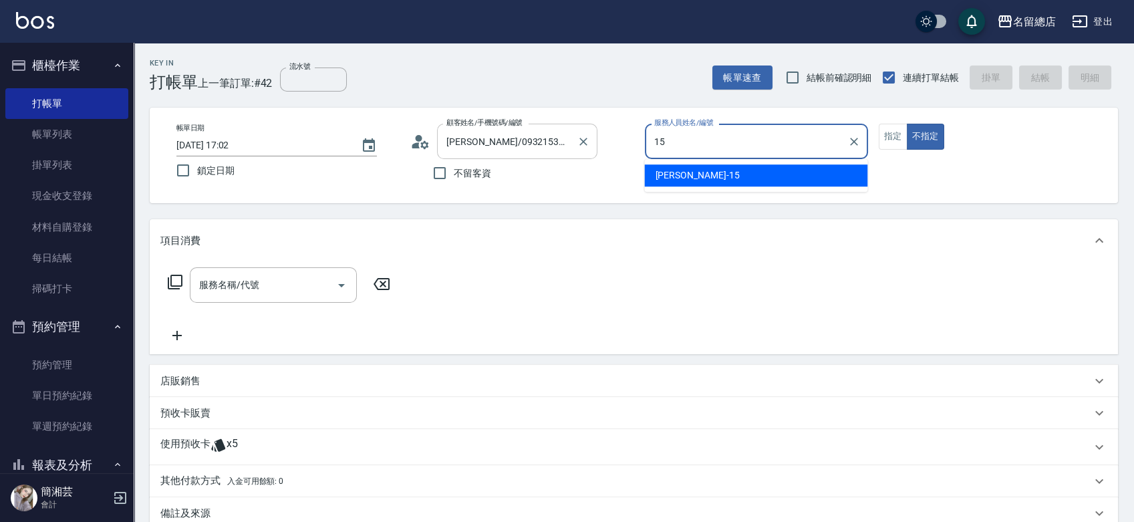
type input "[PERSON_NAME]-15"
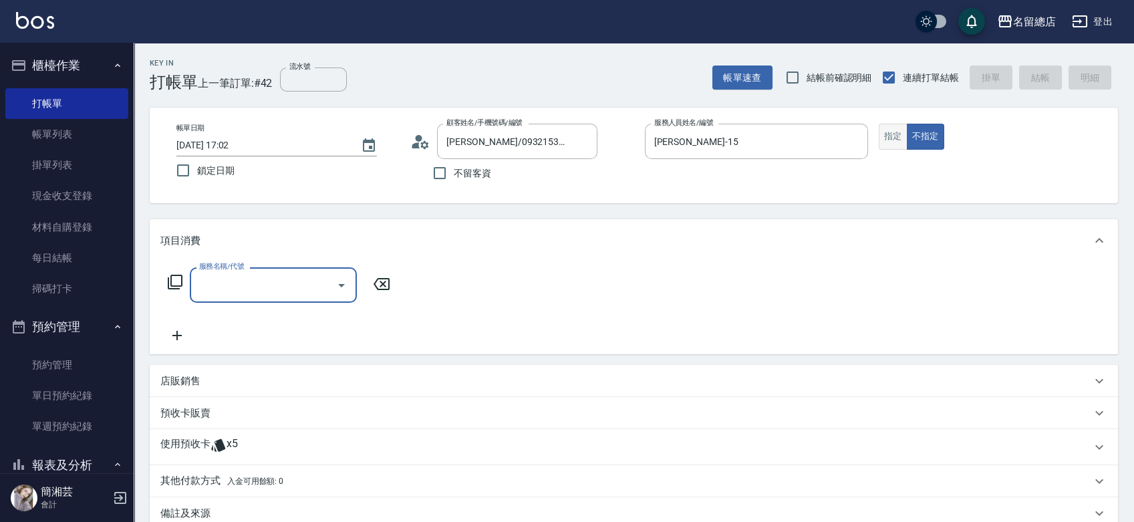
click at [896, 131] on button "指定" at bounding box center [893, 137] width 29 height 26
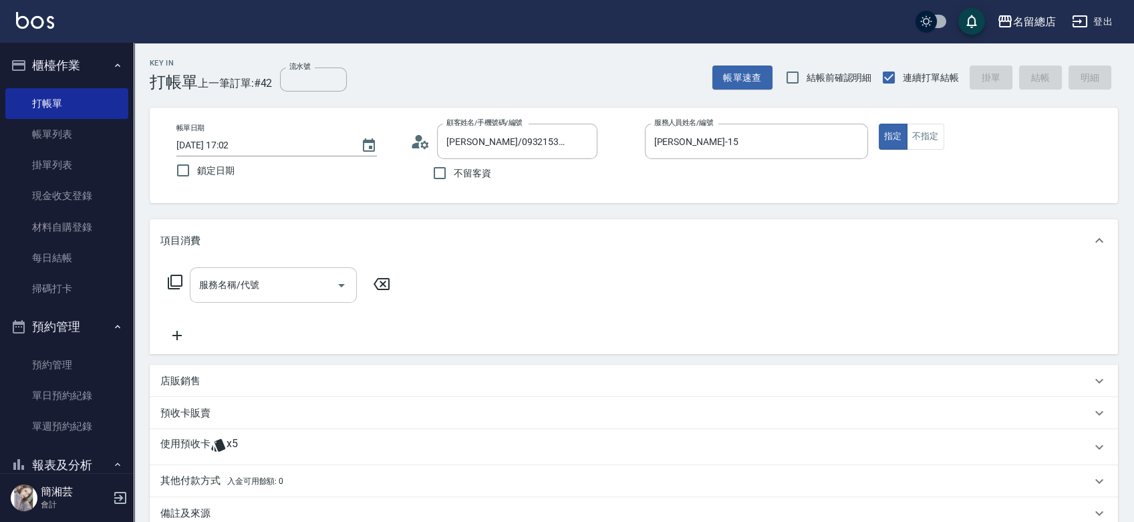
click at [256, 293] on input "服務名稱/代號" at bounding box center [263, 284] width 135 height 23
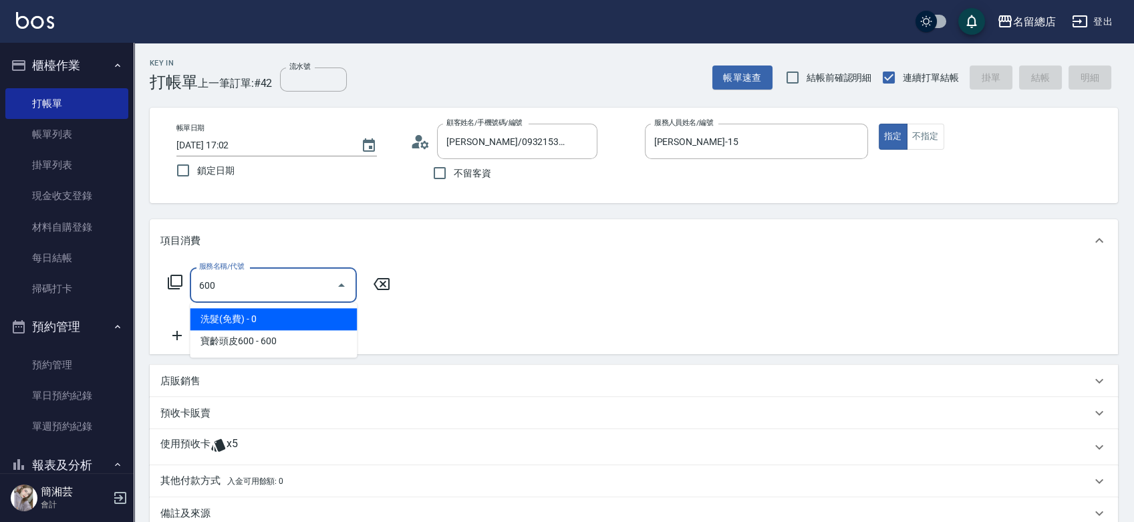
type input "洗髮(免費)(600)"
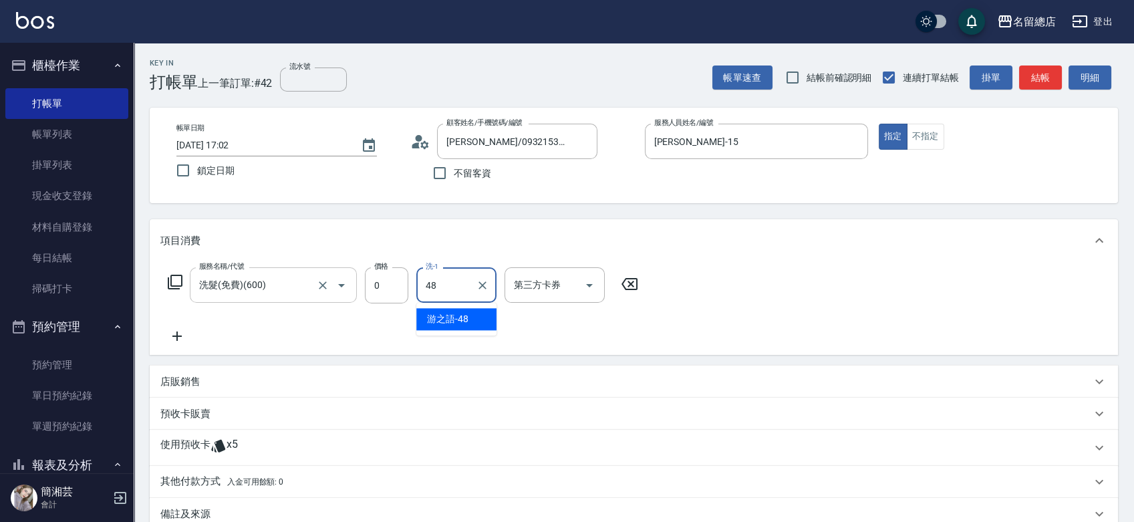
type input "游之語-48"
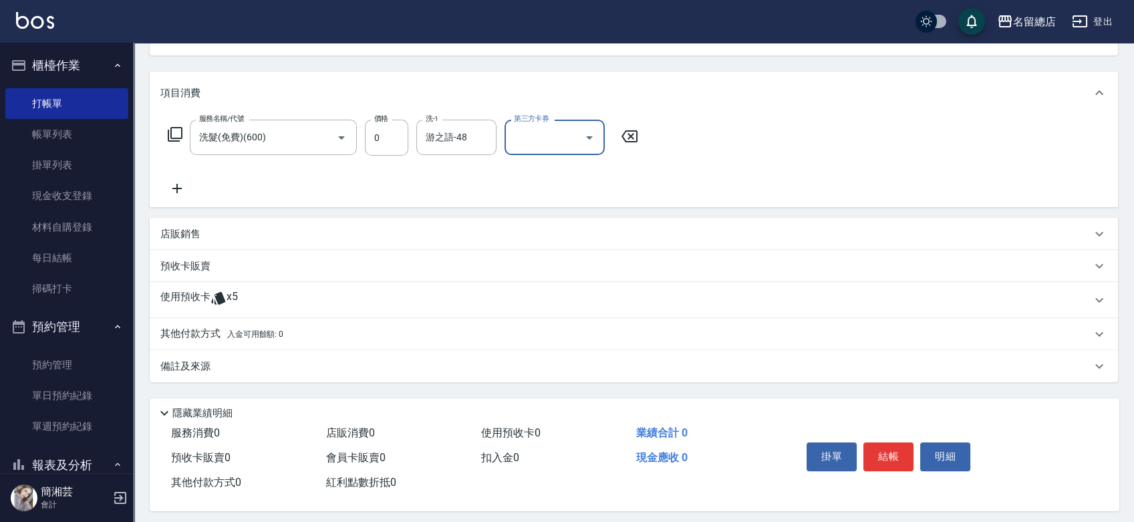
scroll to position [148, 0]
click at [203, 289] on p "使用預收卡" at bounding box center [185, 299] width 50 height 20
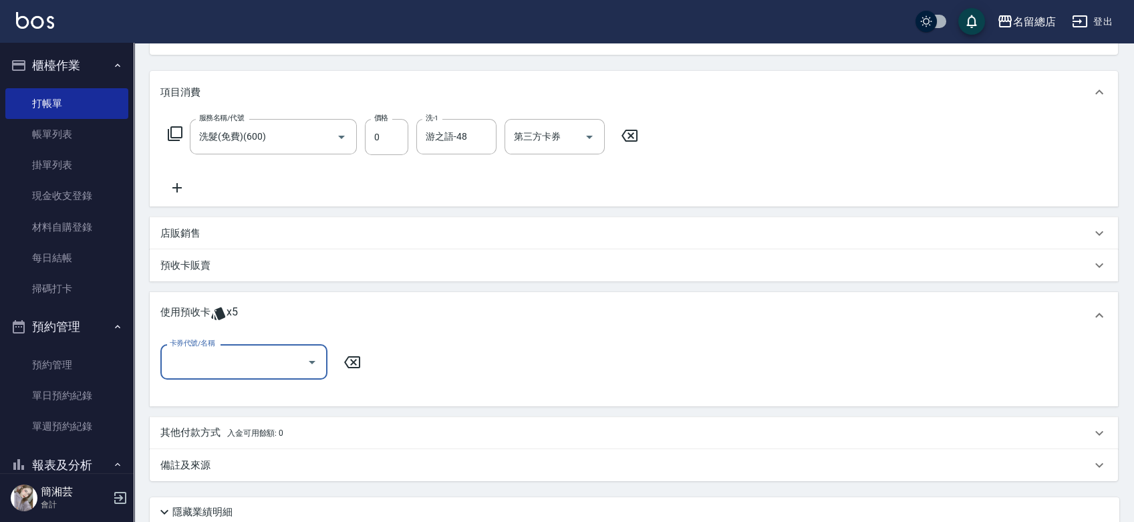
scroll to position [0, 0]
drag, startPoint x: 227, startPoint y: 357, endPoint x: 228, endPoint y: 343, distance: 14.1
click at [227, 357] on input "卡券代號/名稱" at bounding box center [233, 361] width 135 height 23
click at [225, 412] on div "洗髮卡 剩餘3張 312" at bounding box center [243, 418] width 167 height 22
type input "洗髮卡 312"
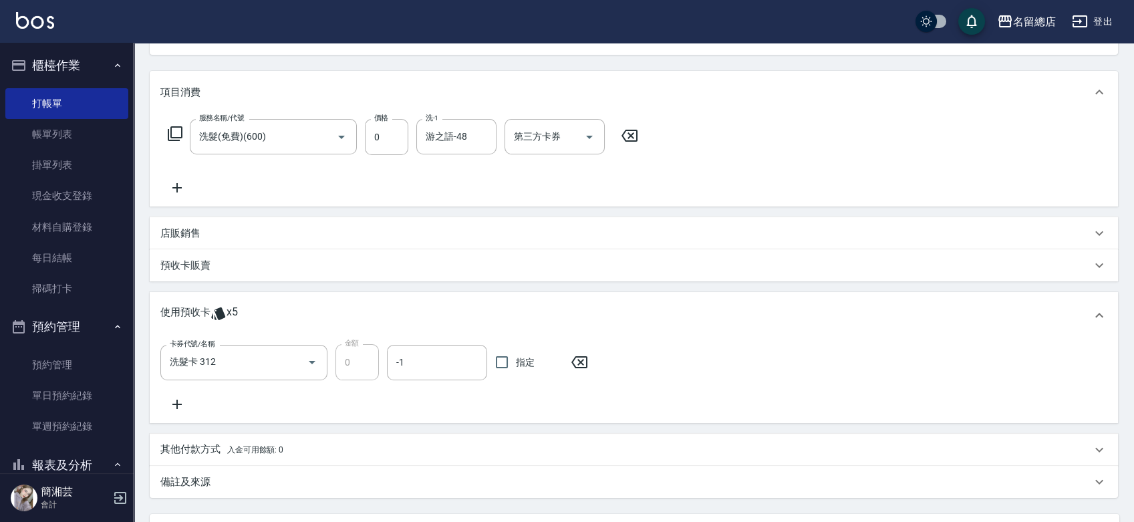
drag, startPoint x: 526, startPoint y: 362, endPoint x: 493, endPoint y: 370, distance: 33.6
click at [524, 364] on span "指定" at bounding box center [525, 363] width 19 height 14
click at [516, 364] on input "指定" at bounding box center [502, 362] width 28 height 28
checkbox input "true"
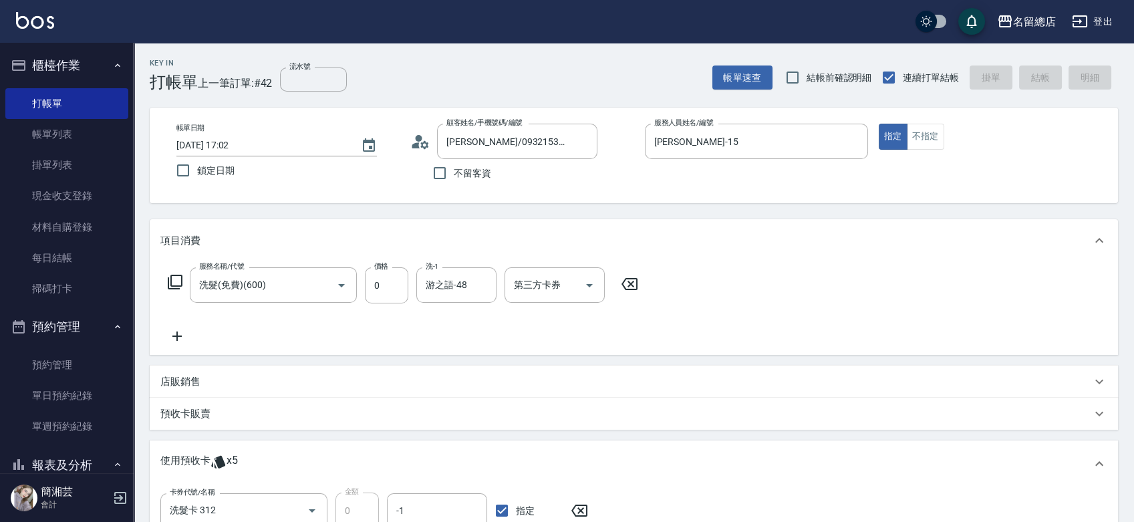
type input "[DATE] 17:04"
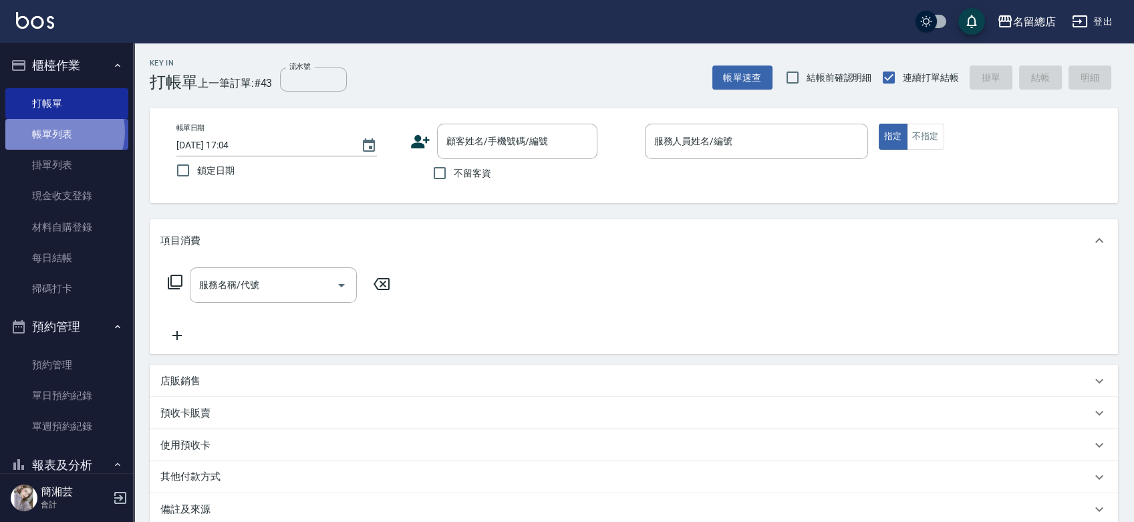
click at [60, 132] on link "帳單列表" at bounding box center [66, 134] width 123 height 31
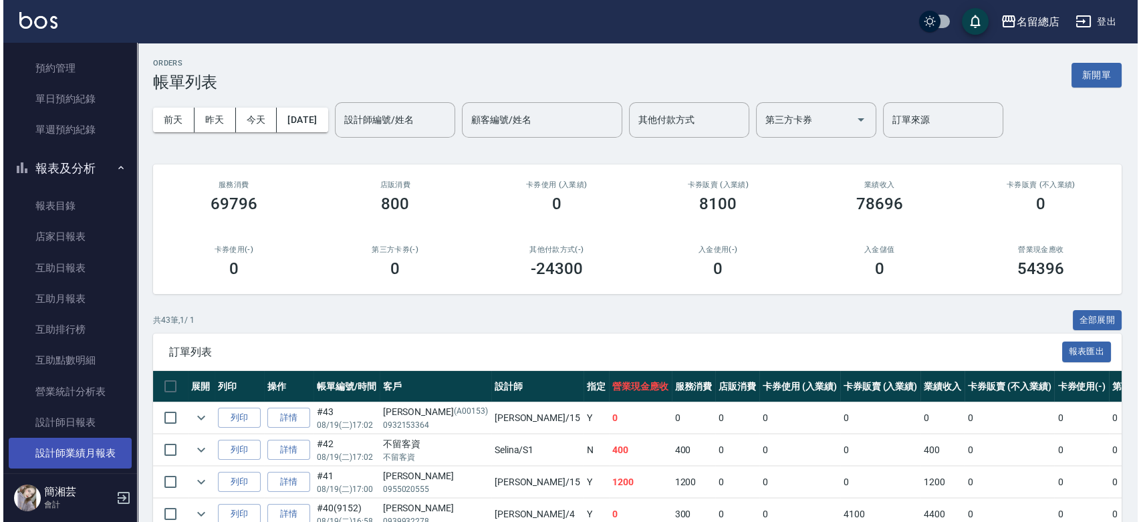
scroll to position [371, 0]
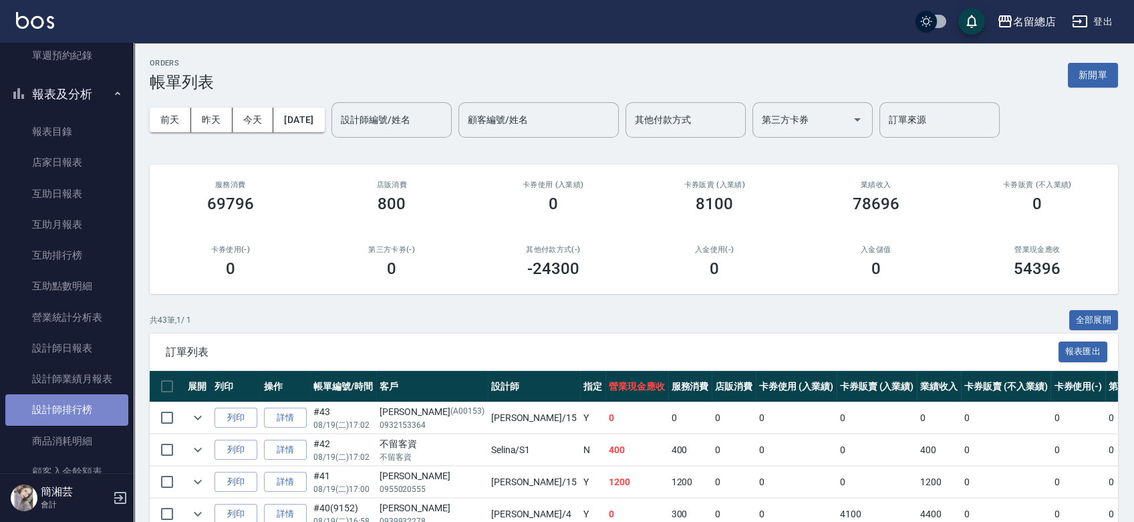
click at [78, 404] on link "設計師排行榜" at bounding box center [66, 409] width 123 height 31
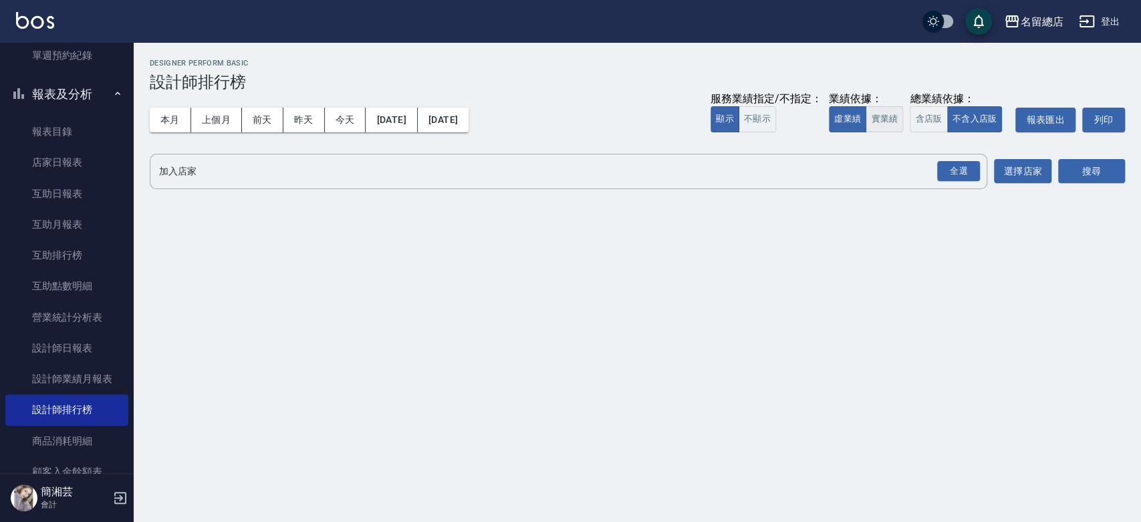
click at [876, 124] on button "實業績" at bounding box center [884, 119] width 37 height 26
click at [947, 164] on div "全選" at bounding box center [958, 171] width 43 height 21
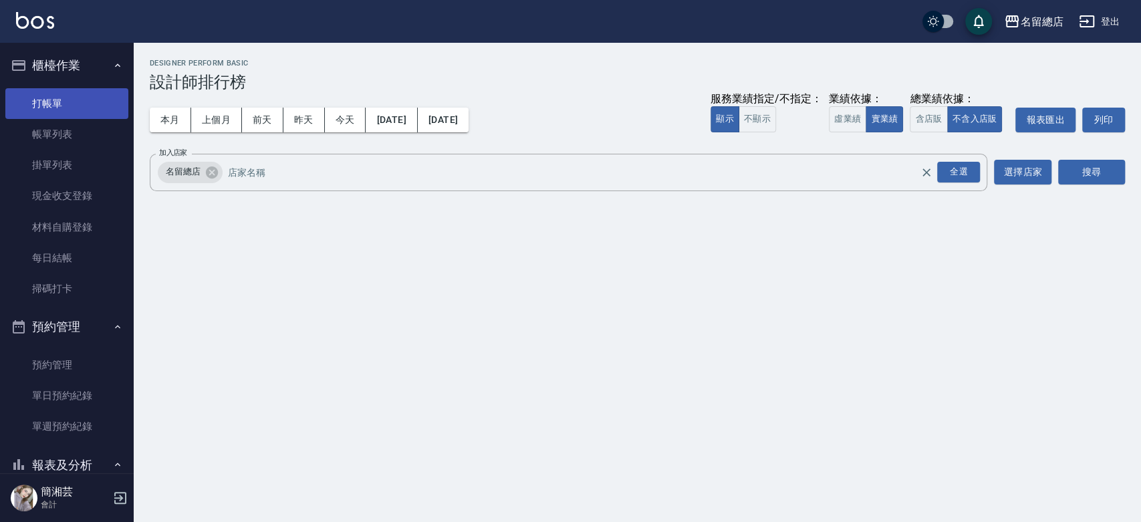
click at [48, 95] on link "打帳單" at bounding box center [66, 103] width 123 height 31
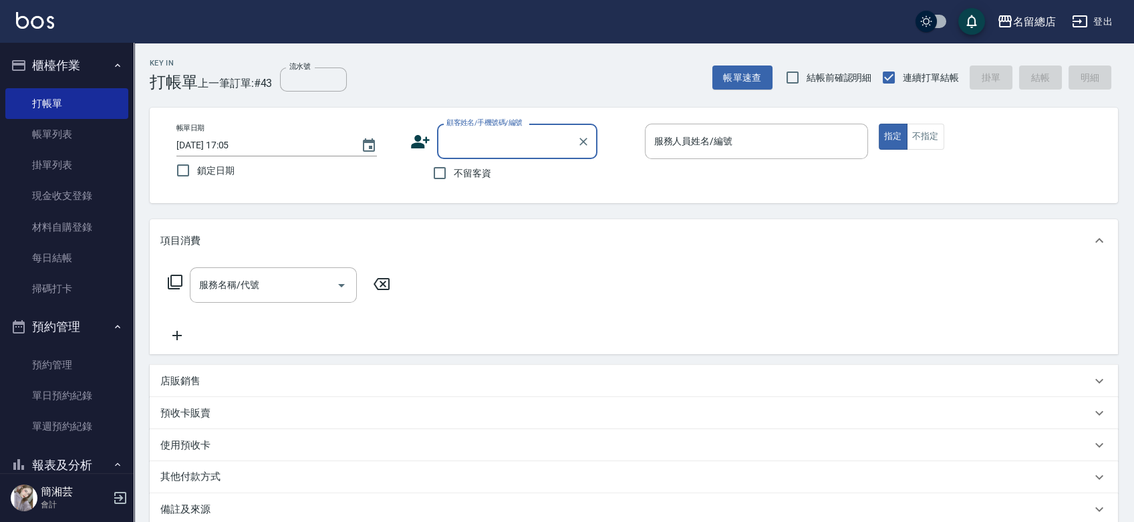
click at [455, 175] on span "不留客資" at bounding box center [472, 173] width 37 height 14
click at [454, 175] on input "不留客資" at bounding box center [440, 173] width 28 height 28
checkbox input "true"
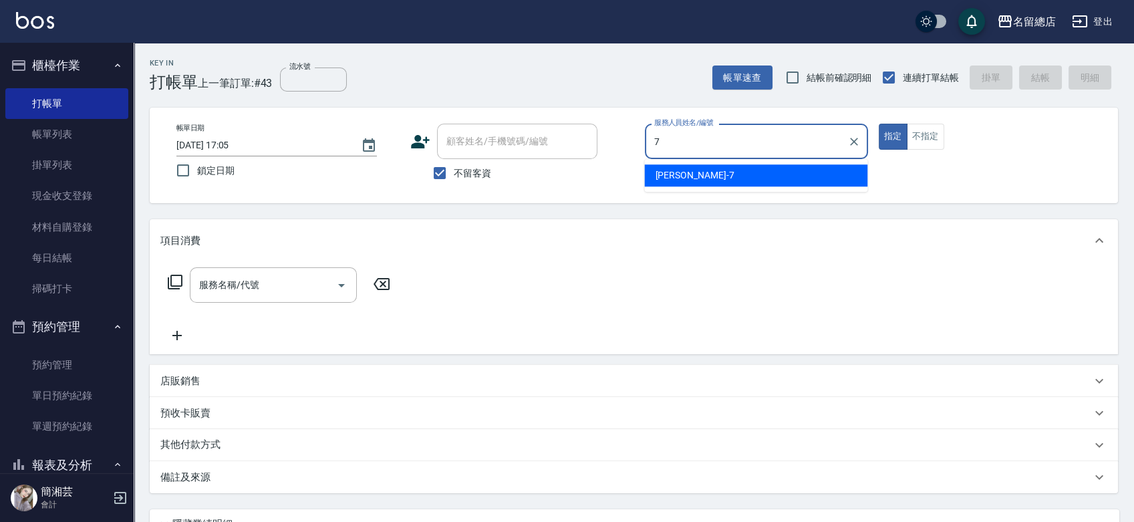
type input "Mick-7"
type button "true"
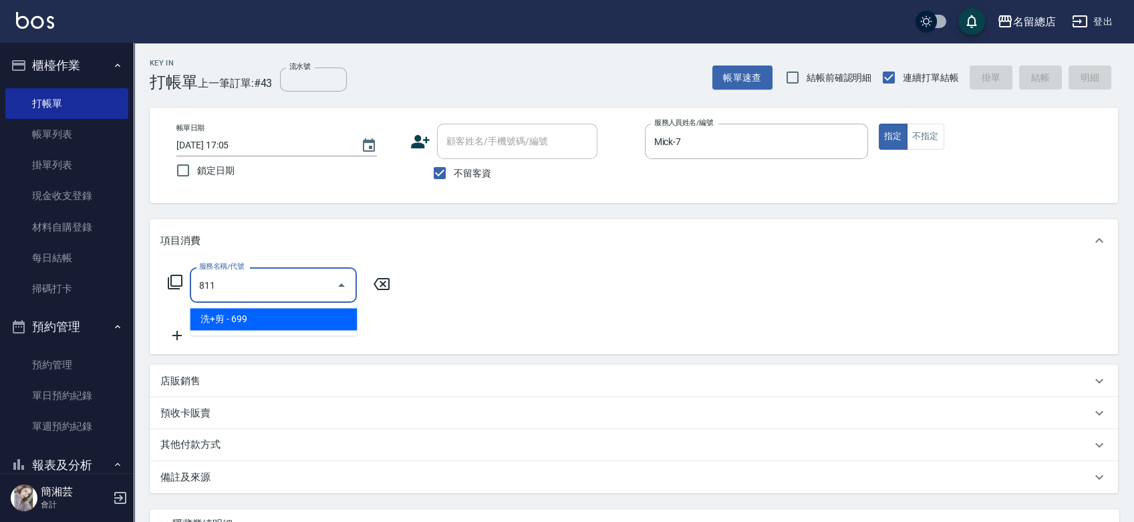
type input "洗+剪(811)"
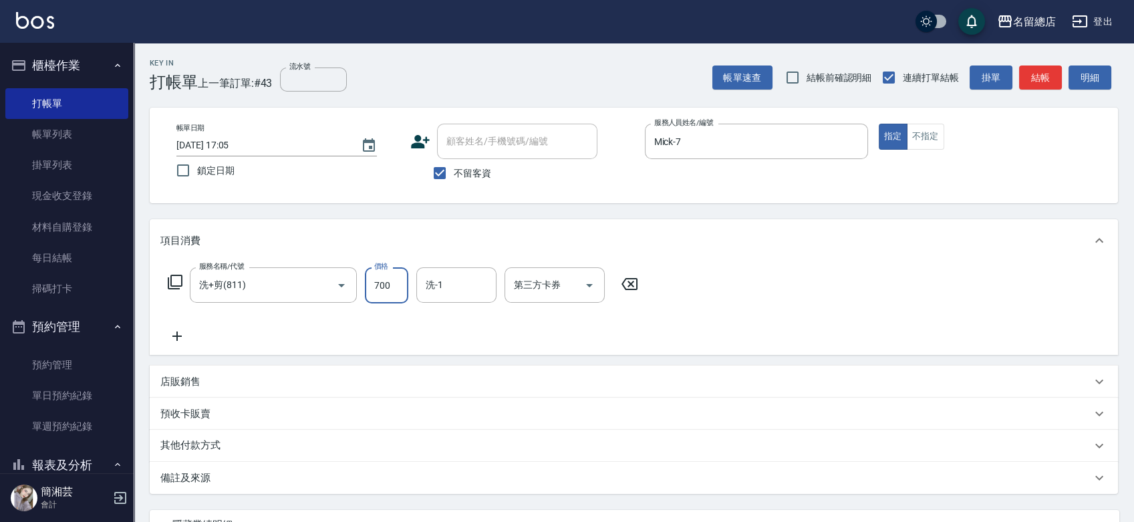
type input "700"
type input "[PERSON_NAME]-34"
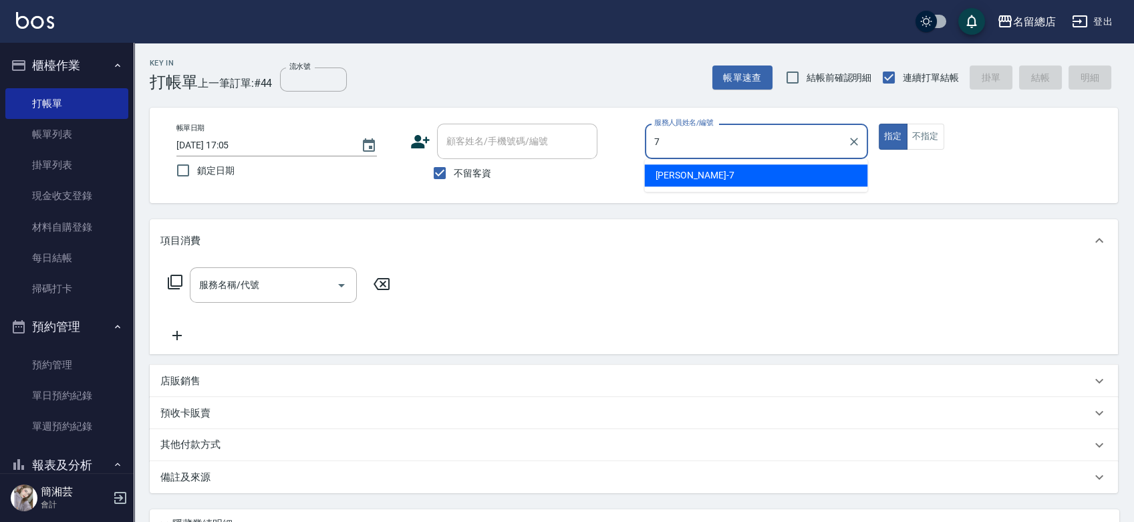
type input "Mick-7"
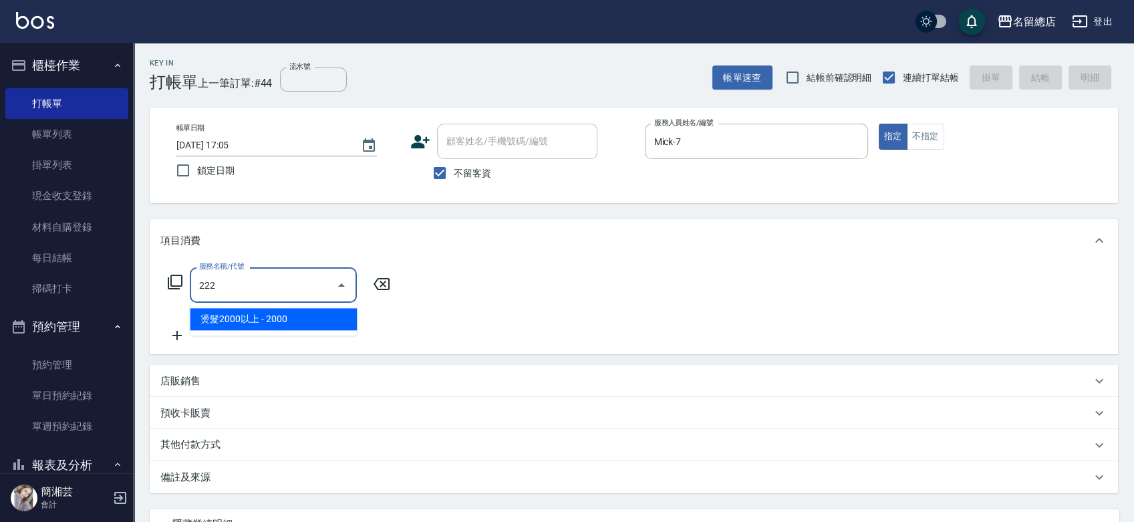
type input "燙髮2000以上(222)"
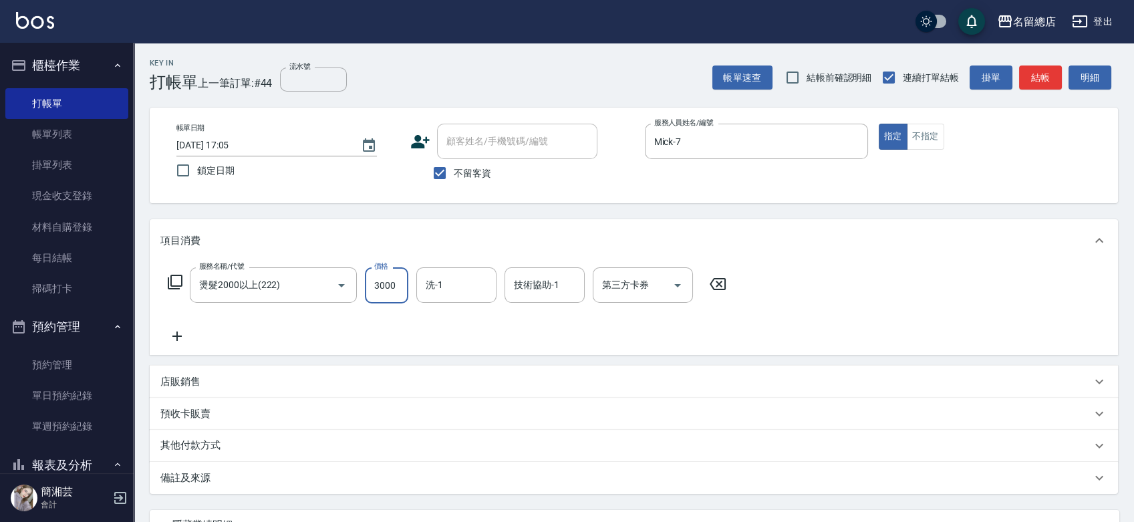
type input "3000"
type input "[PERSON_NAME]-34"
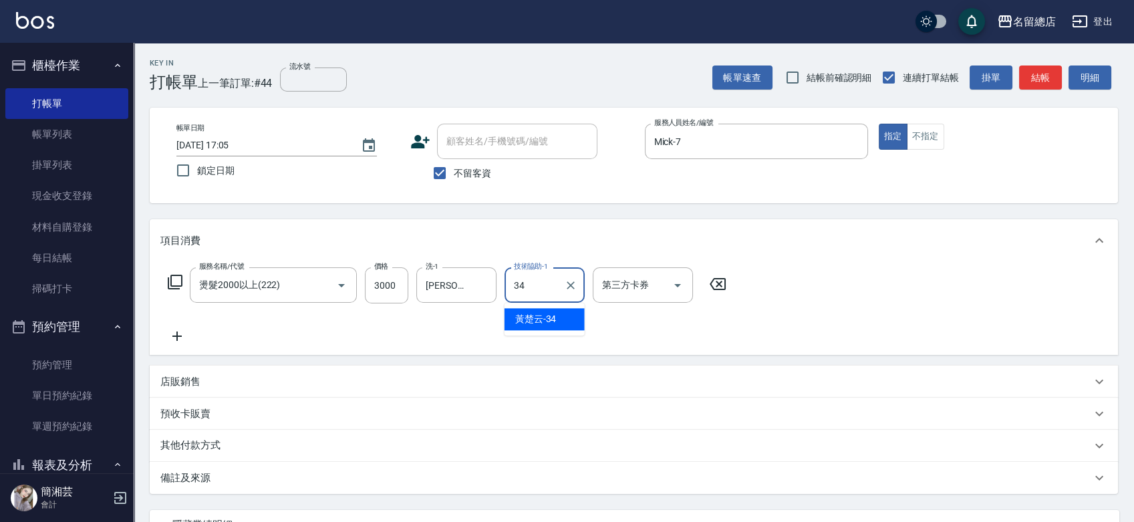
type input "[PERSON_NAME]-34"
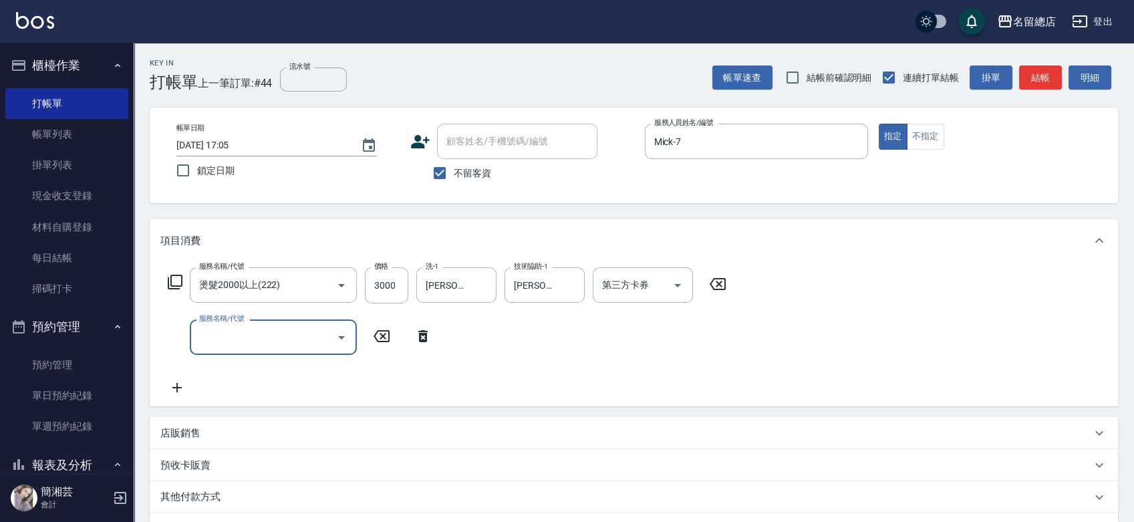
scroll to position [172, 0]
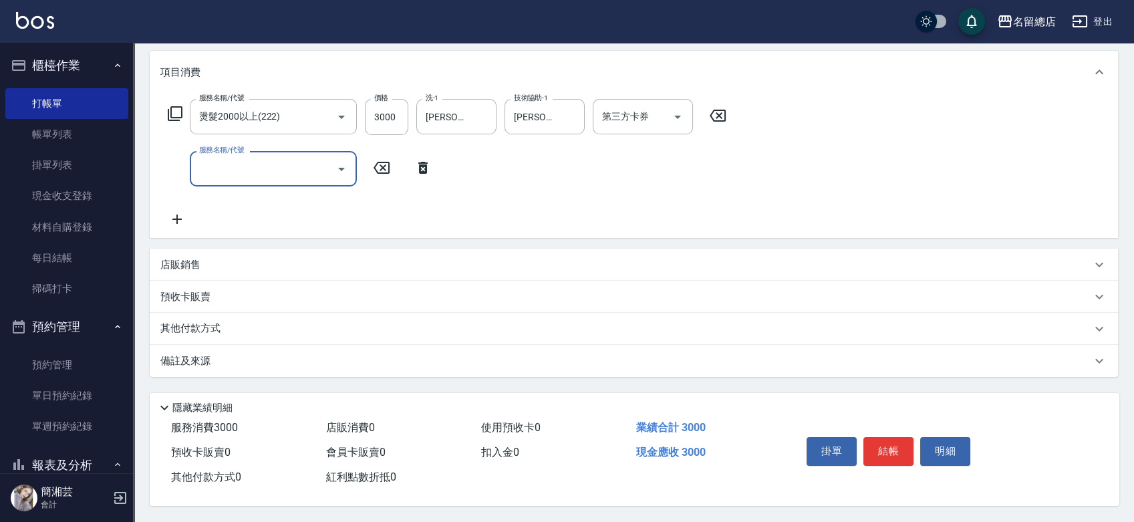
click at [205, 326] on p "其他付款方式" at bounding box center [193, 329] width 67 height 15
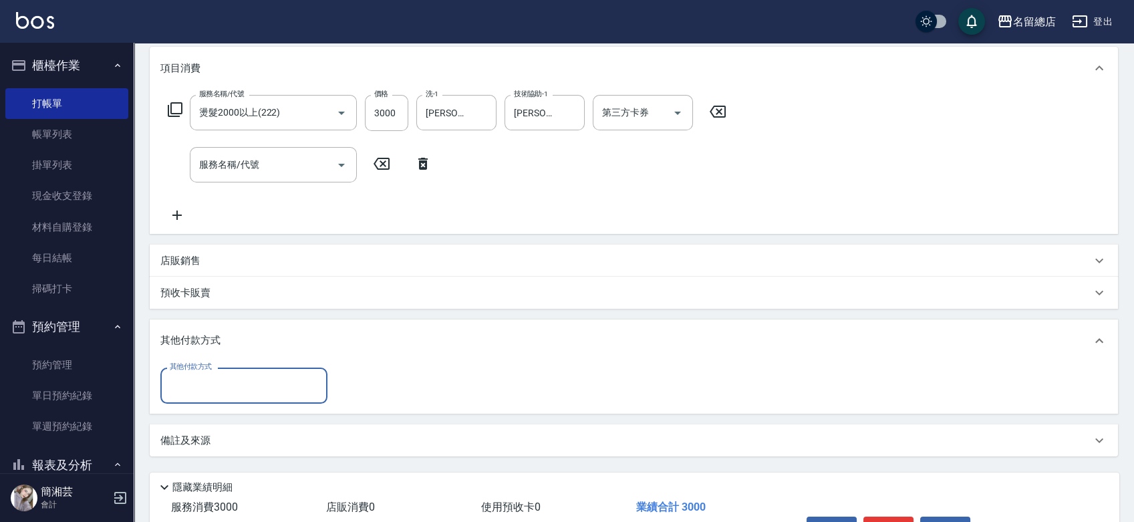
scroll to position [0, 0]
click at [220, 388] on input "其他付款方式" at bounding box center [243, 385] width 155 height 23
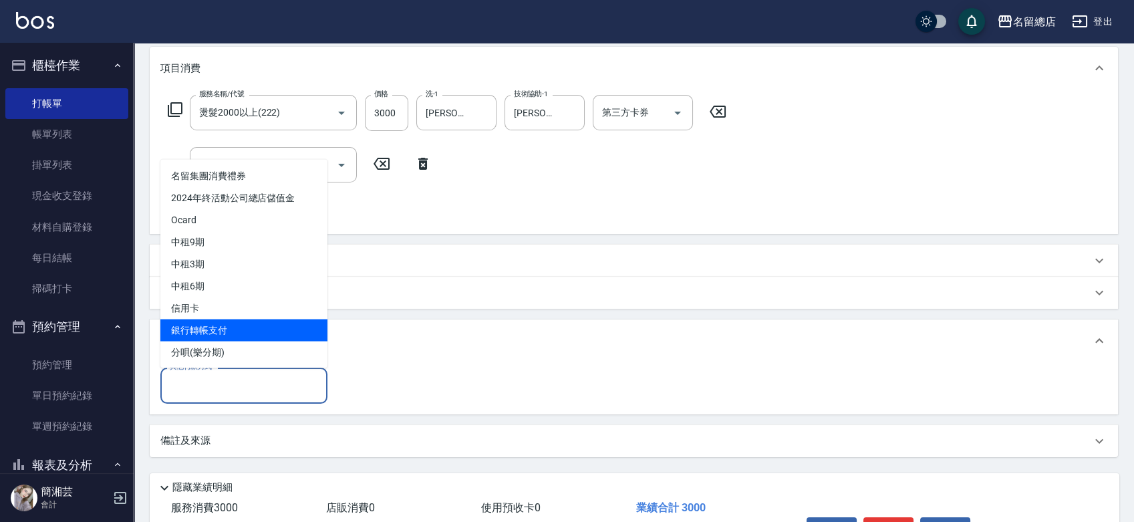
click at [210, 328] on span "銀行轉帳支付" at bounding box center [243, 330] width 167 height 22
type input "銀行轉帳支付"
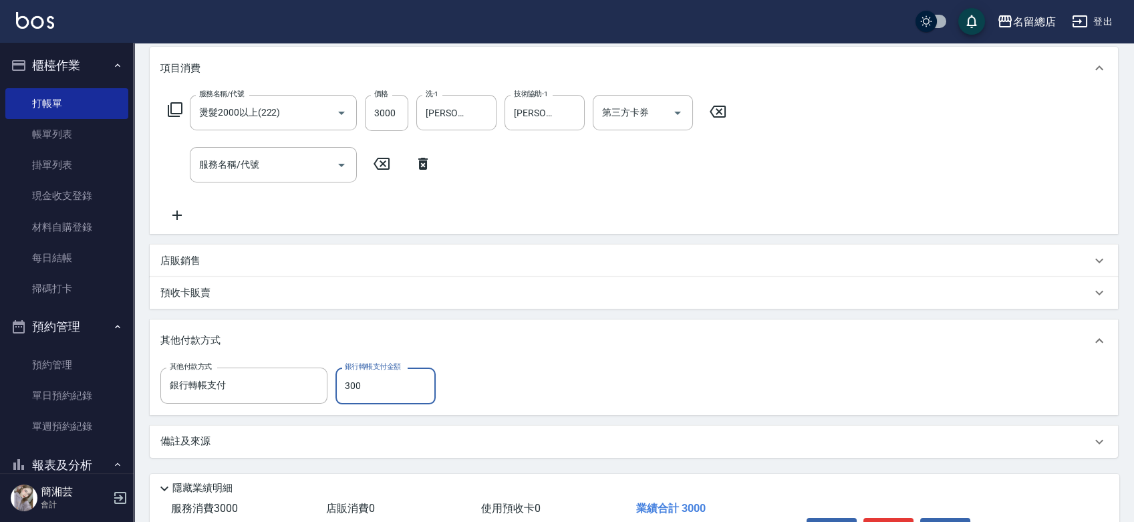
type input "3000"
type input "[DATE] 17:06"
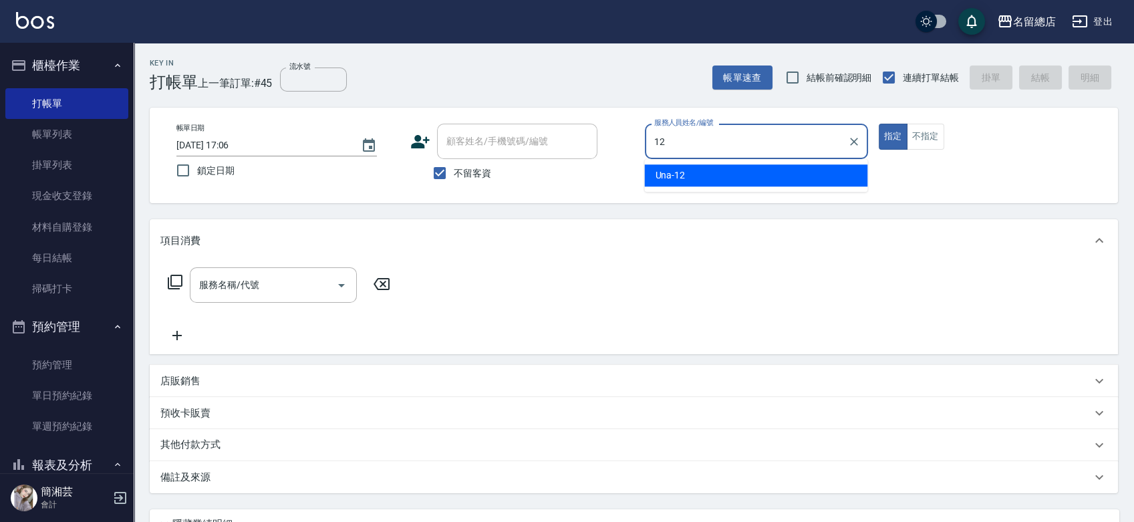
type input "Una-12"
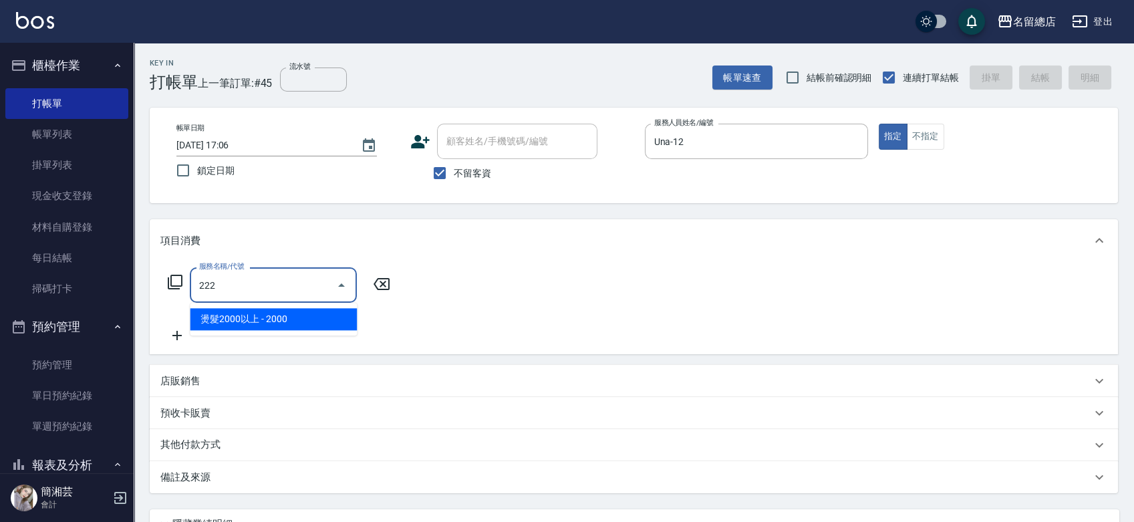
type input "燙髮2000以上(222)"
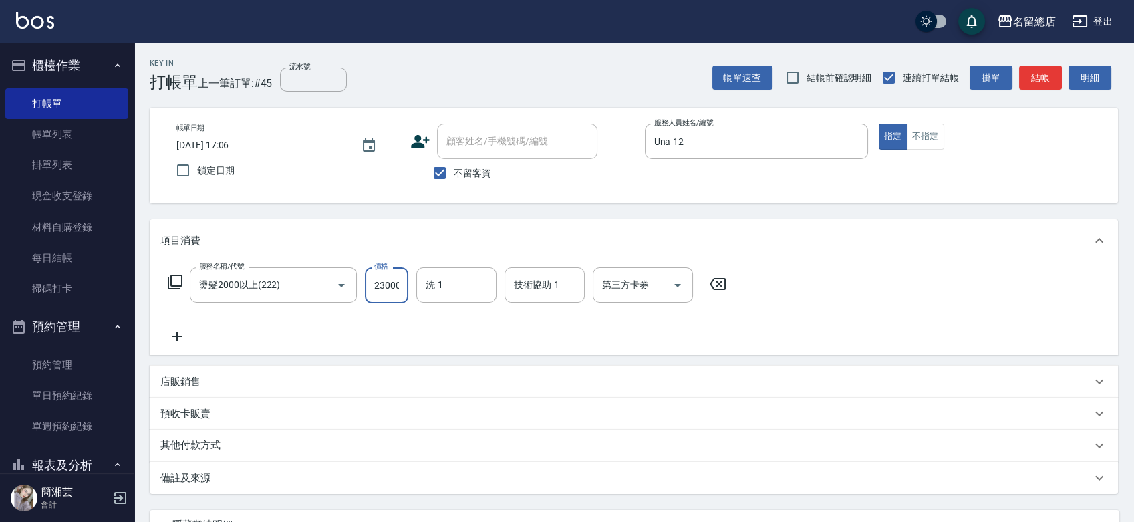
scroll to position [0, 1]
type input "2300"
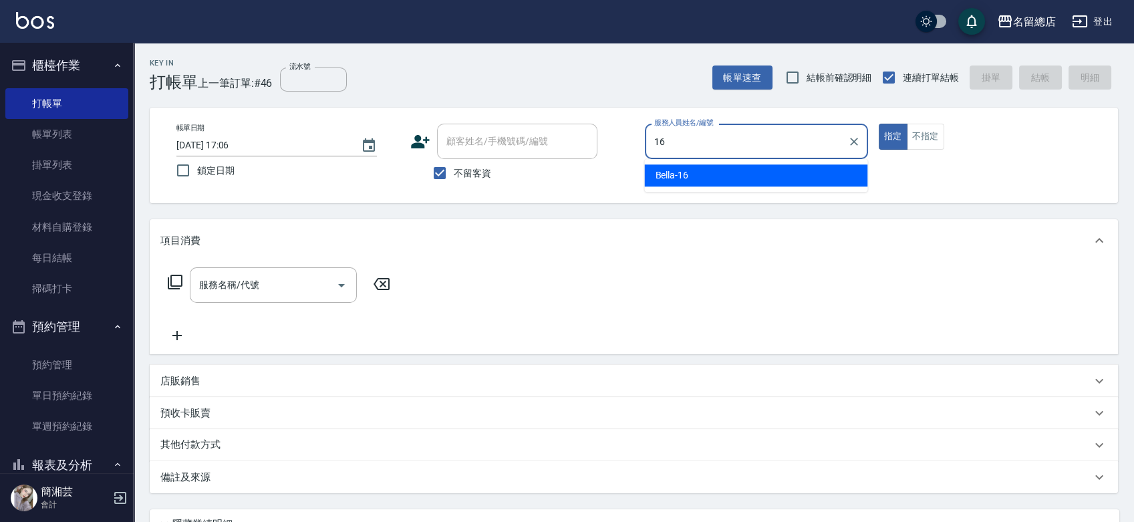
type input "Bella-16"
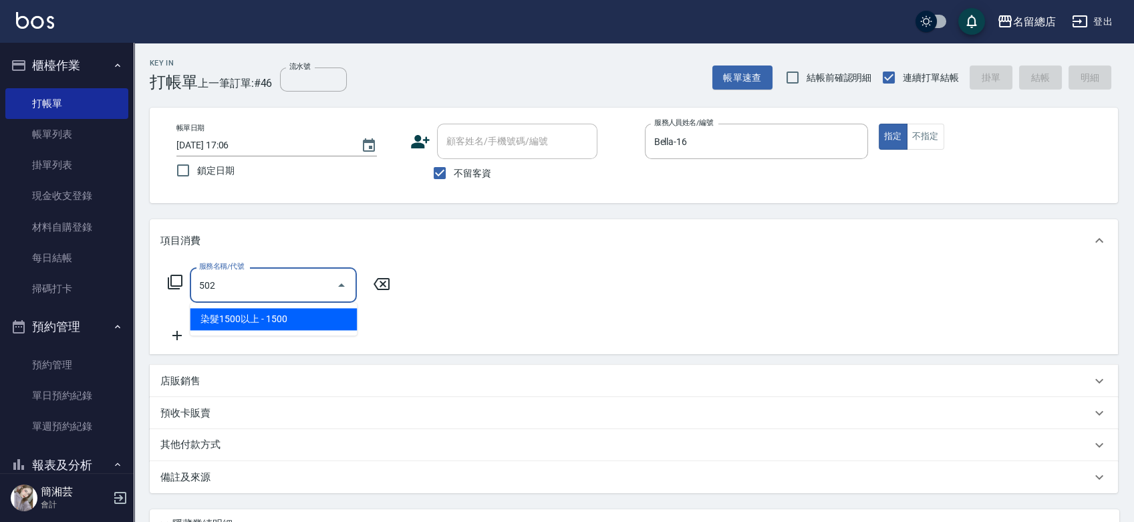
type input "染髮1500以上(502)"
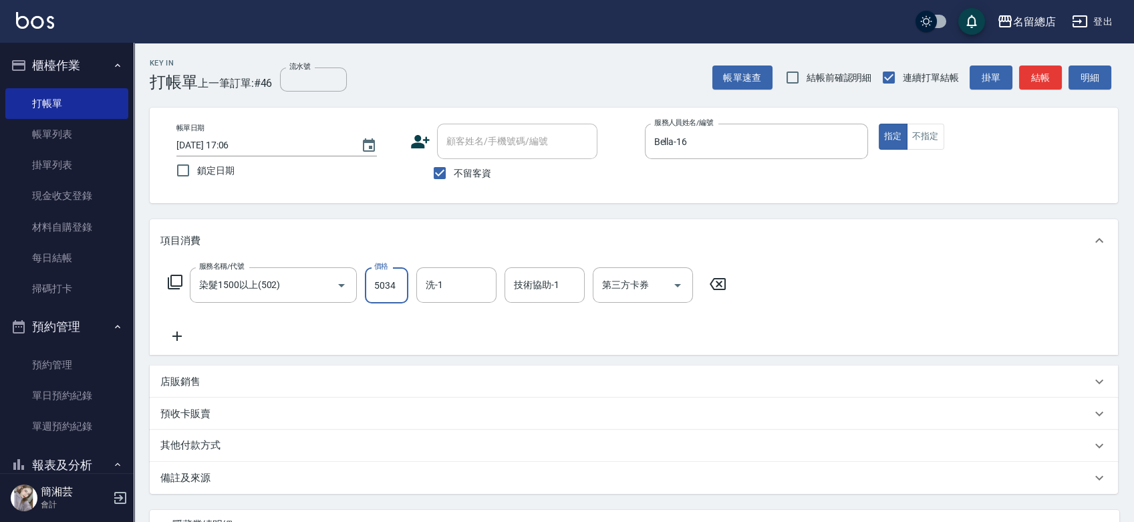
type input "5034"
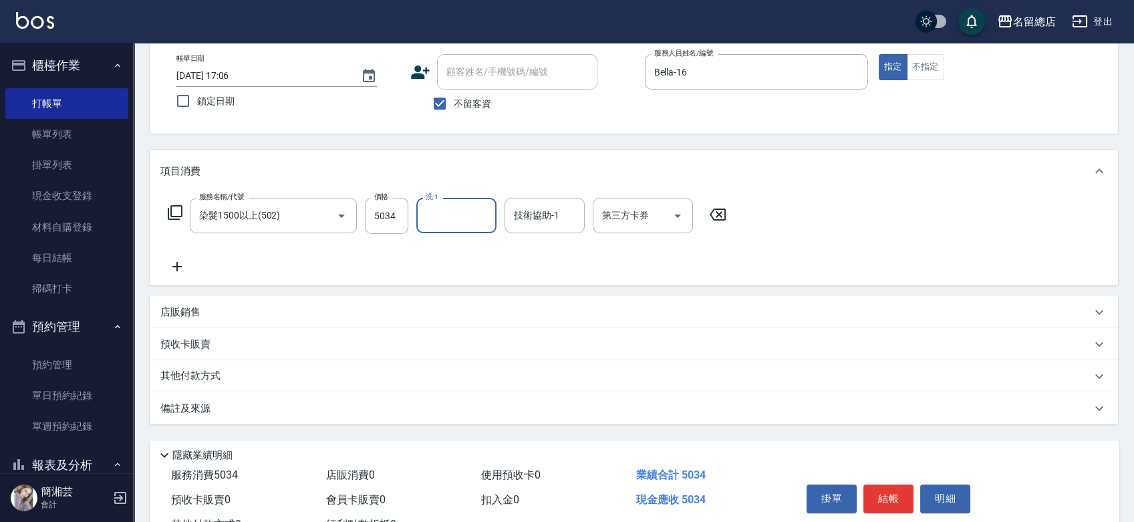
scroll to position [121, 0]
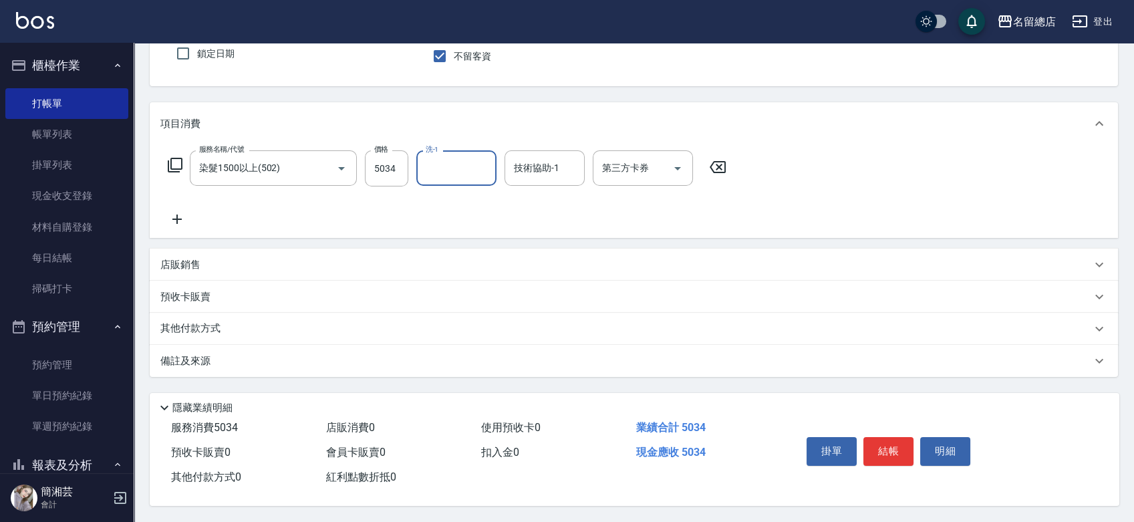
click at [204, 325] on p "其他付款方式" at bounding box center [193, 329] width 67 height 15
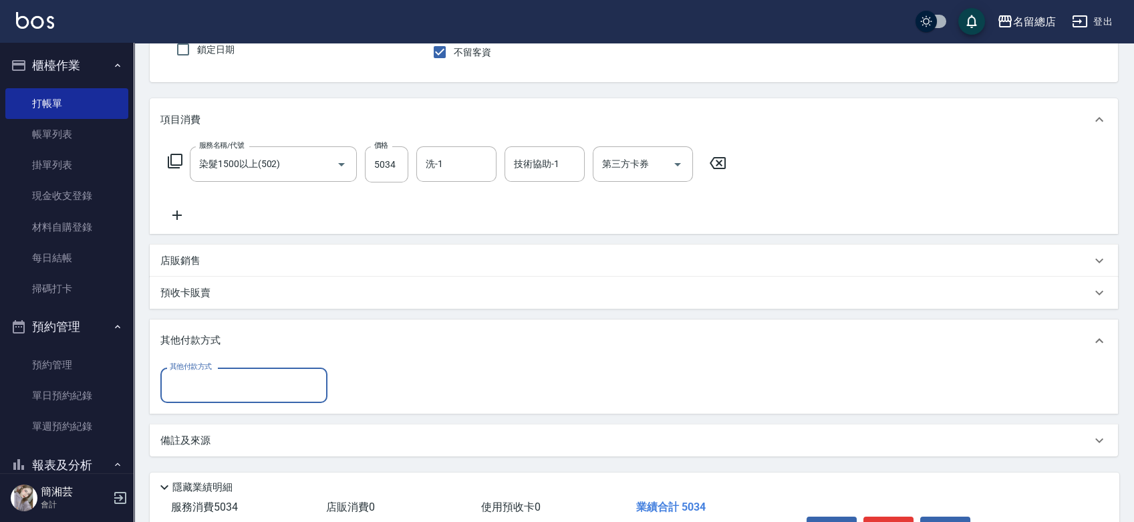
scroll to position [0, 0]
click at [209, 378] on input "其他付款方式" at bounding box center [243, 385] width 155 height 23
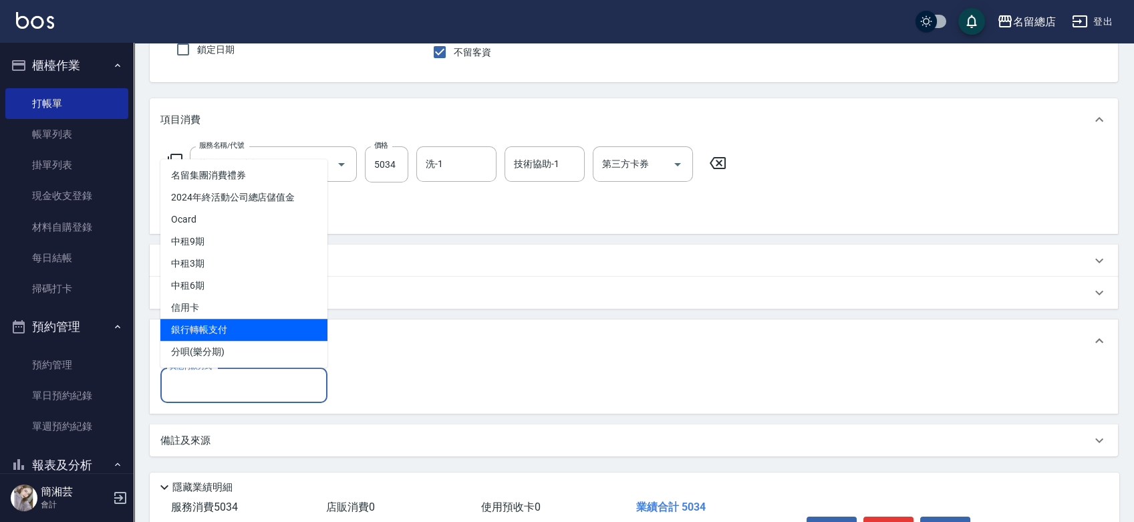
click at [209, 324] on span "銀行轉帳支付" at bounding box center [243, 330] width 167 height 22
type input "銀行轉帳支付"
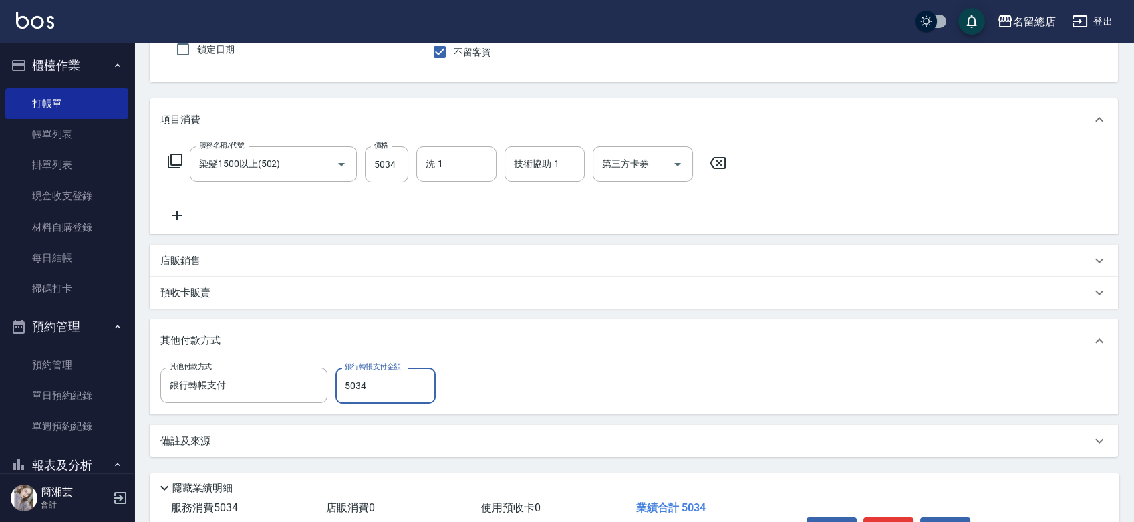
type input "5034"
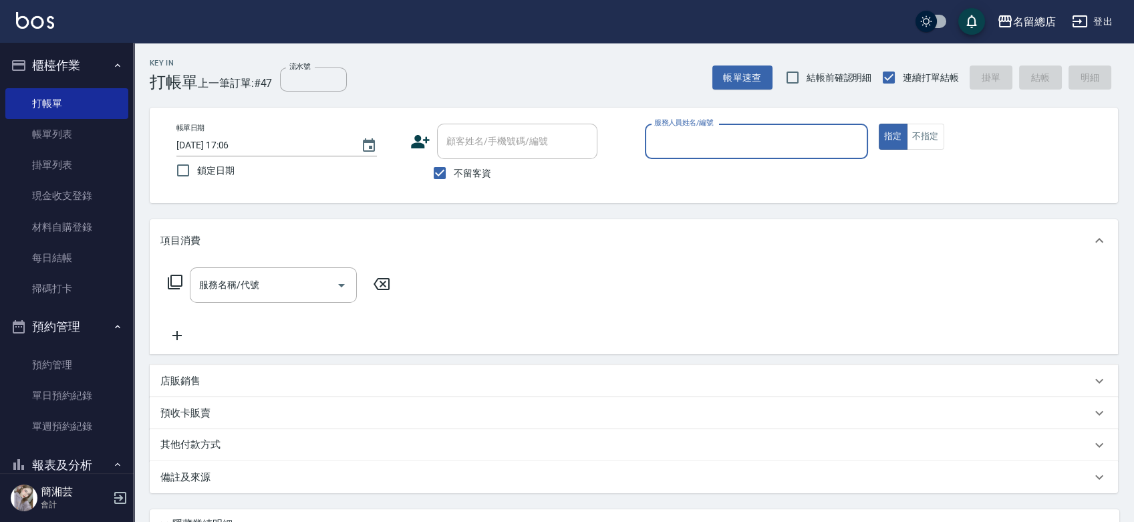
click at [465, 166] on span "不留客資" at bounding box center [472, 173] width 37 height 14
click at [454, 165] on input "不留客資" at bounding box center [440, 173] width 28 height 28
checkbox input "false"
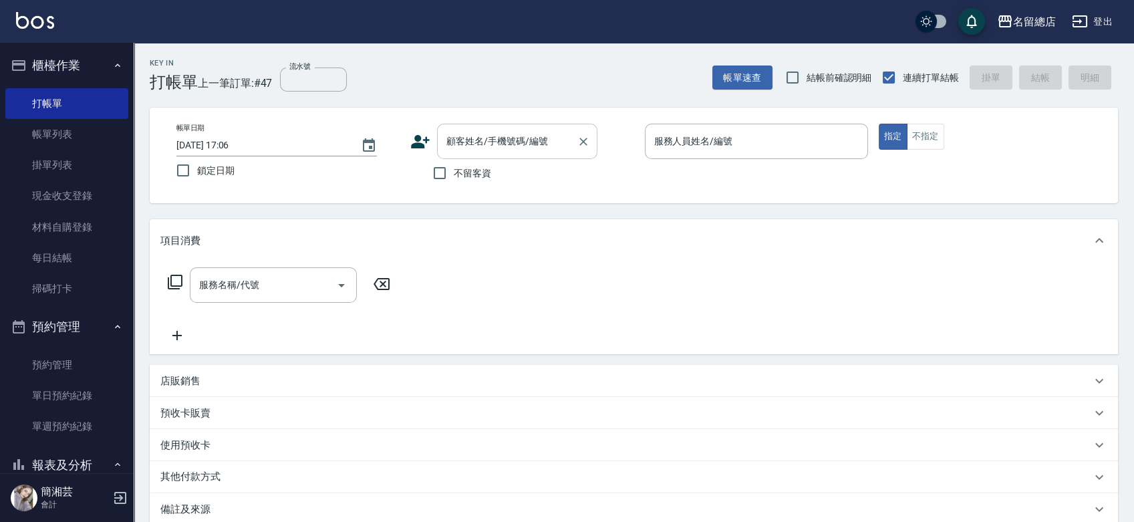
drag, startPoint x: 475, startPoint y: 138, endPoint x: 473, endPoint y: 150, distance: 11.5
click at [475, 138] on input "顧客姓名/手機號碼/編號" at bounding box center [507, 141] width 128 height 23
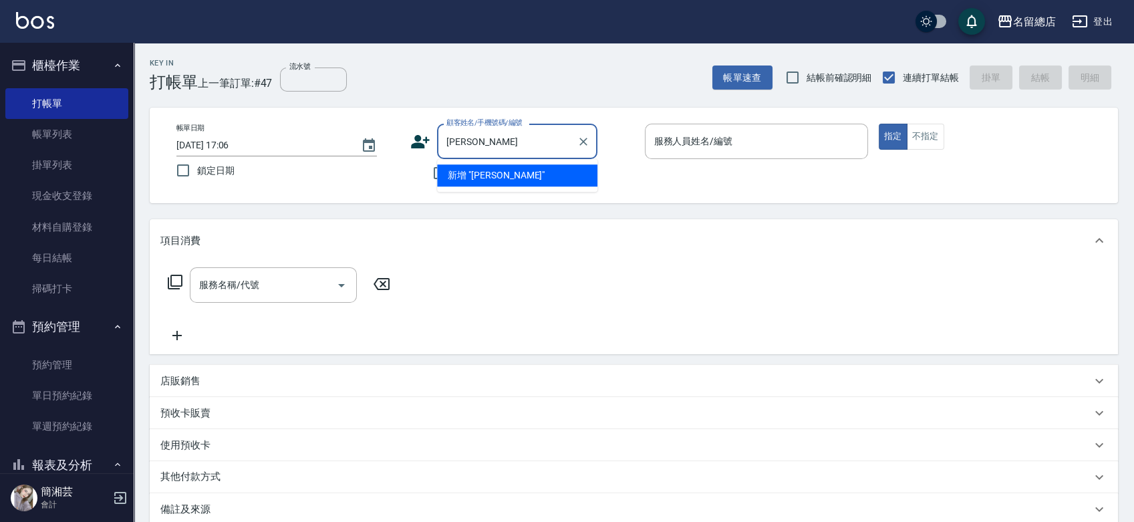
click at [550, 134] on input "[PERSON_NAME]" at bounding box center [507, 141] width 128 height 23
click at [497, 142] on input "[PERSON_NAME]" at bounding box center [507, 141] width 128 height 23
type input "[PERSON_NAME]"
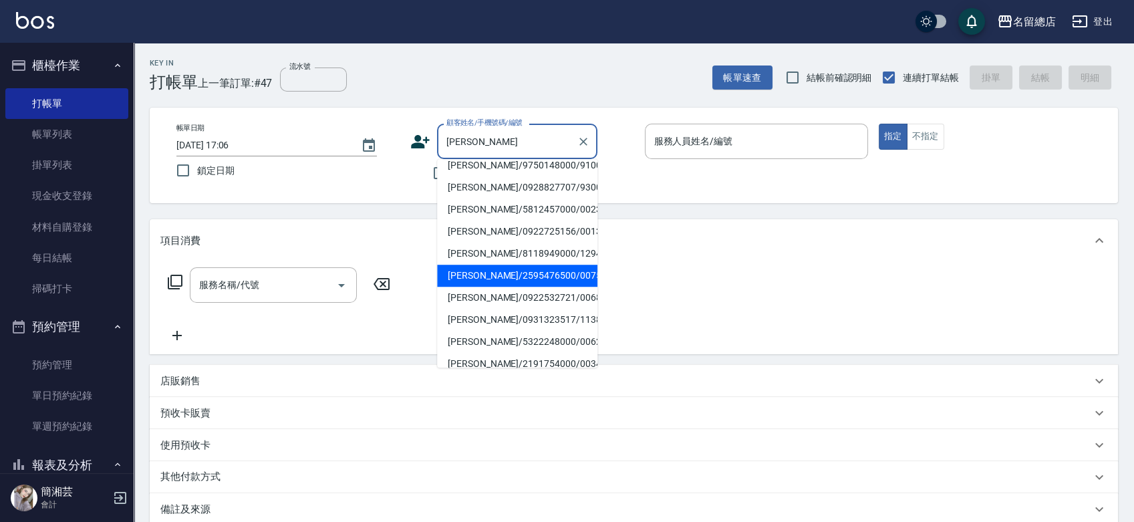
scroll to position [278, 0]
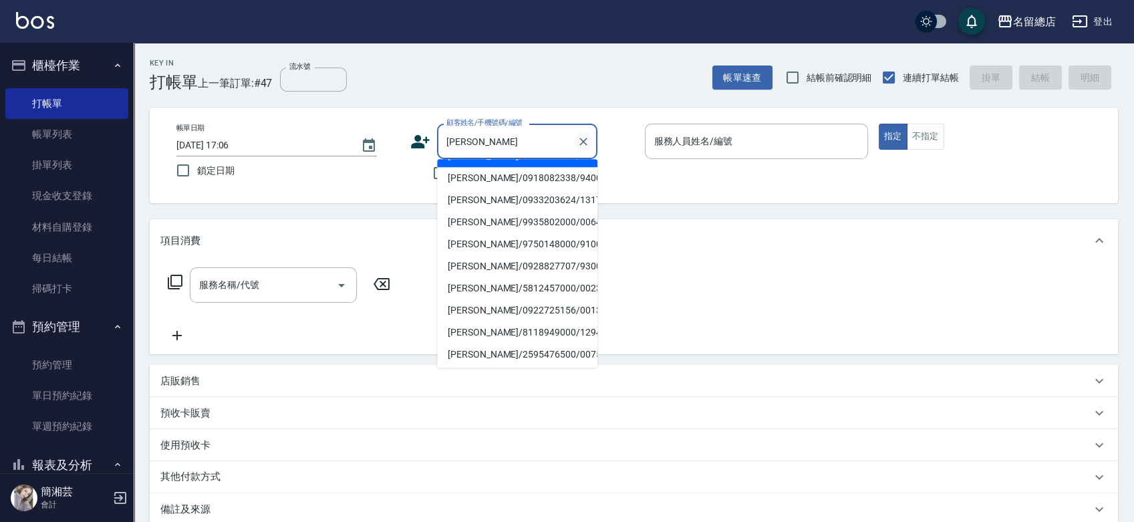
click at [582, 148] on icon "Clear" at bounding box center [583, 141] width 13 height 13
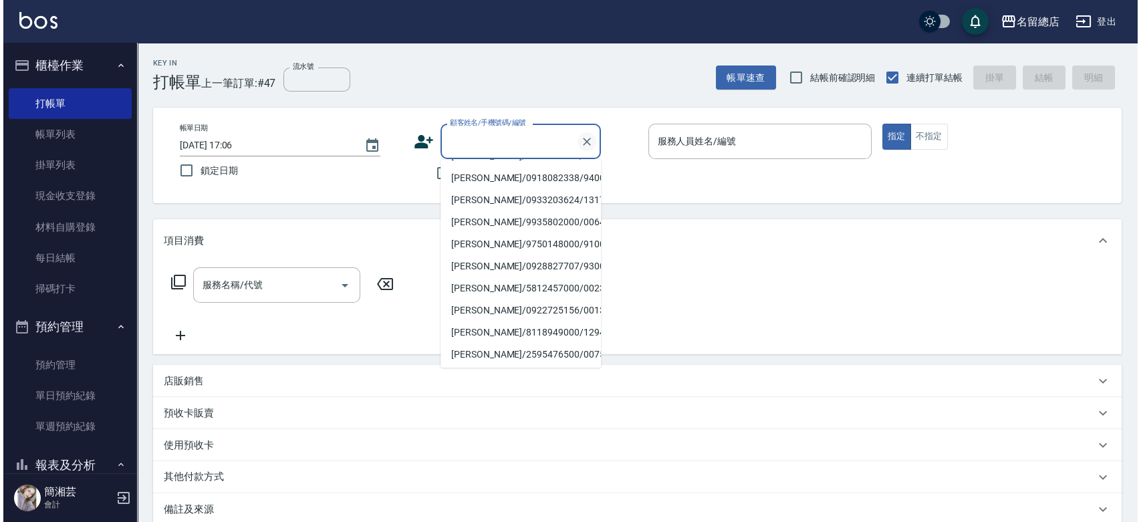
scroll to position [5, 0]
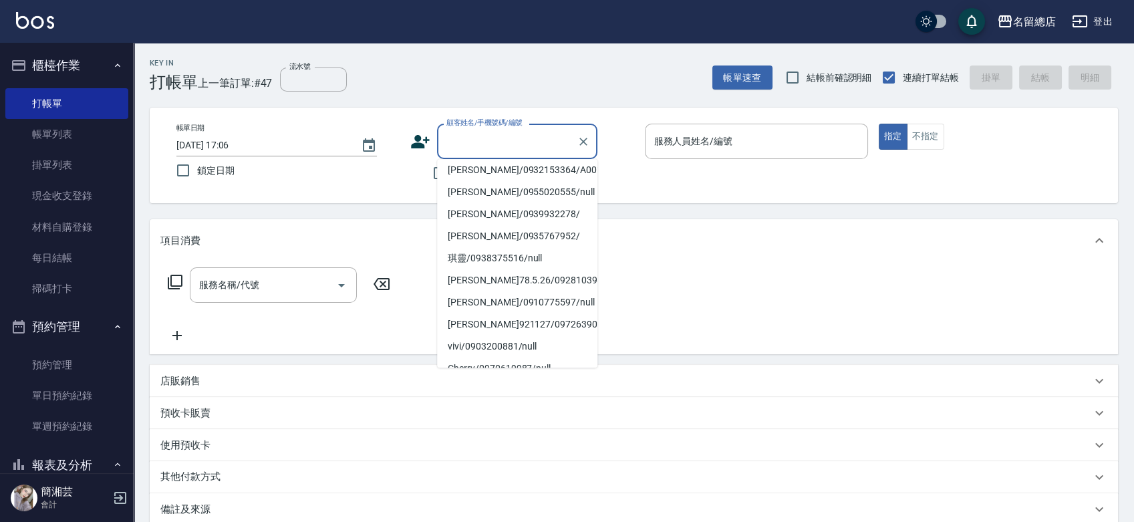
click at [749, 232] on div "項目消費" at bounding box center [634, 240] width 969 height 43
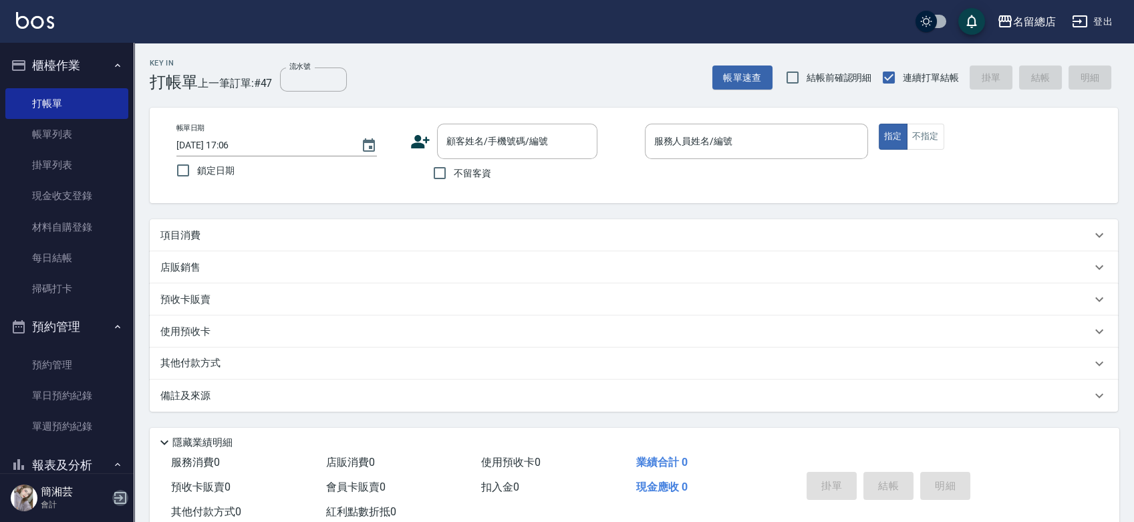
click at [116, 501] on icon "button" at bounding box center [120, 498] width 16 height 16
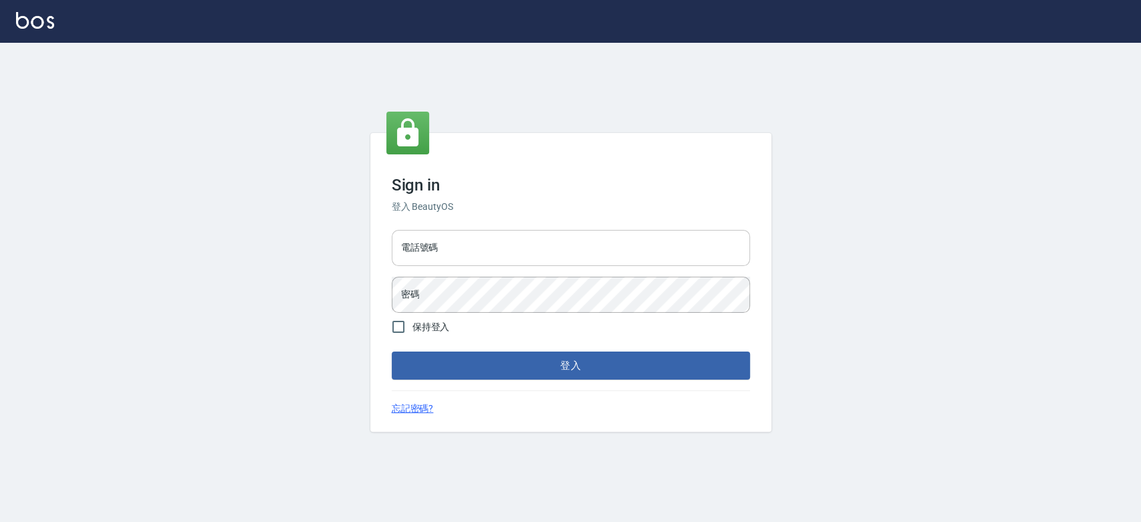
click at [453, 242] on input "電話號碼" at bounding box center [571, 248] width 358 height 36
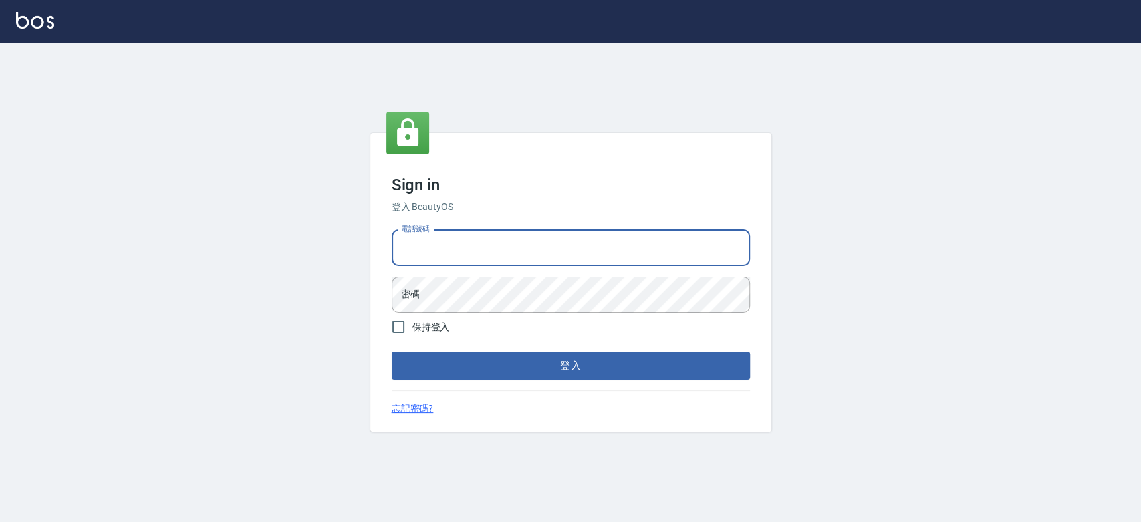
type input "0989886729"
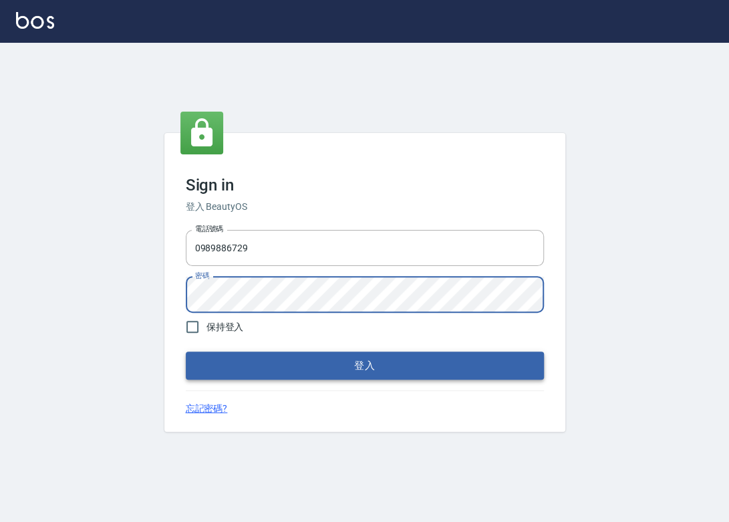
click at [348, 375] on button "登入" at bounding box center [365, 366] width 358 height 28
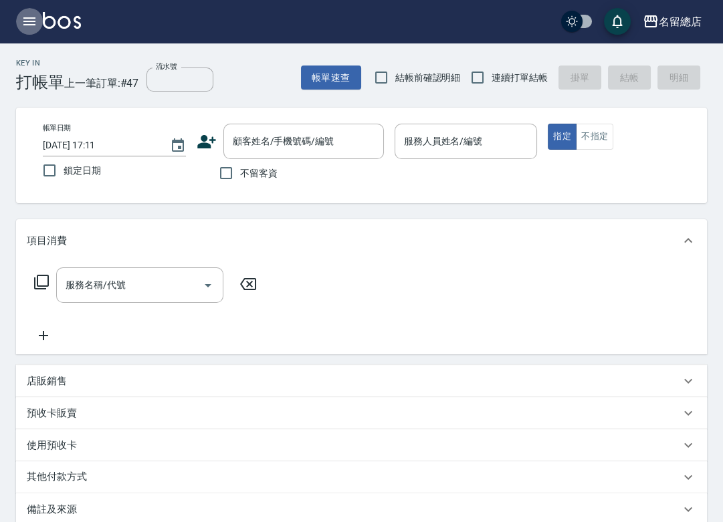
click at [33, 20] on icon "button" at bounding box center [29, 21] width 16 height 16
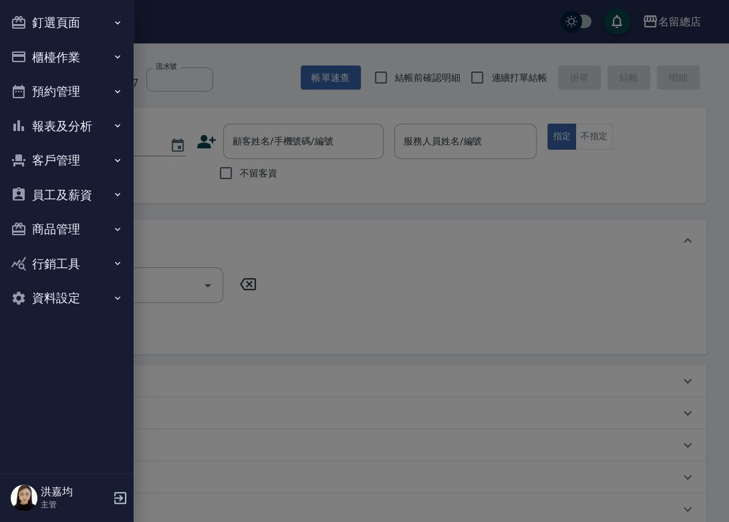
click at [723, 22] on div at bounding box center [364, 261] width 729 height 522
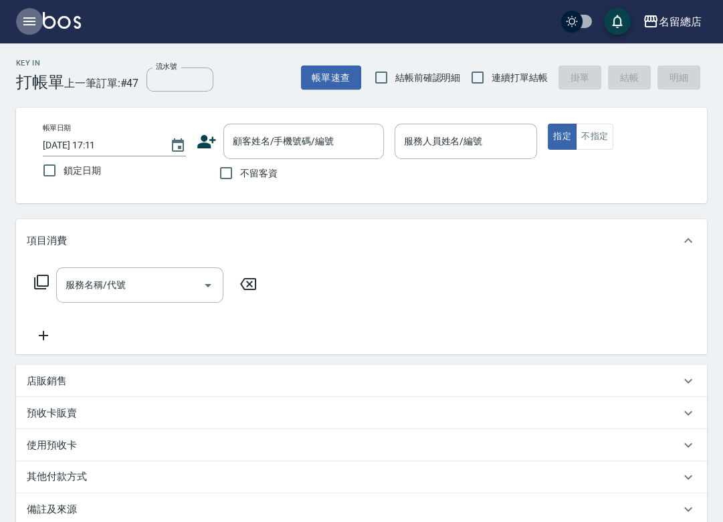
click at [22, 27] on icon "button" at bounding box center [29, 21] width 16 height 16
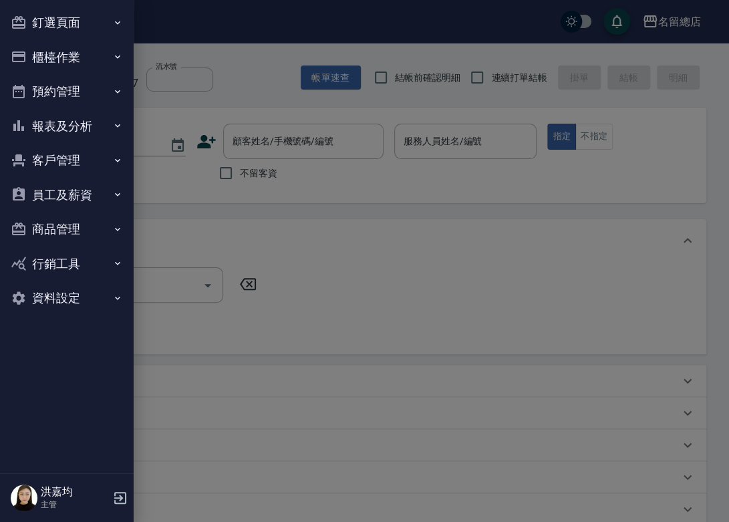
click at [71, 122] on button "報表及分析" at bounding box center [66, 126] width 123 height 35
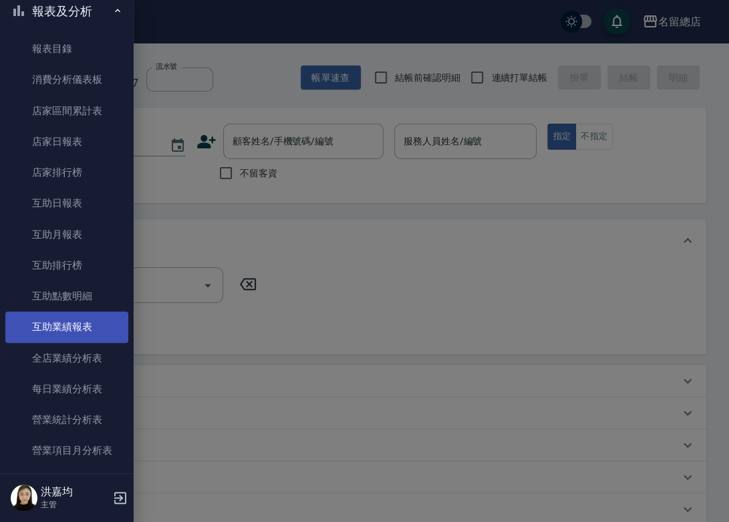
scroll to position [148, 0]
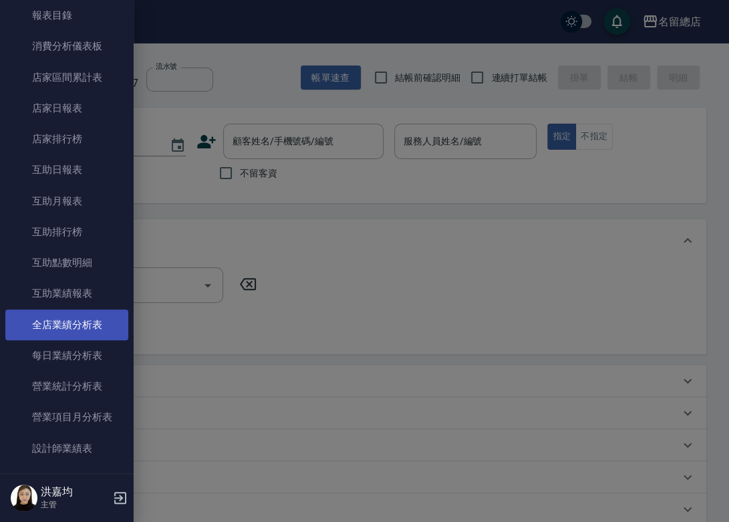
click at [66, 321] on link "全店業績分析表" at bounding box center [66, 324] width 123 height 31
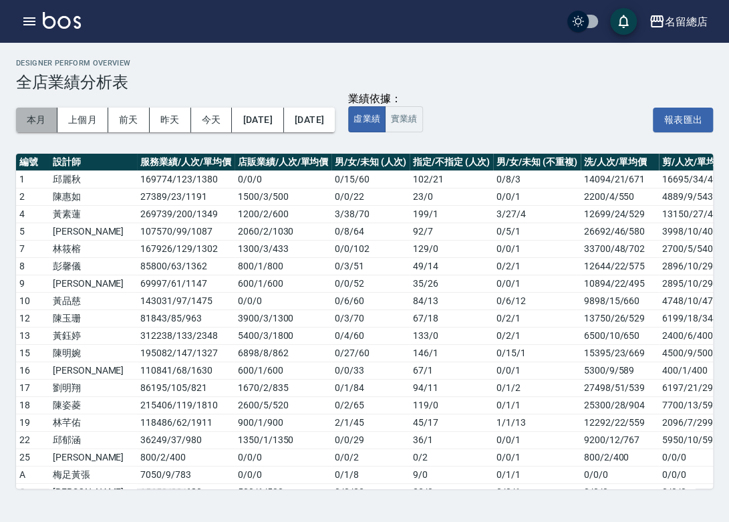
click at [31, 119] on button "本月" at bounding box center [36, 120] width 41 height 25
click at [675, 120] on button "報表匯出" at bounding box center [683, 120] width 60 height 25
click at [422, 121] on button "實業績" at bounding box center [403, 119] width 37 height 26
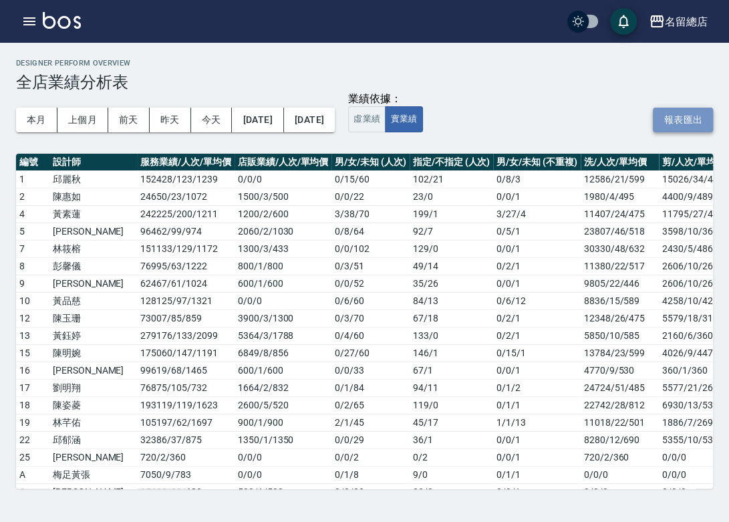
click at [674, 118] on button "報表匯出" at bounding box center [683, 120] width 60 height 25
click at [29, 21] on icon "button" at bounding box center [29, 21] width 12 height 8
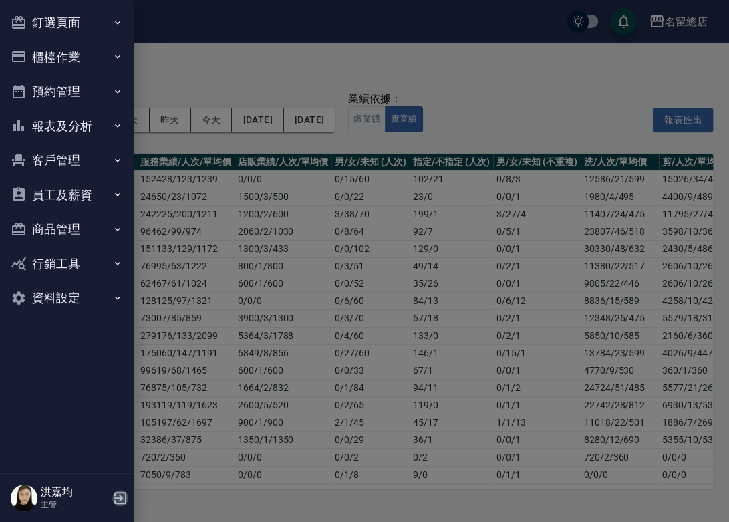
click at [112, 495] on icon "button" at bounding box center [120, 498] width 16 height 16
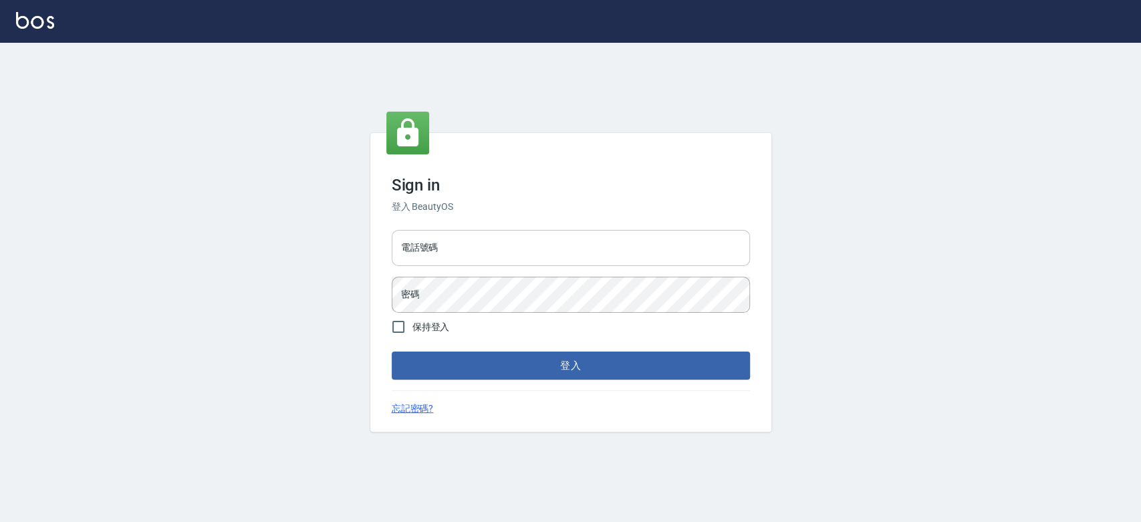
click at [440, 234] on input "電話號碼" at bounding box center [571, 248] width 358 height 36
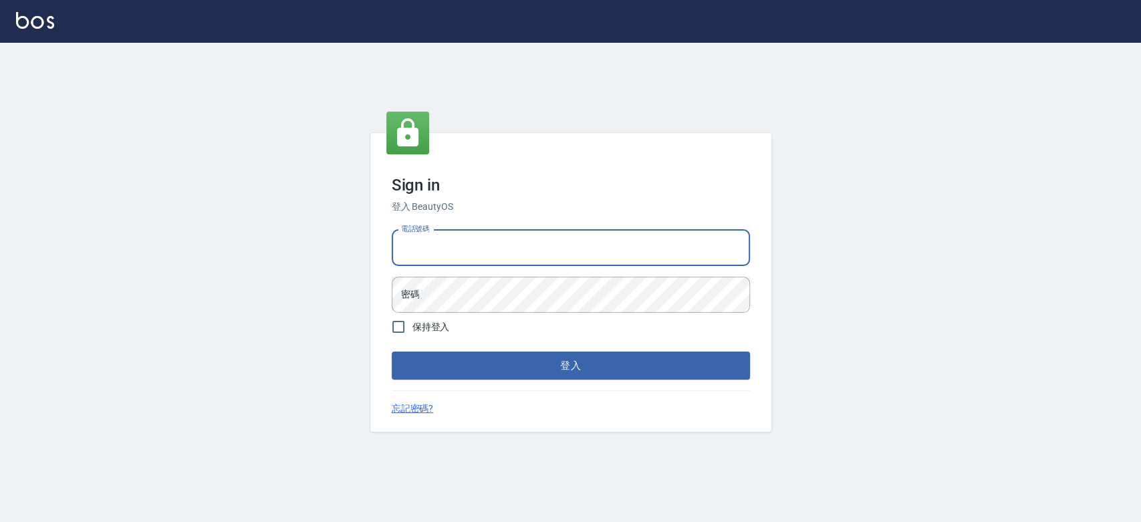
type input "0921342116"
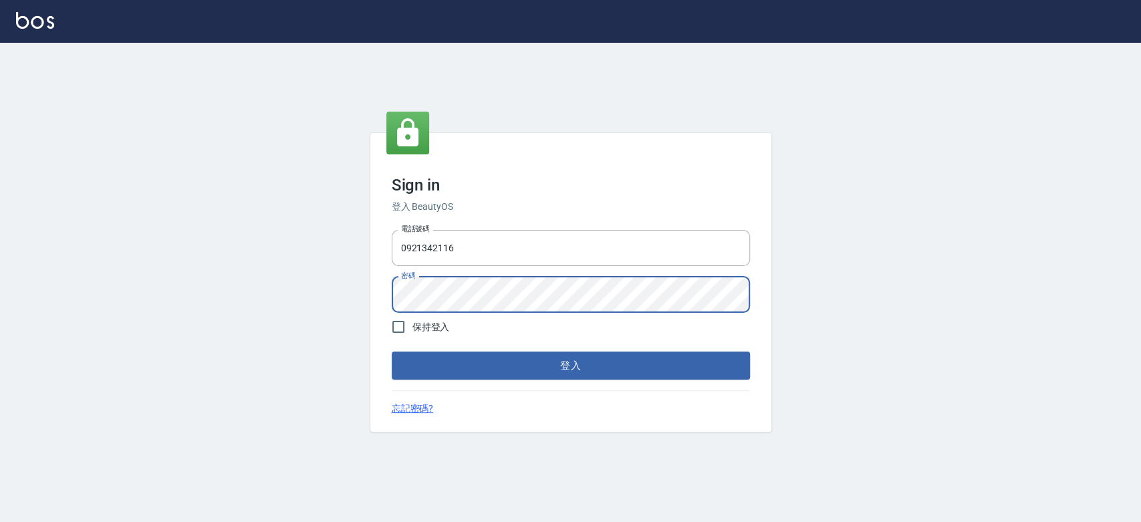
click at [392, 352] on button "登入" at bounding box center [571, 366] width 358 height 28
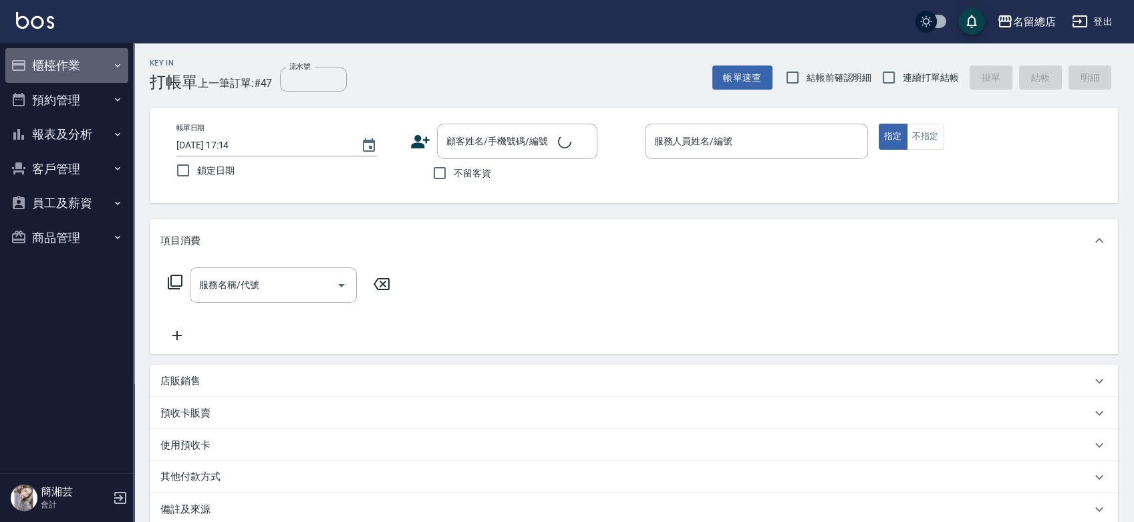
click at [29, 64] on button "櫃檯作業" at bounding box center [66, 65] width 123 height 35
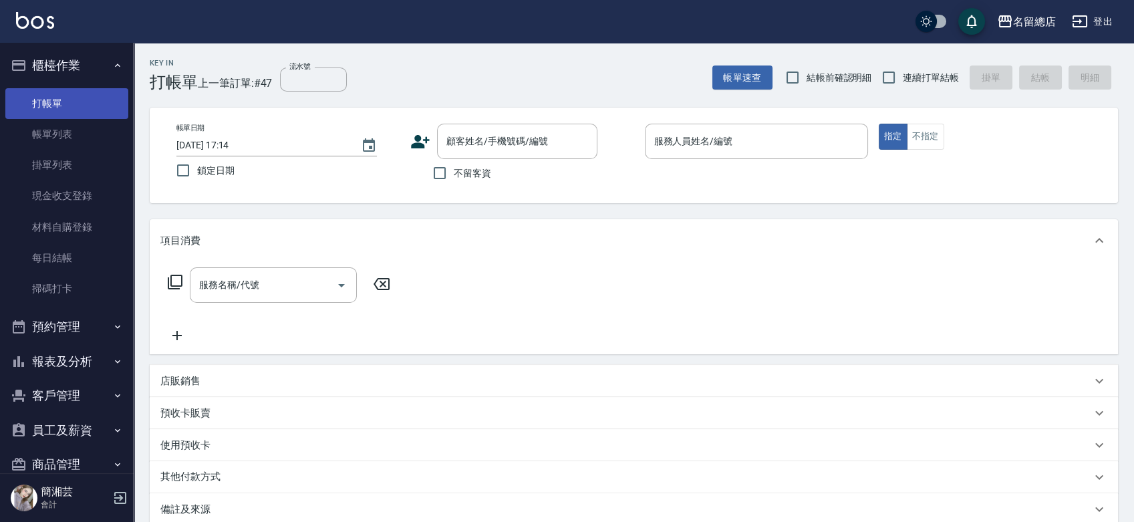
click at [53, 103] on link "打帳單" at bounding box center [66, 103] width 123 height 31
click at [480, 143] on input "顧客姓名/手機號碼/編號" at bounding box center [507, 141] width 128 height 23
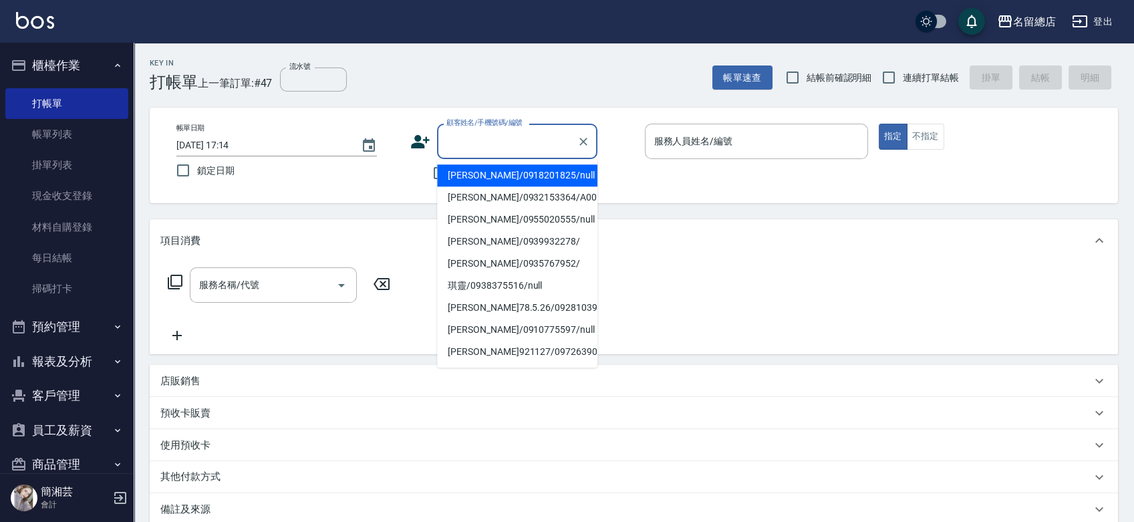
click at [483, 178] on li "陳素玉/0918201825/null" at bounding box center [517, 175] width 160 height 22
type input "陳素玉/0918201825/null"
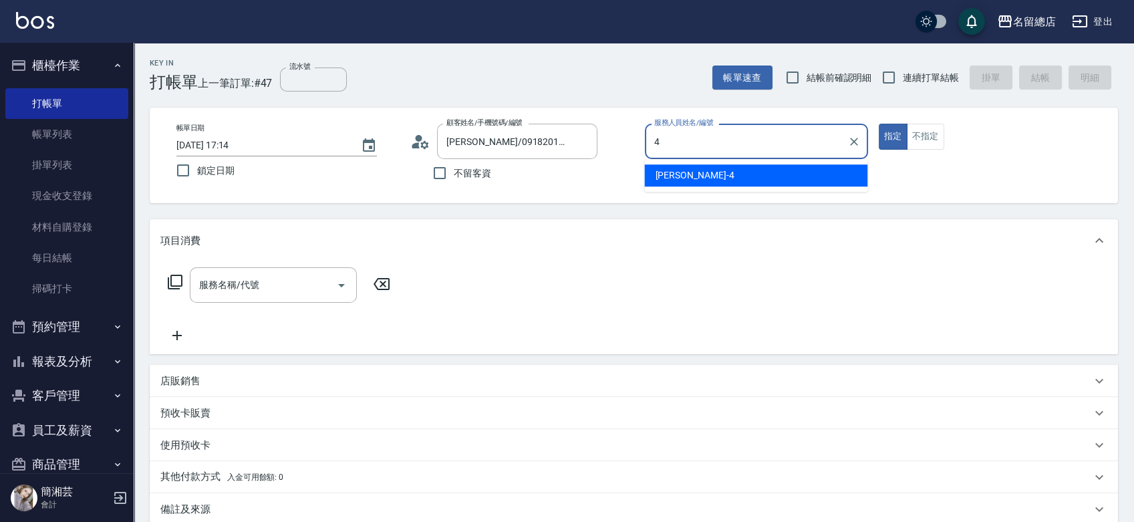
type input "[PERSON_NAME]-4"
type button "true"
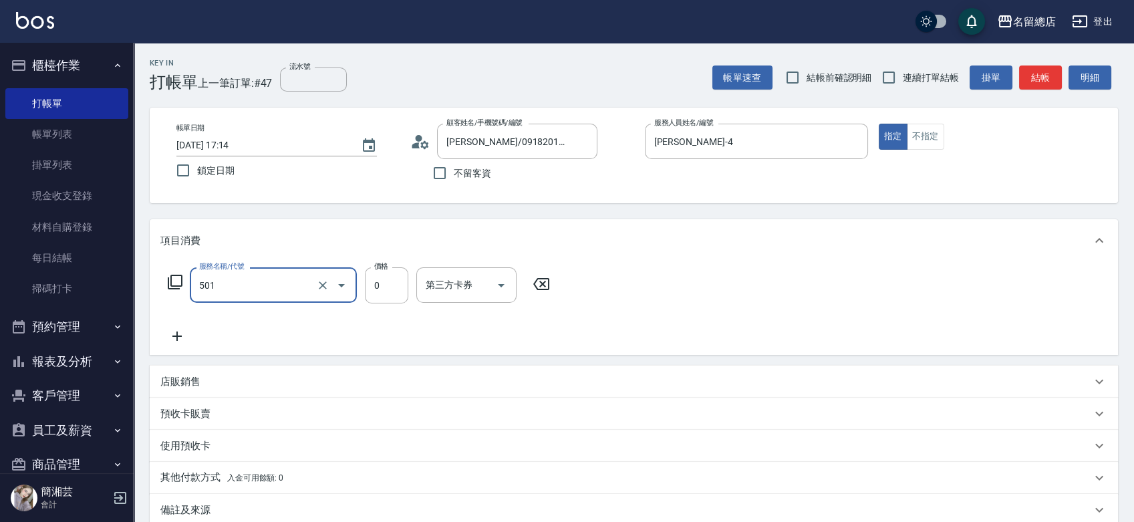
type input "2段蓋卡1300以上(501)"
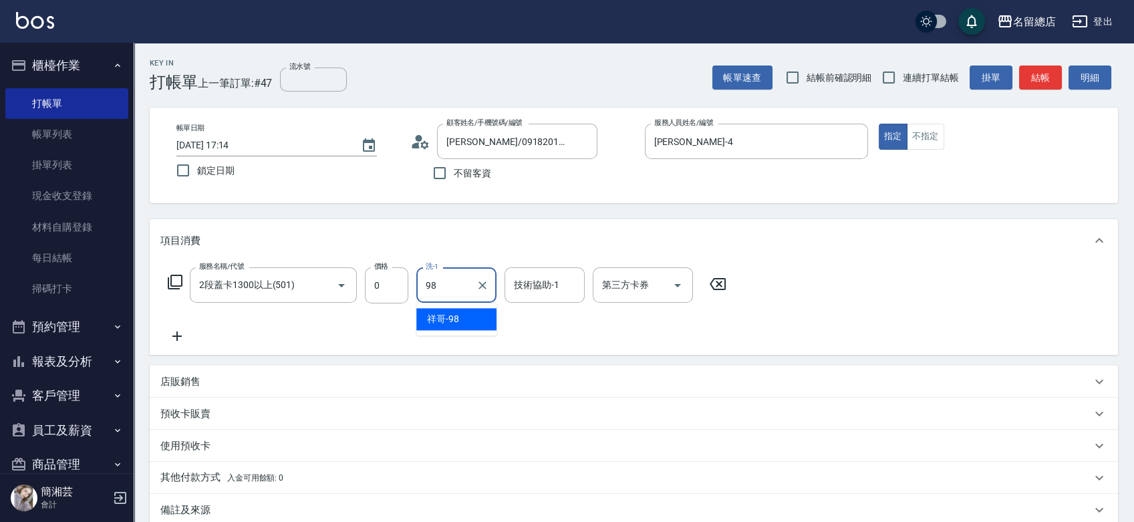
type input "祥哥-98"
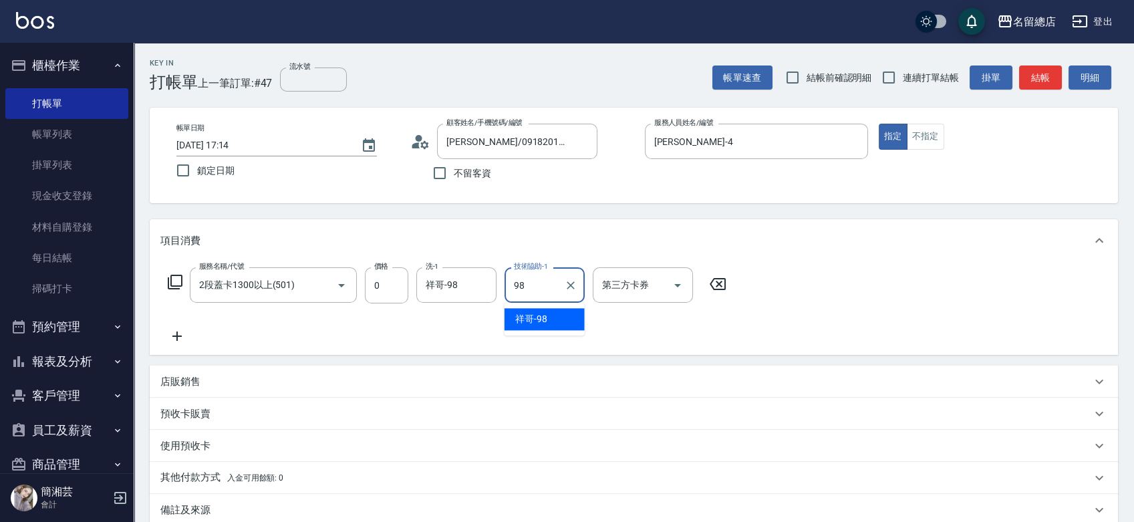
type input "祥哥-98"
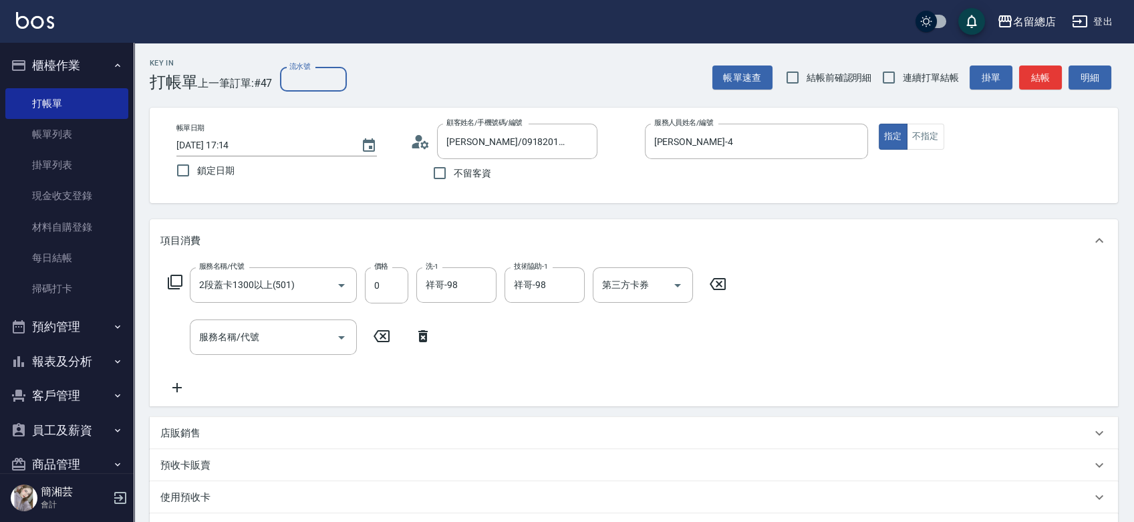
click at [326, 82] on input "流水號" at bounding box center [313, 80] width 67 height 24
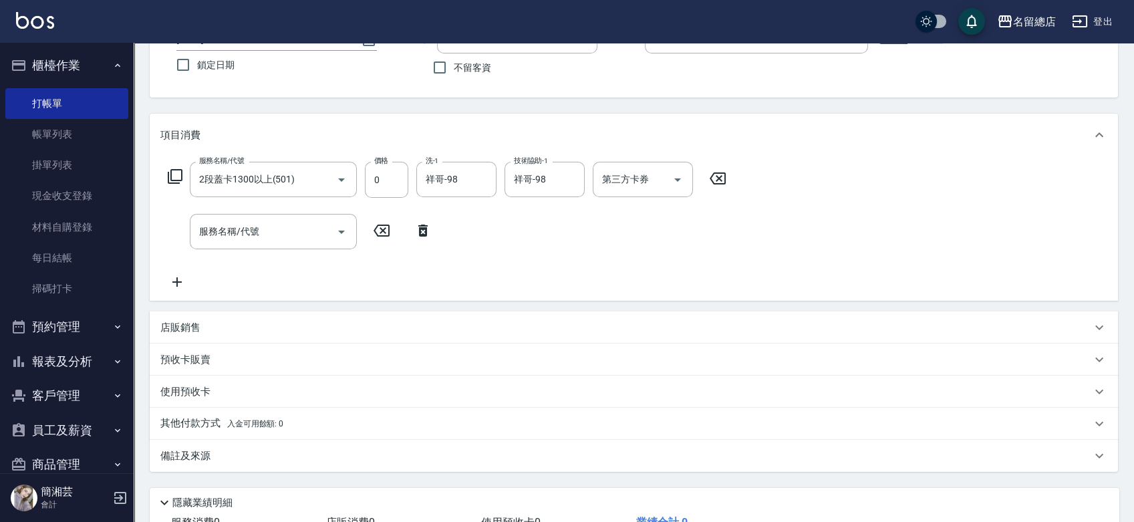
scroll to position [205, 0]
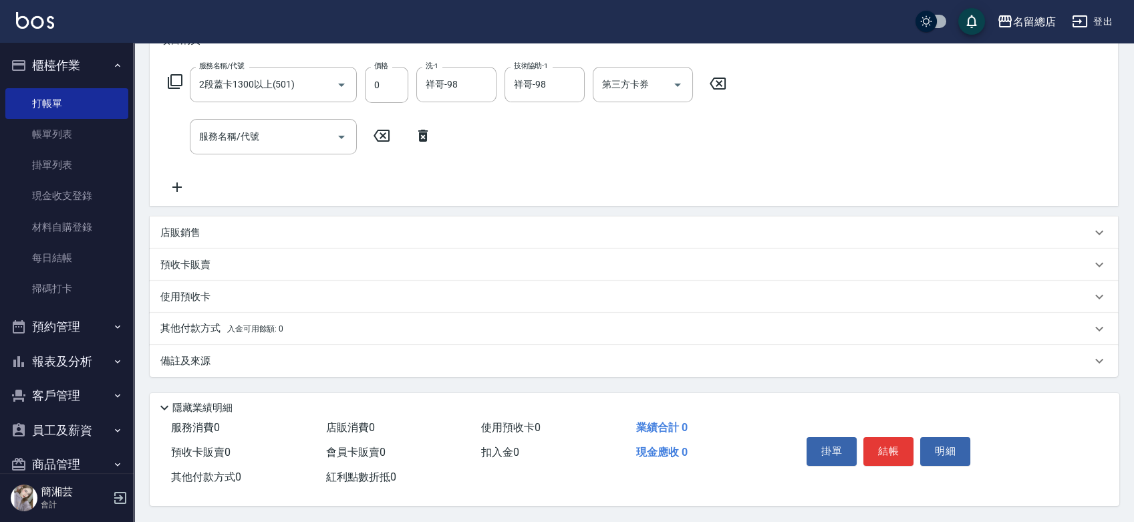
type input "9153"
click at [180, 250] on div "預收卡販賣" at bounding box center [634, 265] width 969 height 32
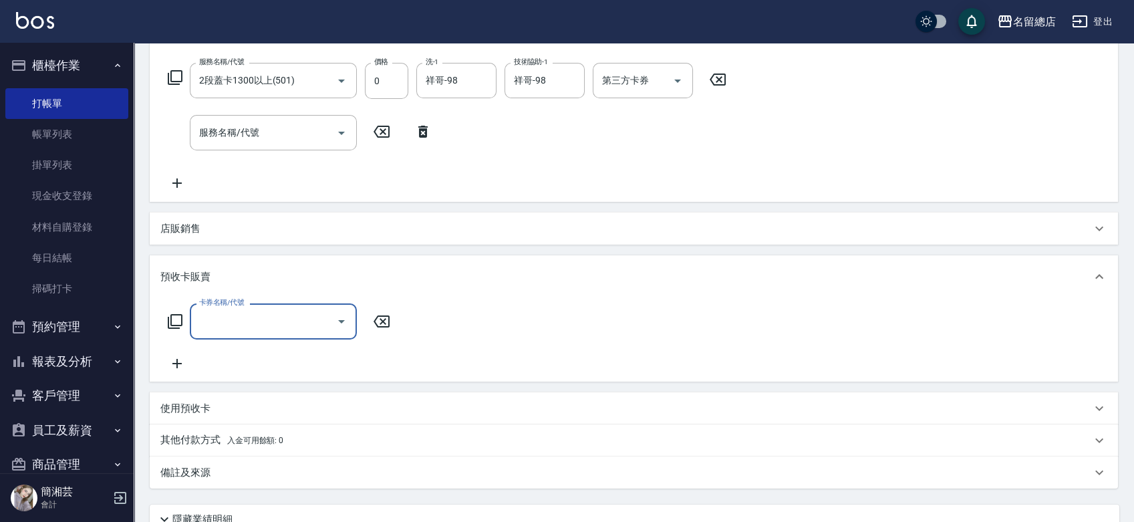
scroll to position [0, 0]
type input "二段自備卡(407)"
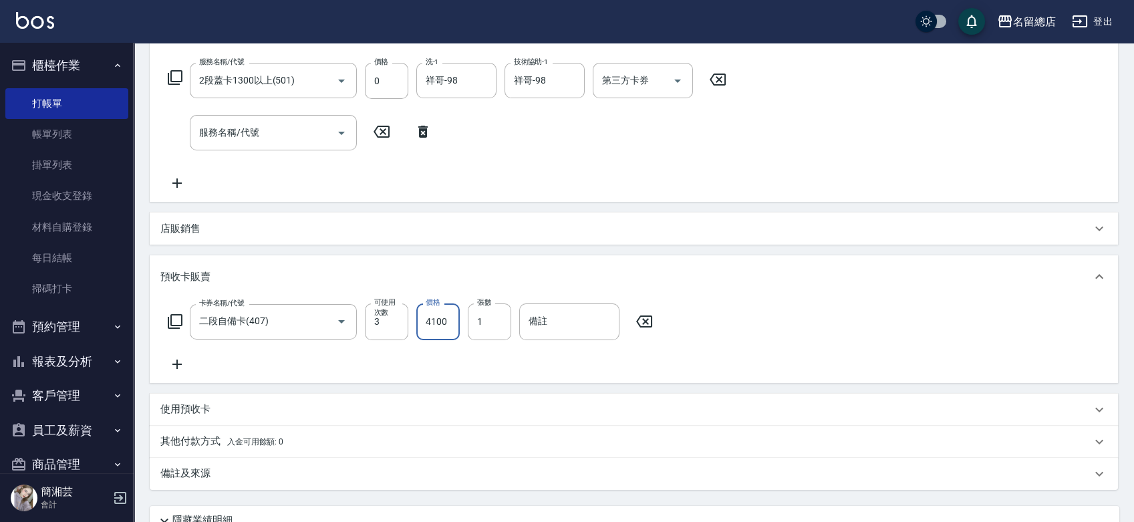
type input "4100"
type input "9153"
click at [222, 440] on p "其他付款方式 入金可用餘額: 0" at bounding box center [221, 441] width 123 height 15
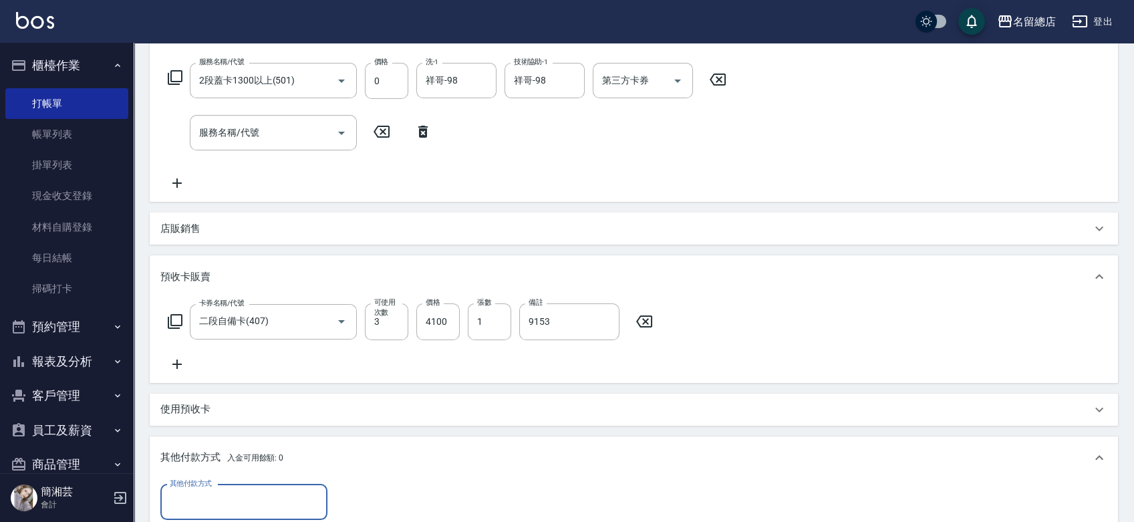
click at [227, 487] on div "其他付款方式" at bounding box center [243, 502] width 167 height 35
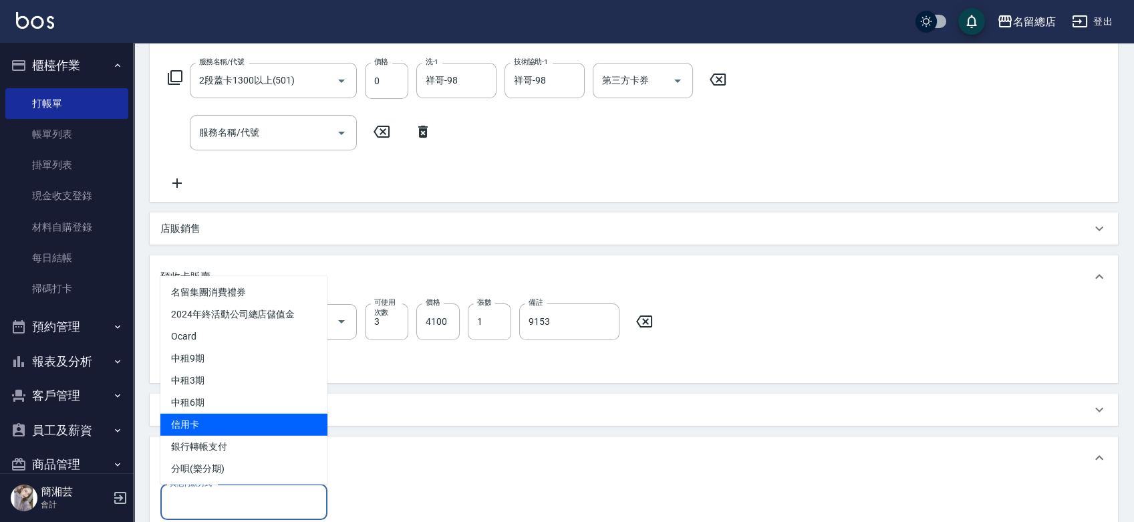
click at [207, 418] on span "信用卡" at bounding box center [243, 424] width 167 height 22
type input "信用卡"
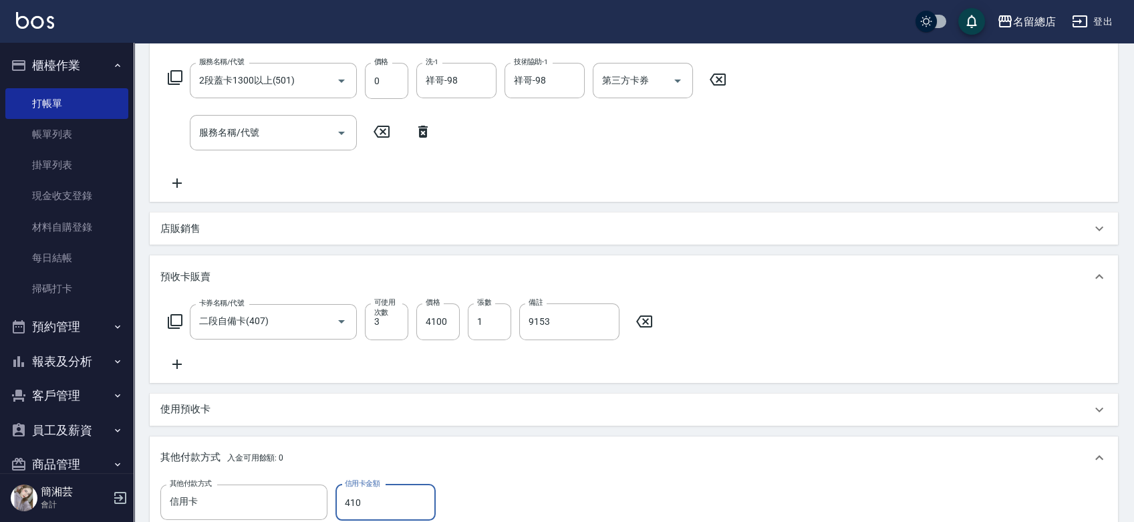
type input "4100"
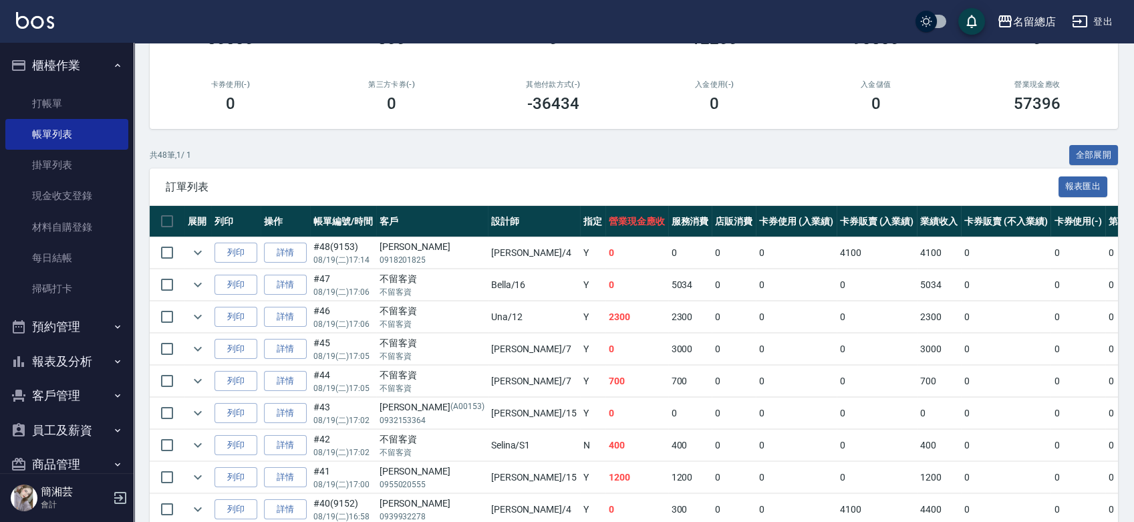
scroll to position [139, 0]
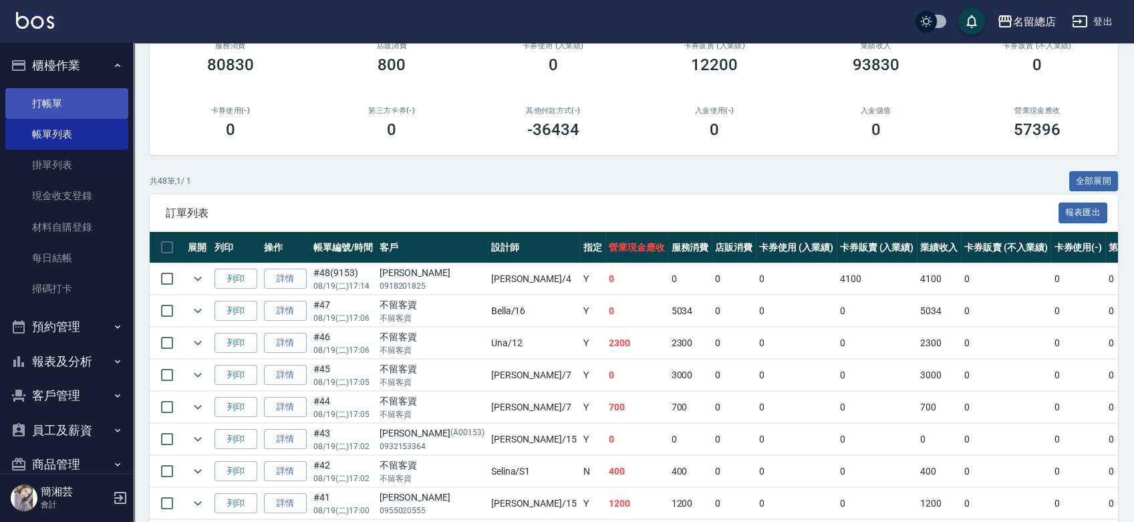
click at [90, 106] on link "打帳單" at bounding box center [66, 103] width 123 height 31
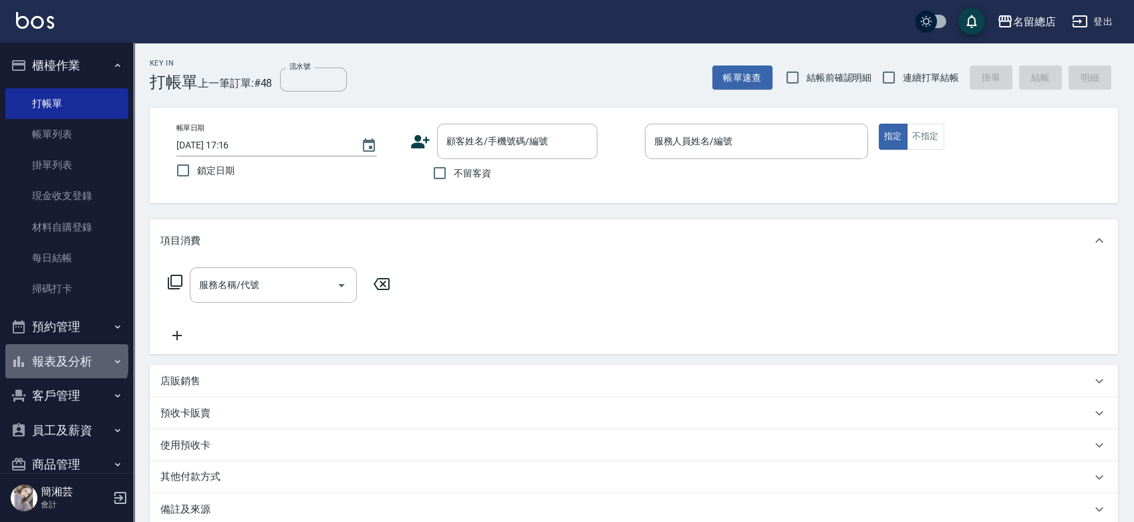
click at [65, 359] on button "報表及分析" at bounding box center [66, 361] width 123 height 35
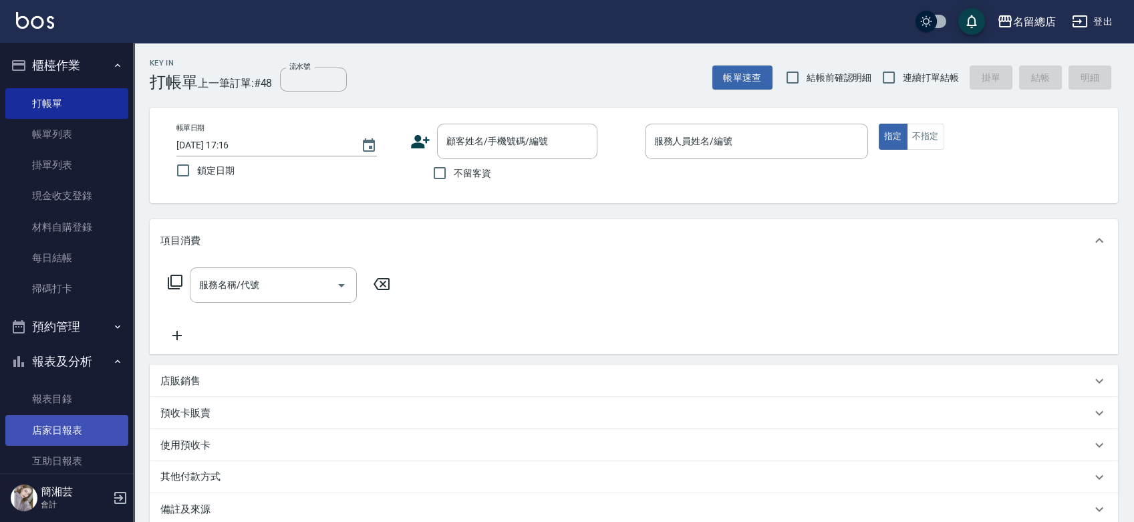
click at [83, 430] on link "店家日報表" at bounding box center [66, 430] width 123 height 31
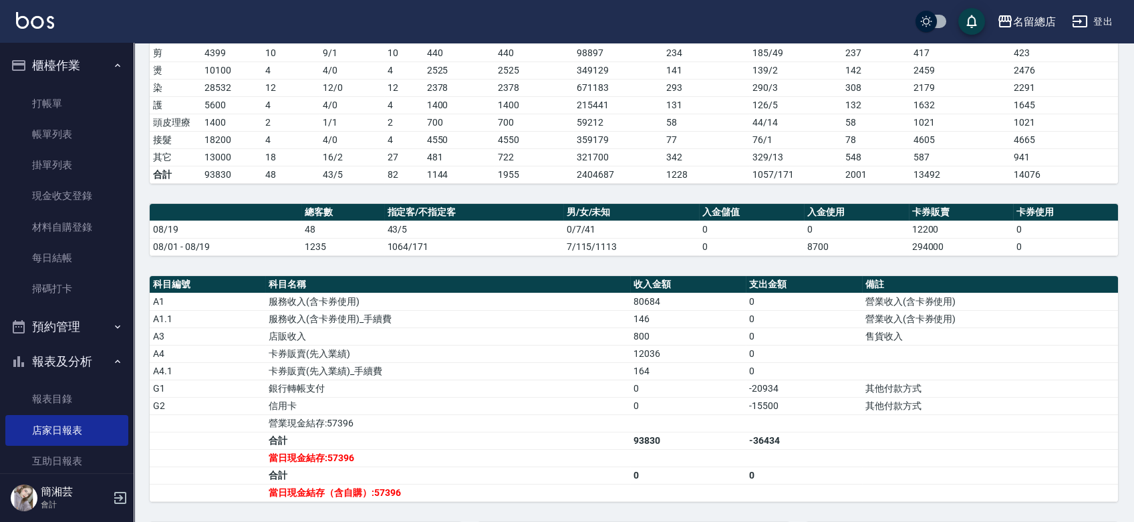
scroll to position [297, 0]
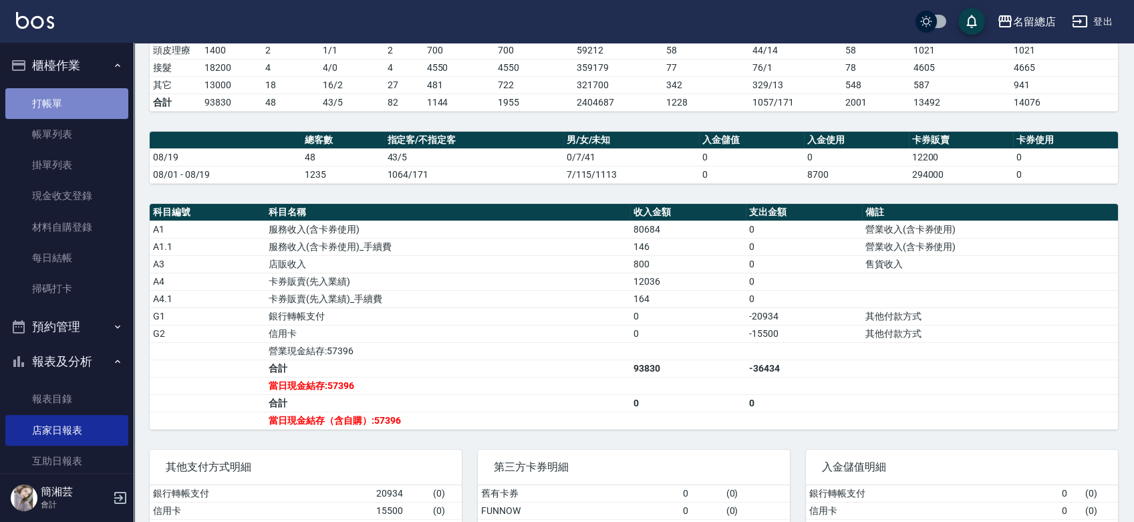
click at [68, 112] on link "打帳單" at bounding box center [66, 103] width 123 height 31
